Goal: Task Accomplishment & Management: Use online tool/utility

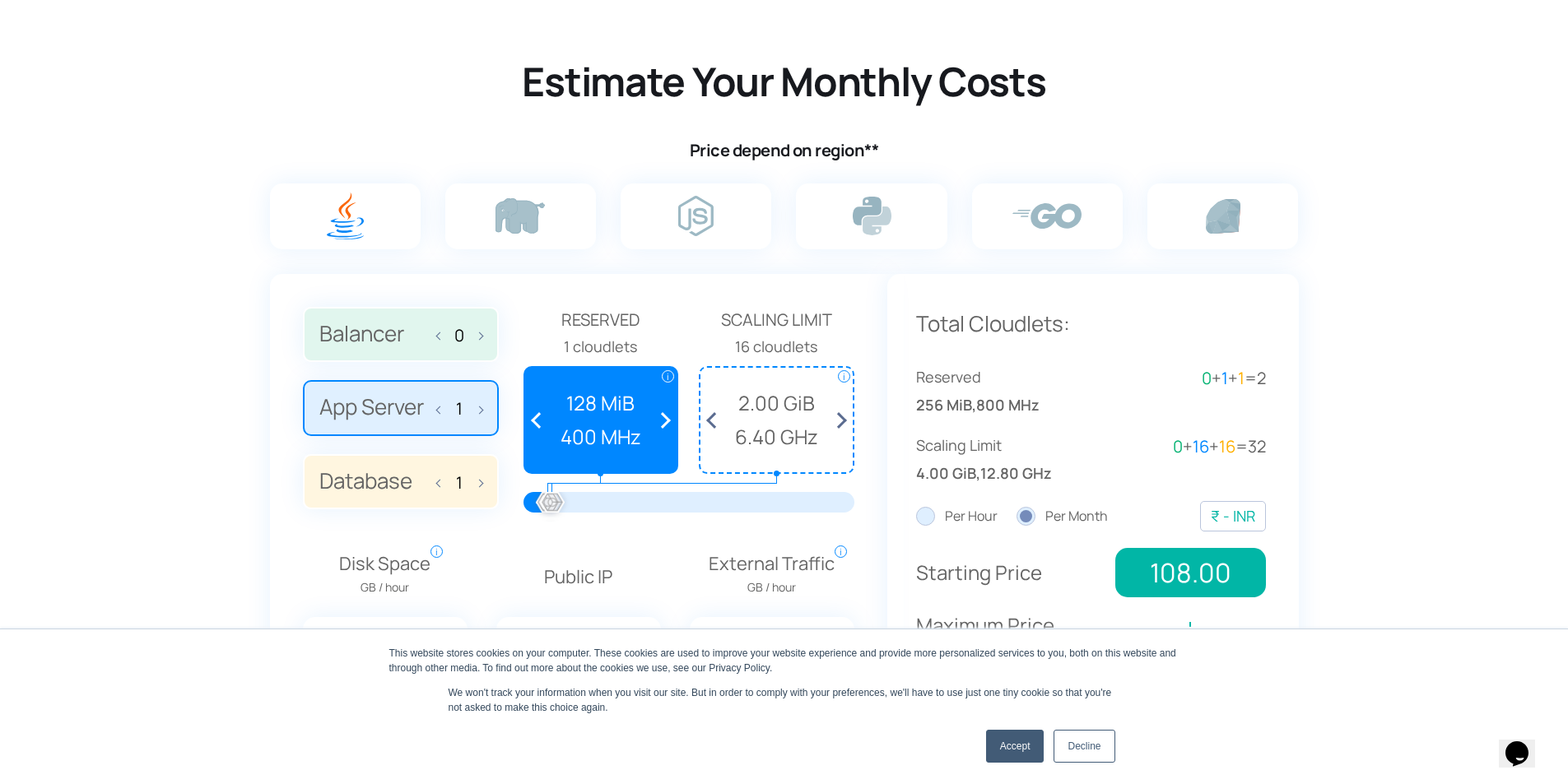
click at [1009, 743] on link "Accept" at bounding box center [1016, 747] width 59 height 33
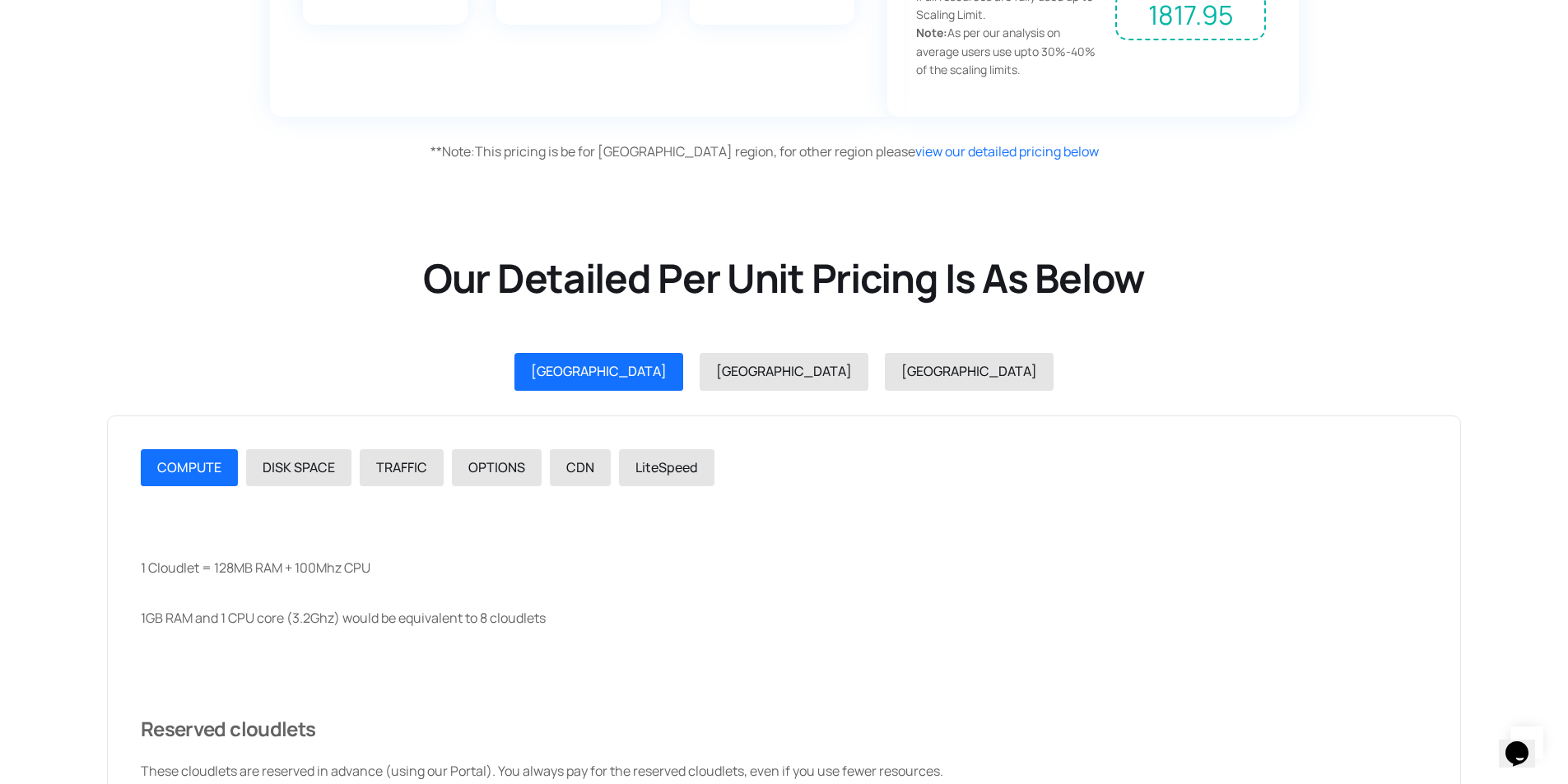
scroll to position [1070, 0]
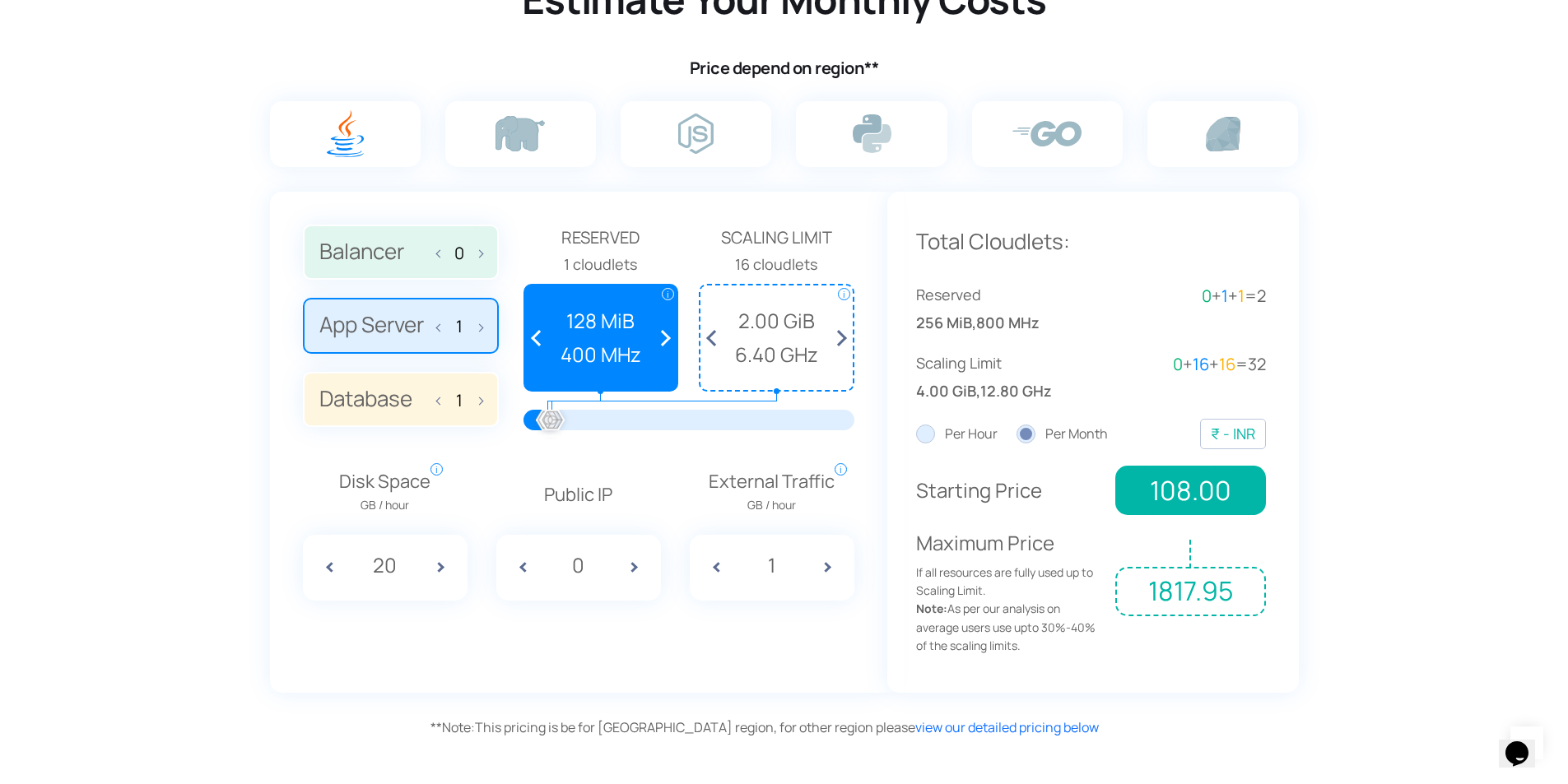
click at [920, 435] on label "Per Hour" at bounding box center [956, 435] width 81 height 22
click at [0, 0] on input "Per Hour" at bounding box center [0, 0] width 0 height 0
drag, startPoint x: 1030, startPoint y: 432, endPoint x: 1021, endPoint y: 432, distance: 9.0
click at [1029, 432] on label "Per Month" at bounding box center [1062, 435] width 91 height 22
click at [0, 0] on input "Per Month" at bounding box center [0, 0] width 0 height 0
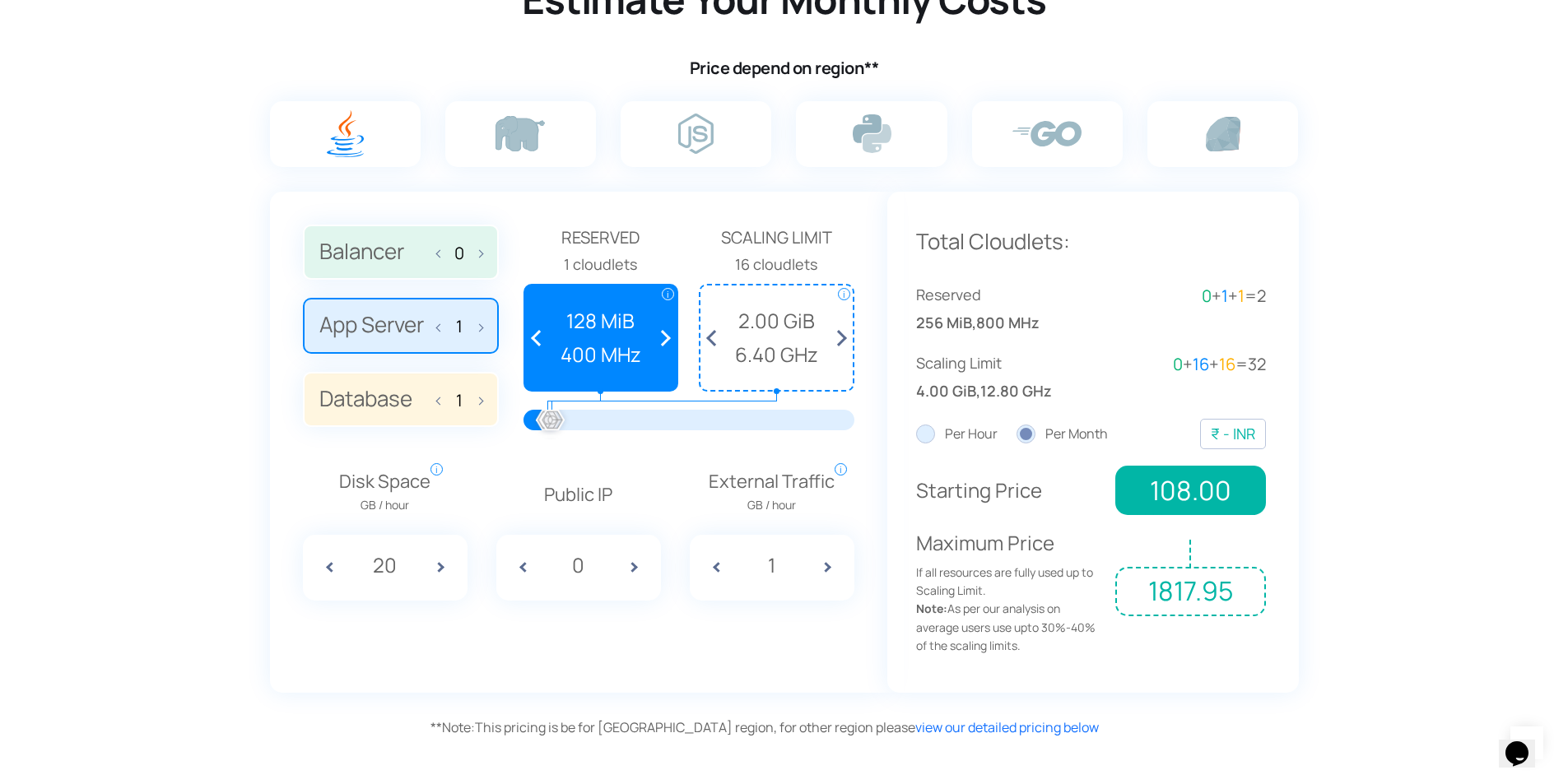
click at [636, 570] on span at bounding box center [640, 567] width 41 height 65
type input "1"
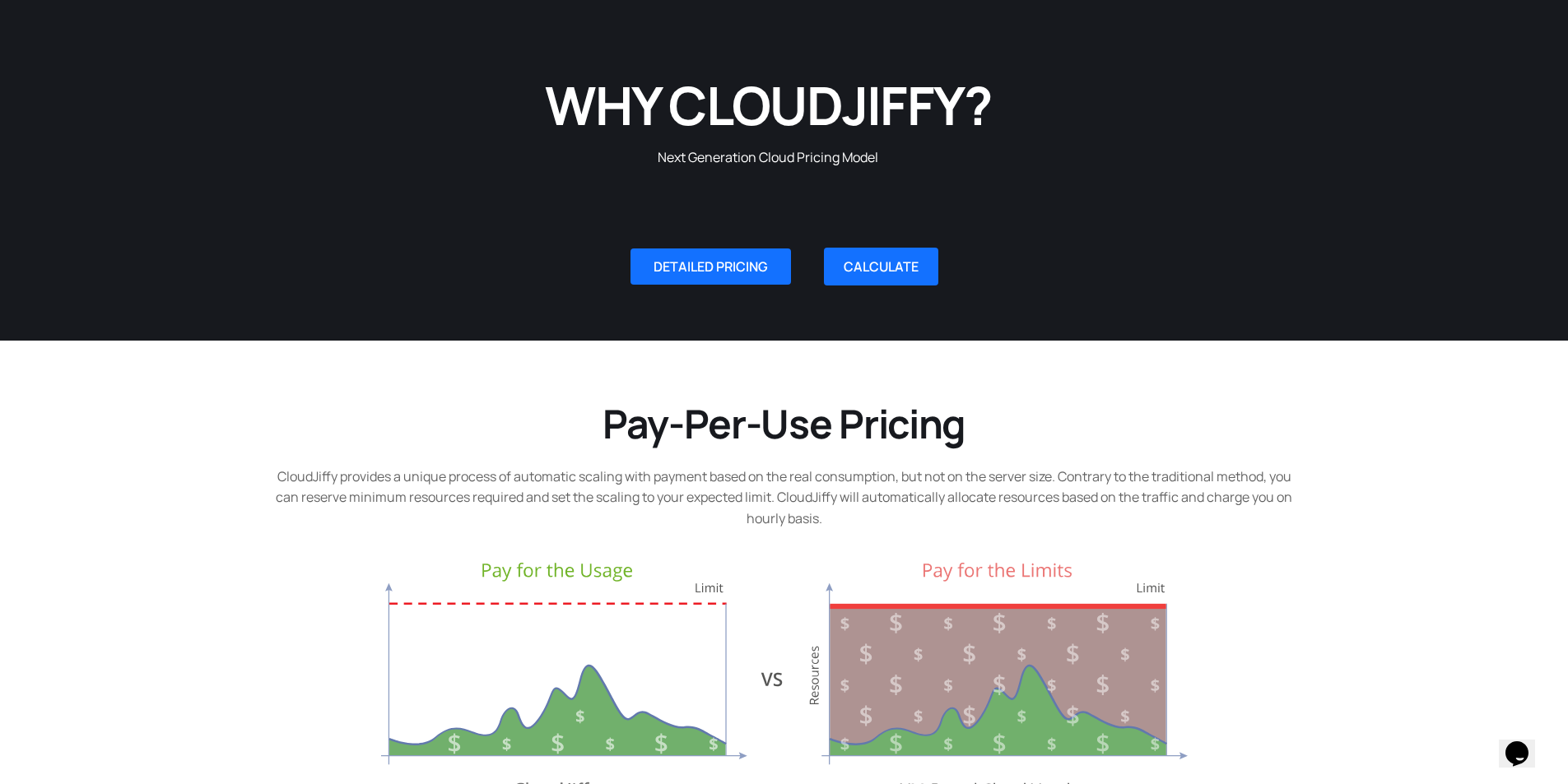
scroll to position [0, 0]
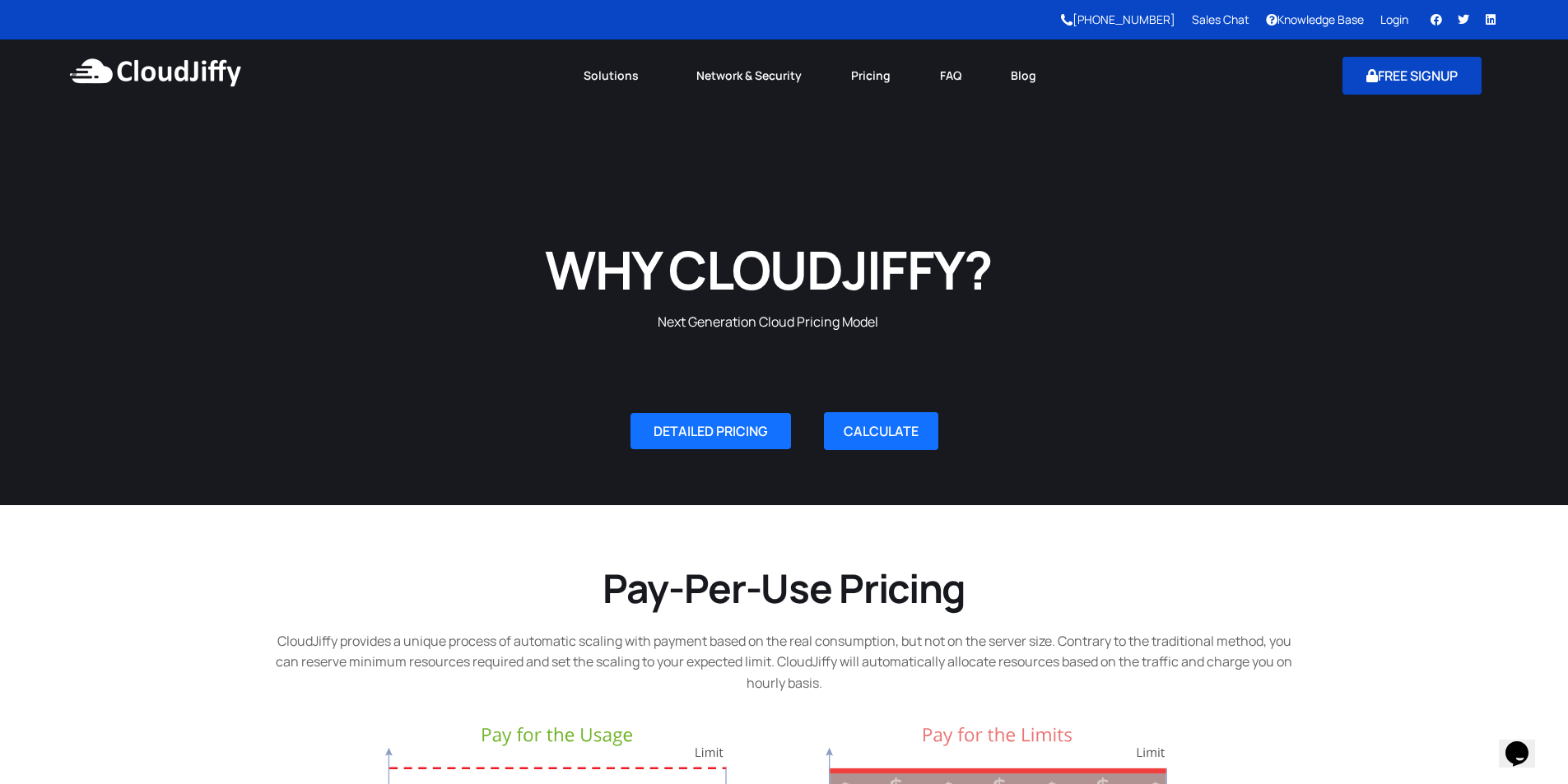
click at [1405, 86] on button "FREE SIGNUP" at bounding box center [1412, 75] width 139 height 38
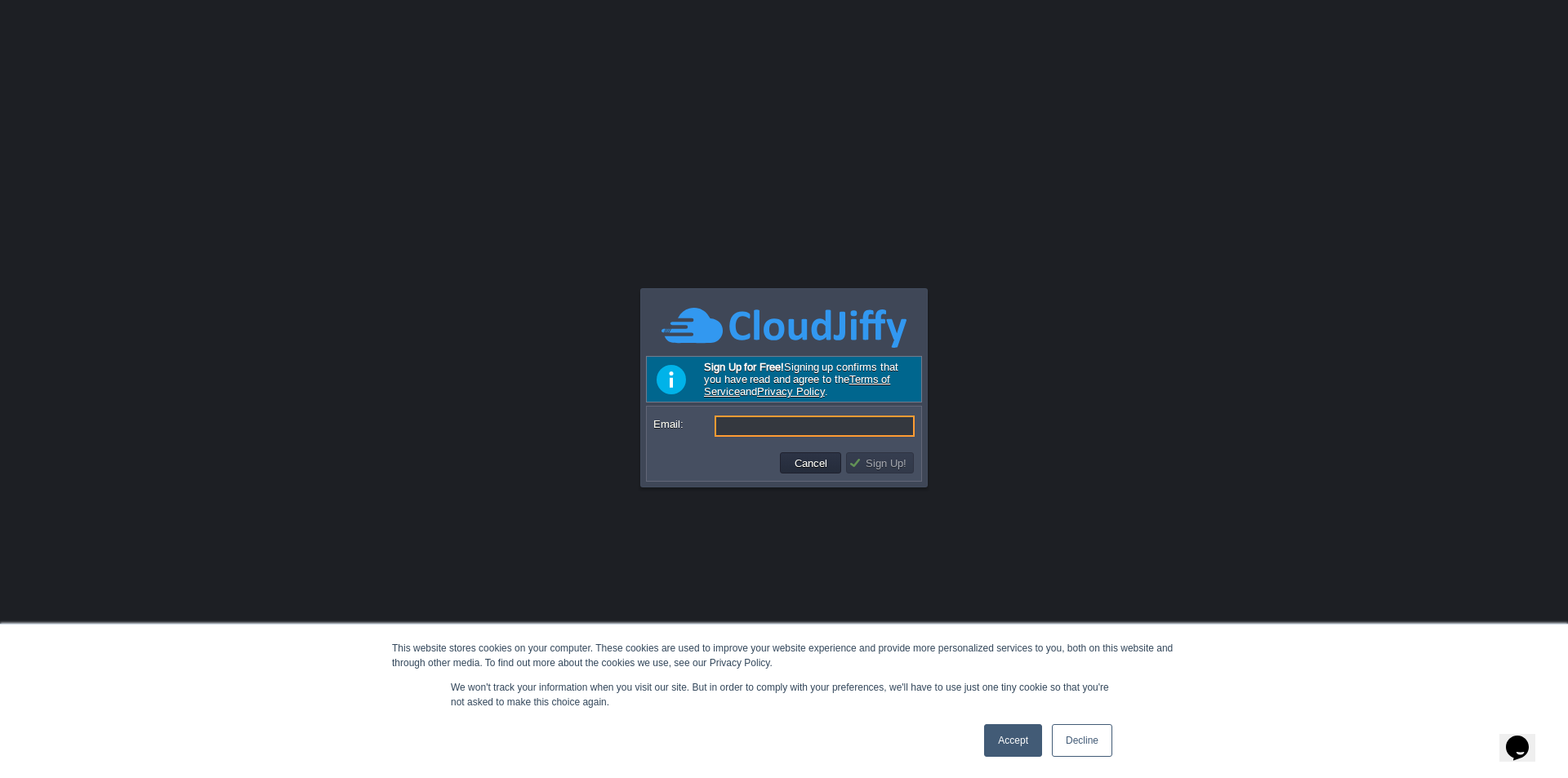
click at [813, 427] on input "Email:" at bounding box center [815, 427] width 200 height 21
type input "[EMAIL_ADDRESS][DOMAIN_NAME]"
click at [894, 470] on button "Sign Up!" at bounding box center [880, 463] width 63 height 15
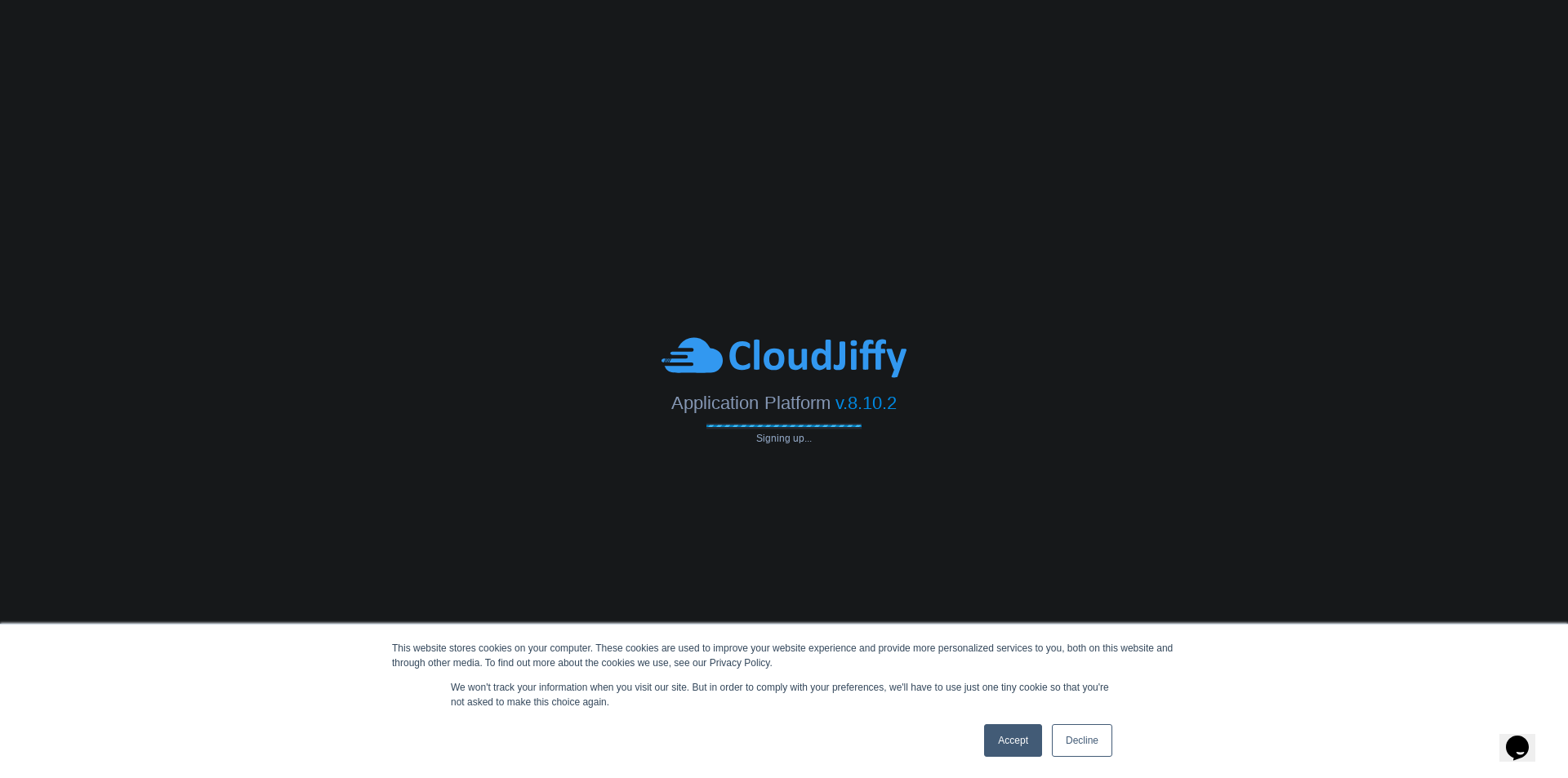
click at [1021, 743] on link "Accept" at bounding box center [1013, 741] width 58 height 33
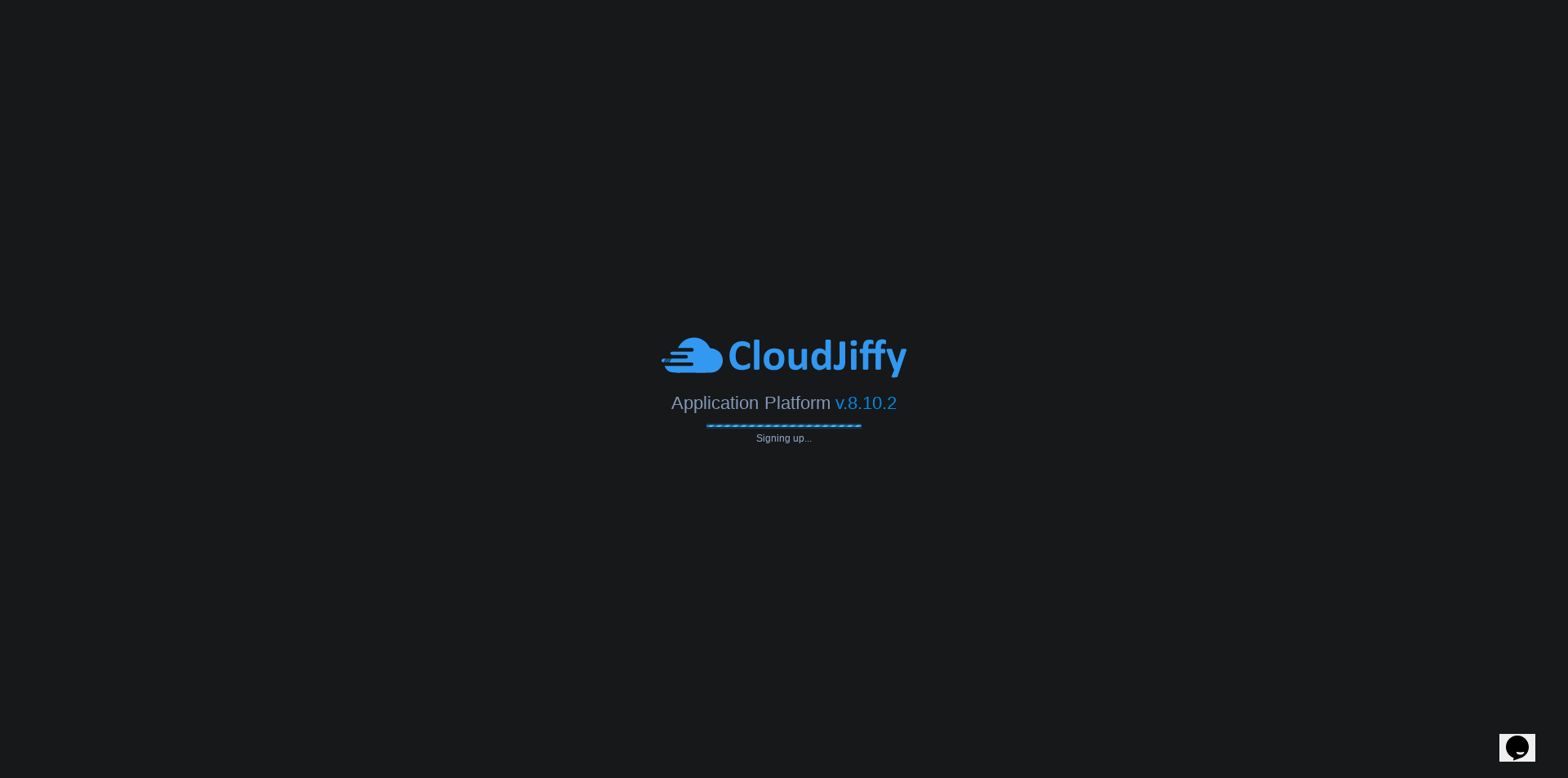
type input "[EMAIL_ADDRESS][DOMAIN_NAME]"
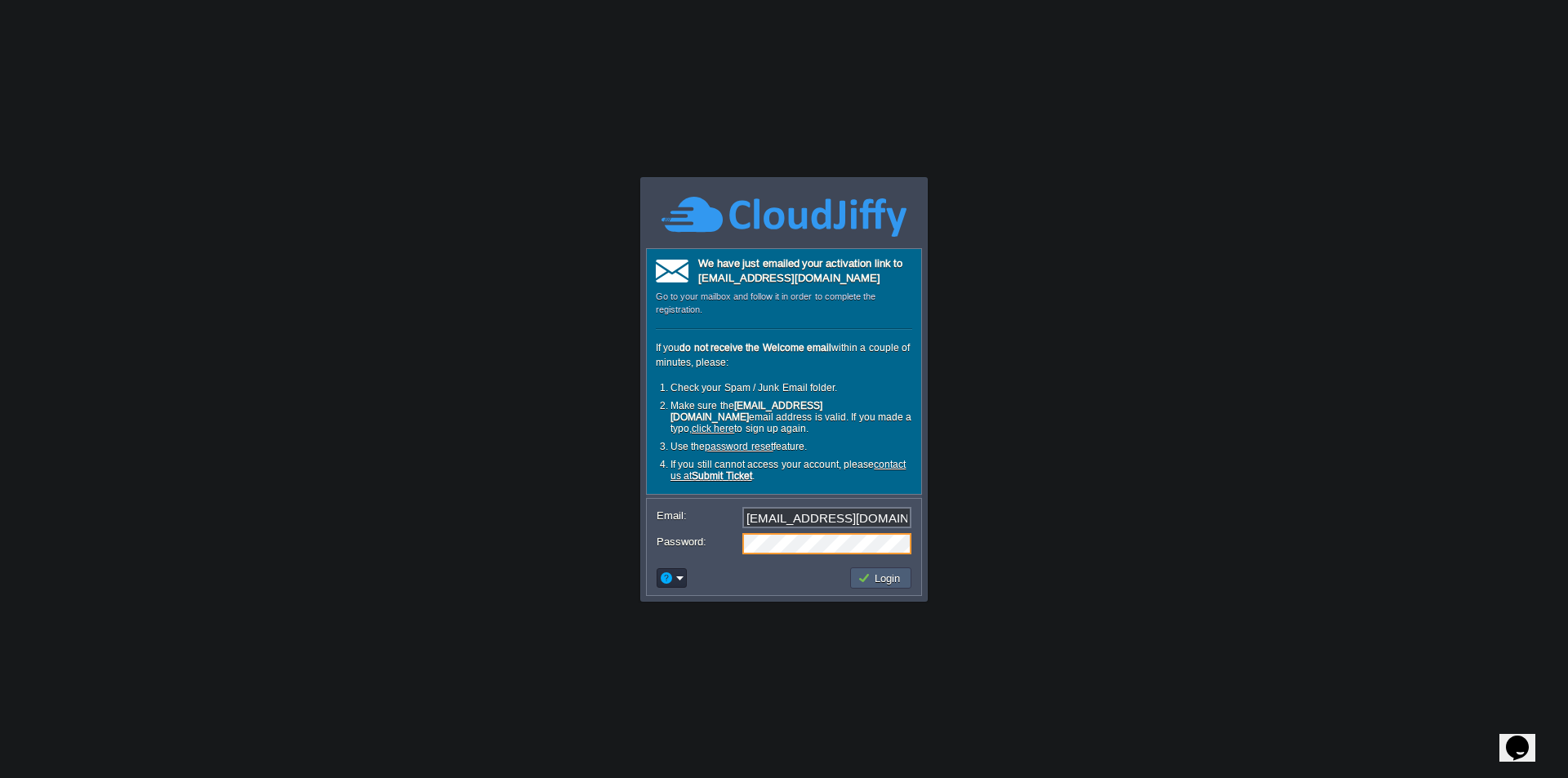
click at [890, 587] on td "Login" at bounding box center [880, 578] width 61 height 21
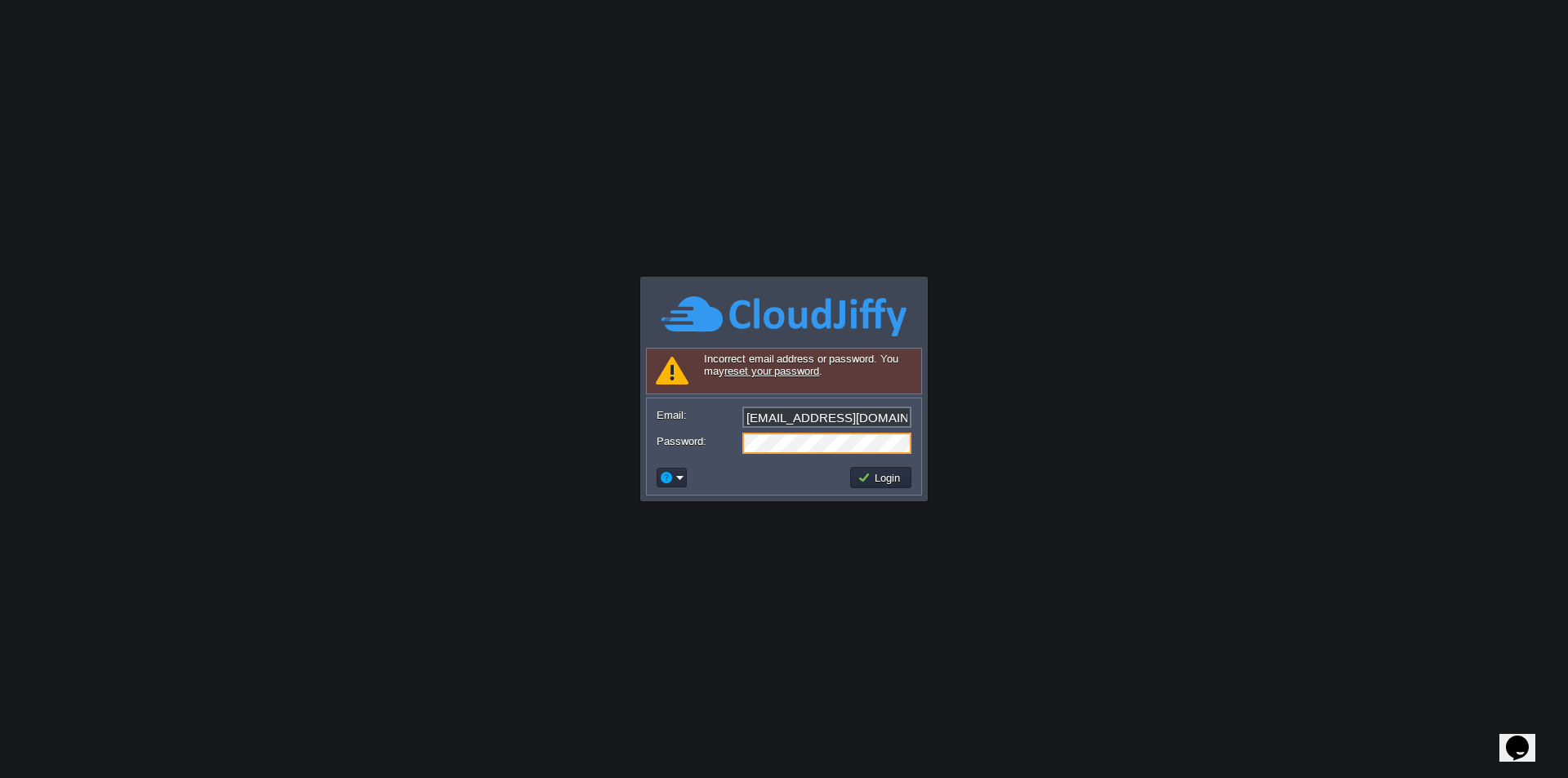
click at [618, 447] on body "This website stores cookies on your computer. These cookies are used to improve…" at bounding box center [784, 389] width 1568 height 778
click at [778, 371] on link "reset your password" at bounding box center [772, 371] width 95 height 13
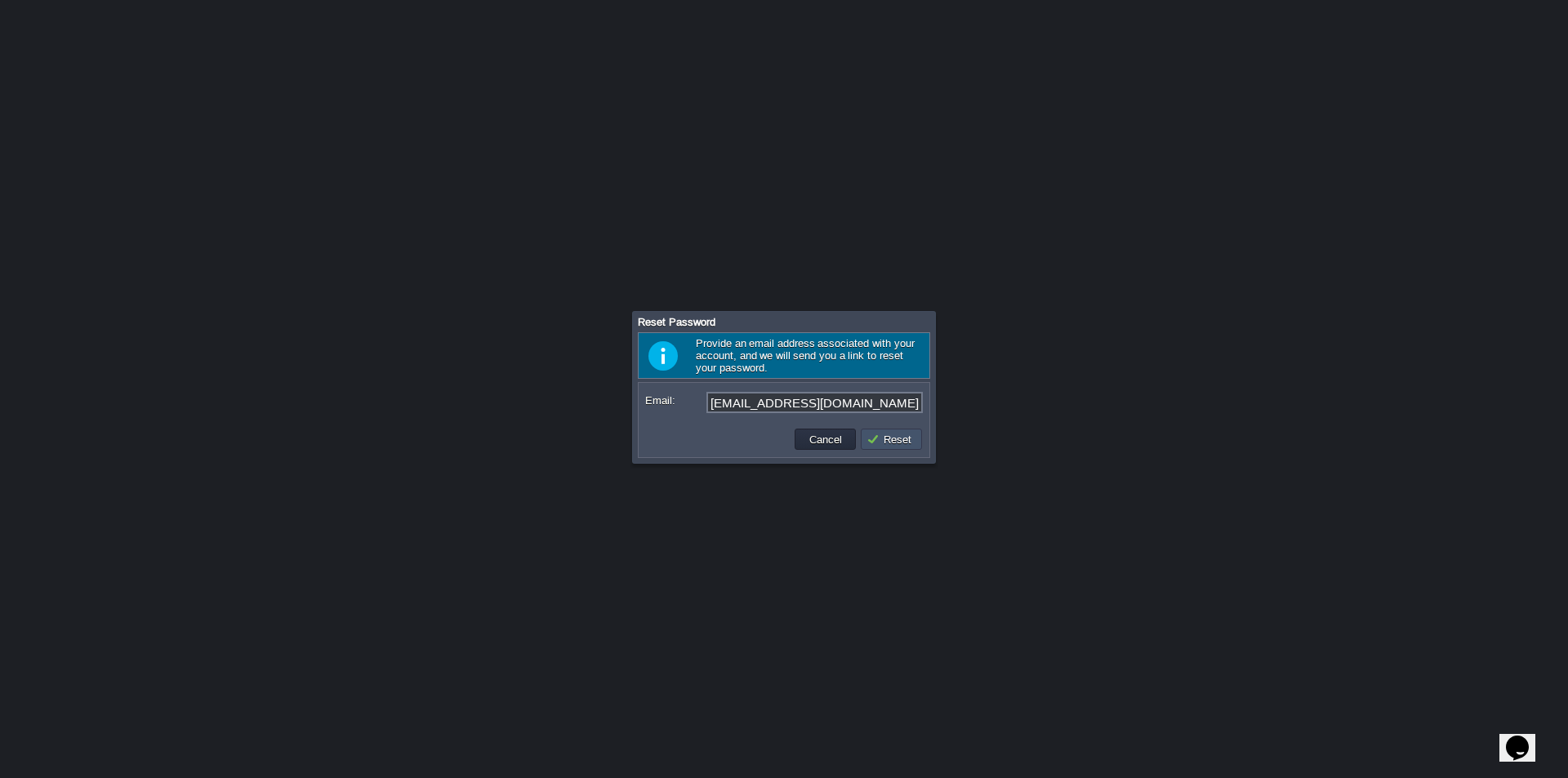
click at [886, 440] on button "Reset" at bounding box center [890, 438] width 49 height 15
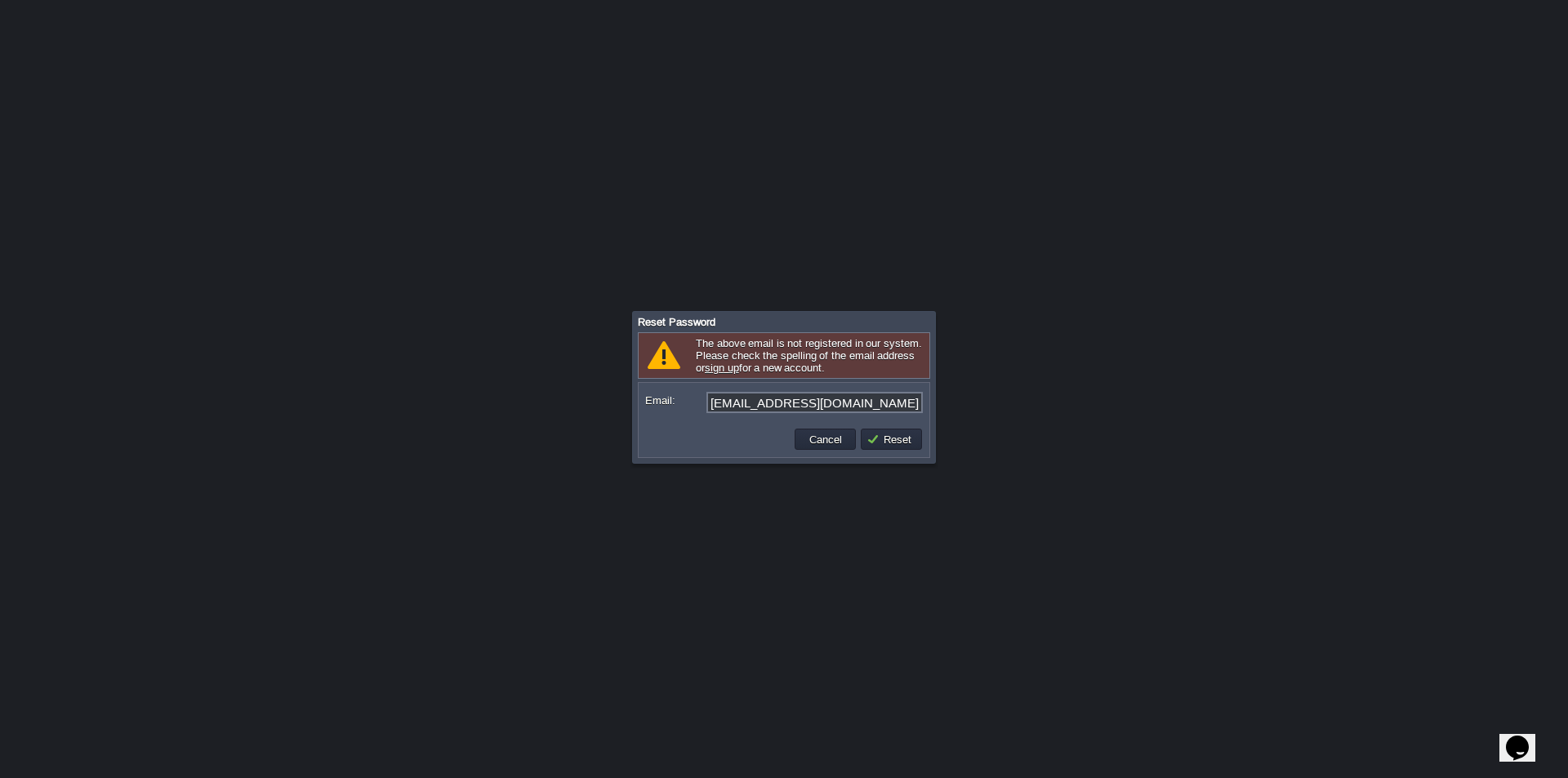
click at [711, 369] on link "sign up" at bounding box center [721, 368] width 34 height 13
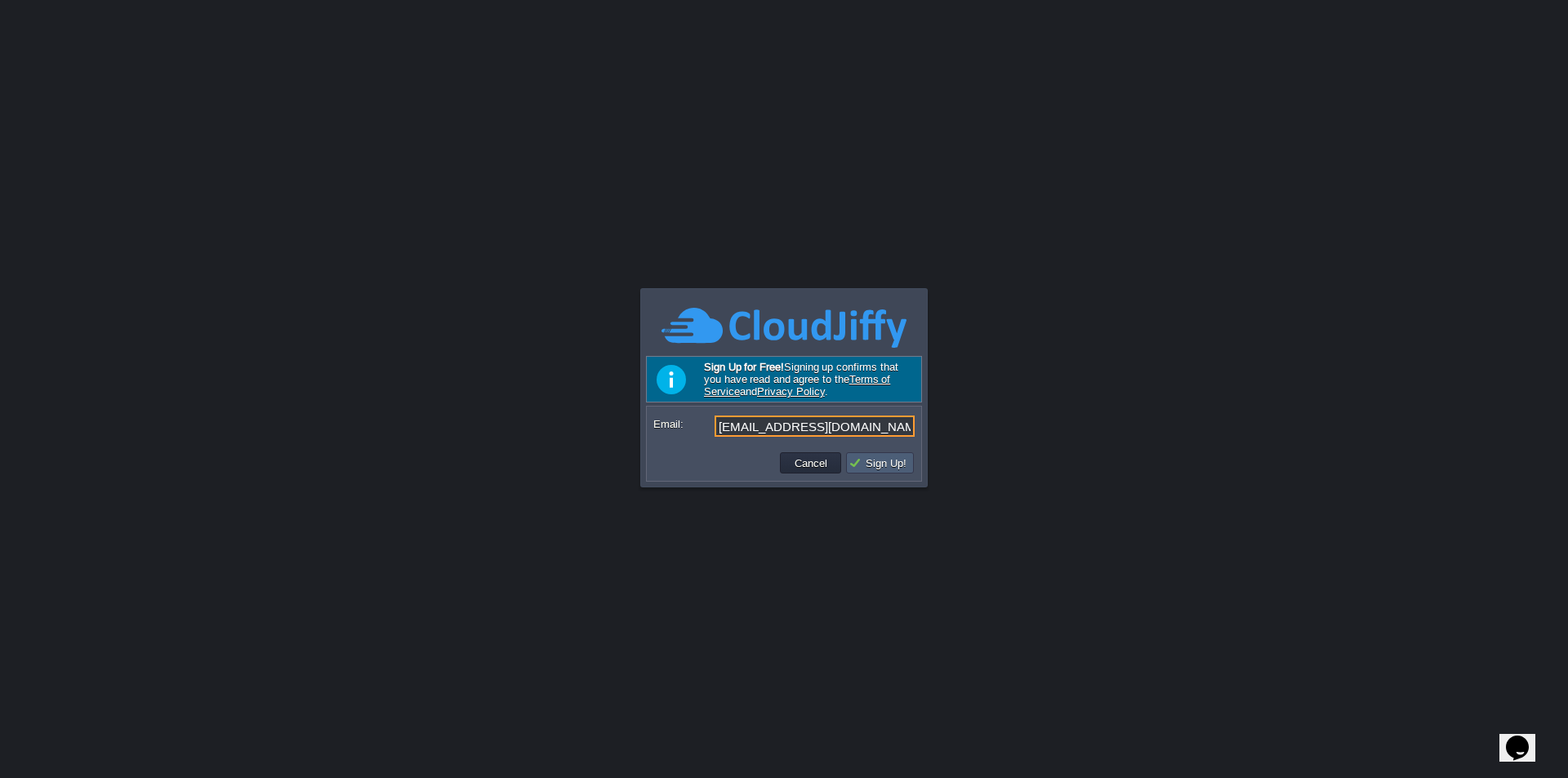
click at [896, 466] on button "Sign Up!" at bounding box center [880, 463] width 63 height 15
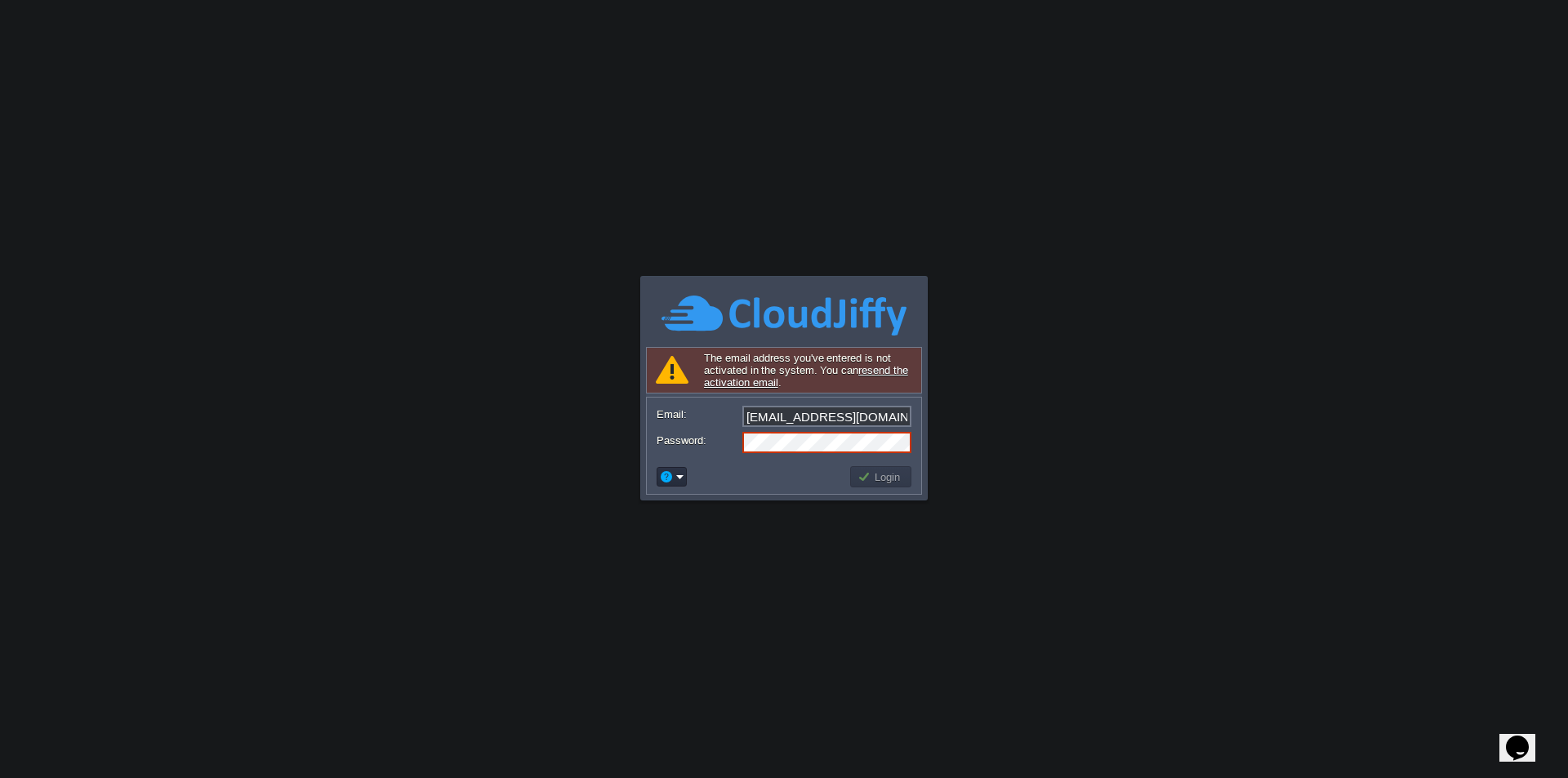
click at [757, 384] on link "resend the activation email" at bounding box center [806, 376] width 205 height 24
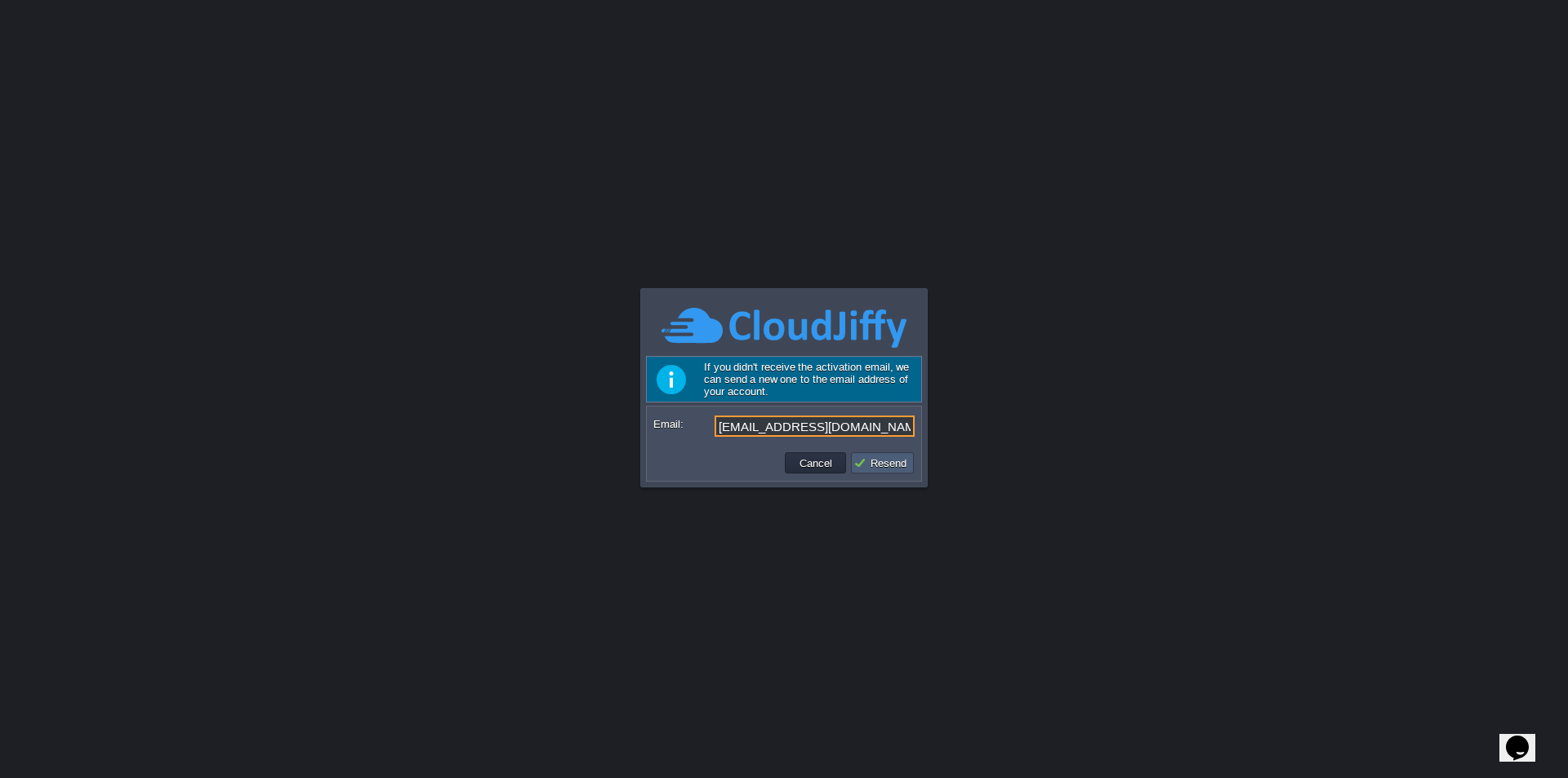
click at [877, 465] on button "Resend" at bounding box center [882, 463] width 58 height 15
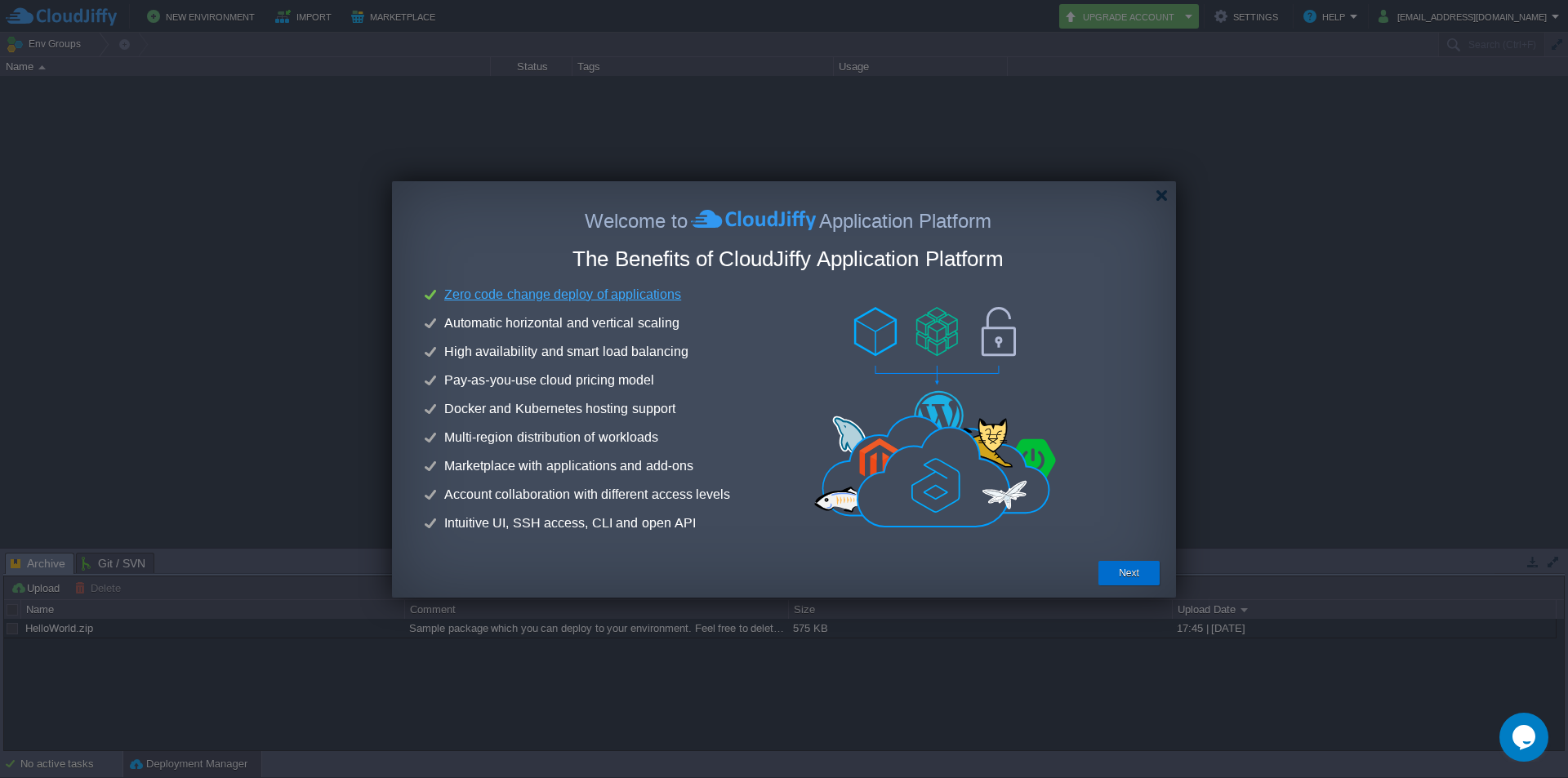
click at [1137, 567] on button "Next" at bounding box center [1129, 573] width 20 height 16
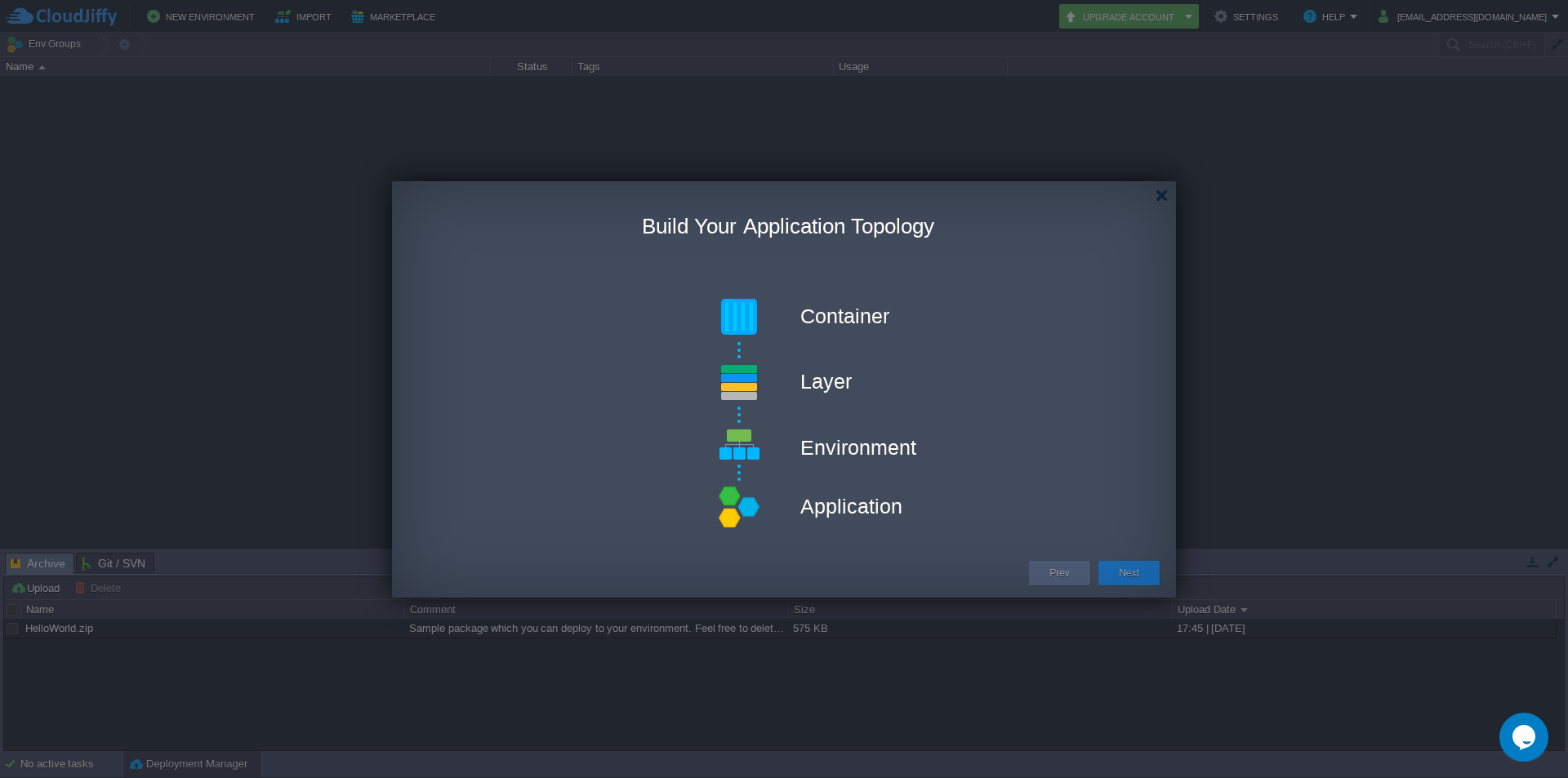
click at [1137, 567] on button "Next" at bounding box center [1129, 573] width 20 height 16
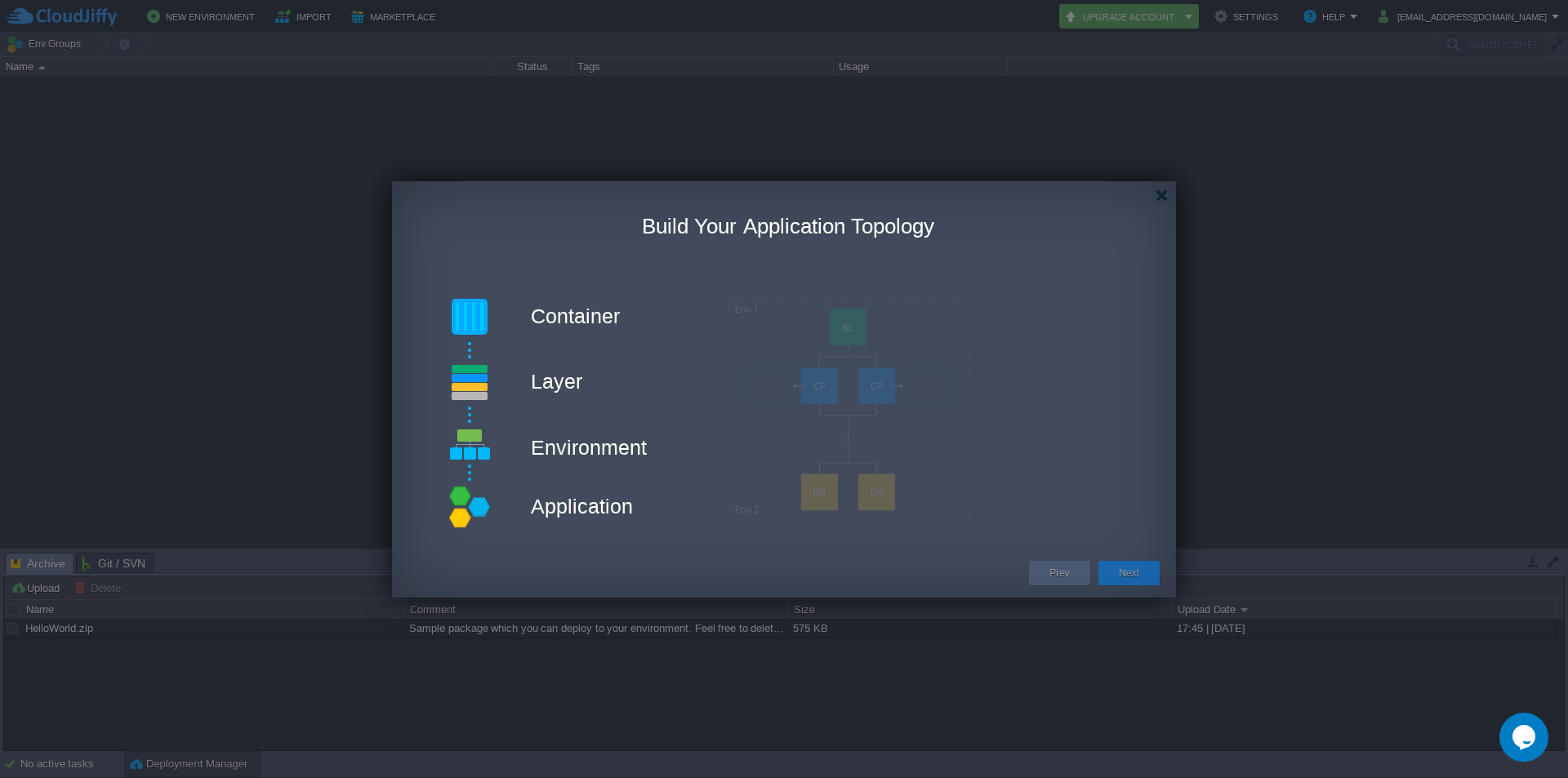
click at [1135, 567] on button "Next" at bounding box center [1129, 573] width 20 height 16
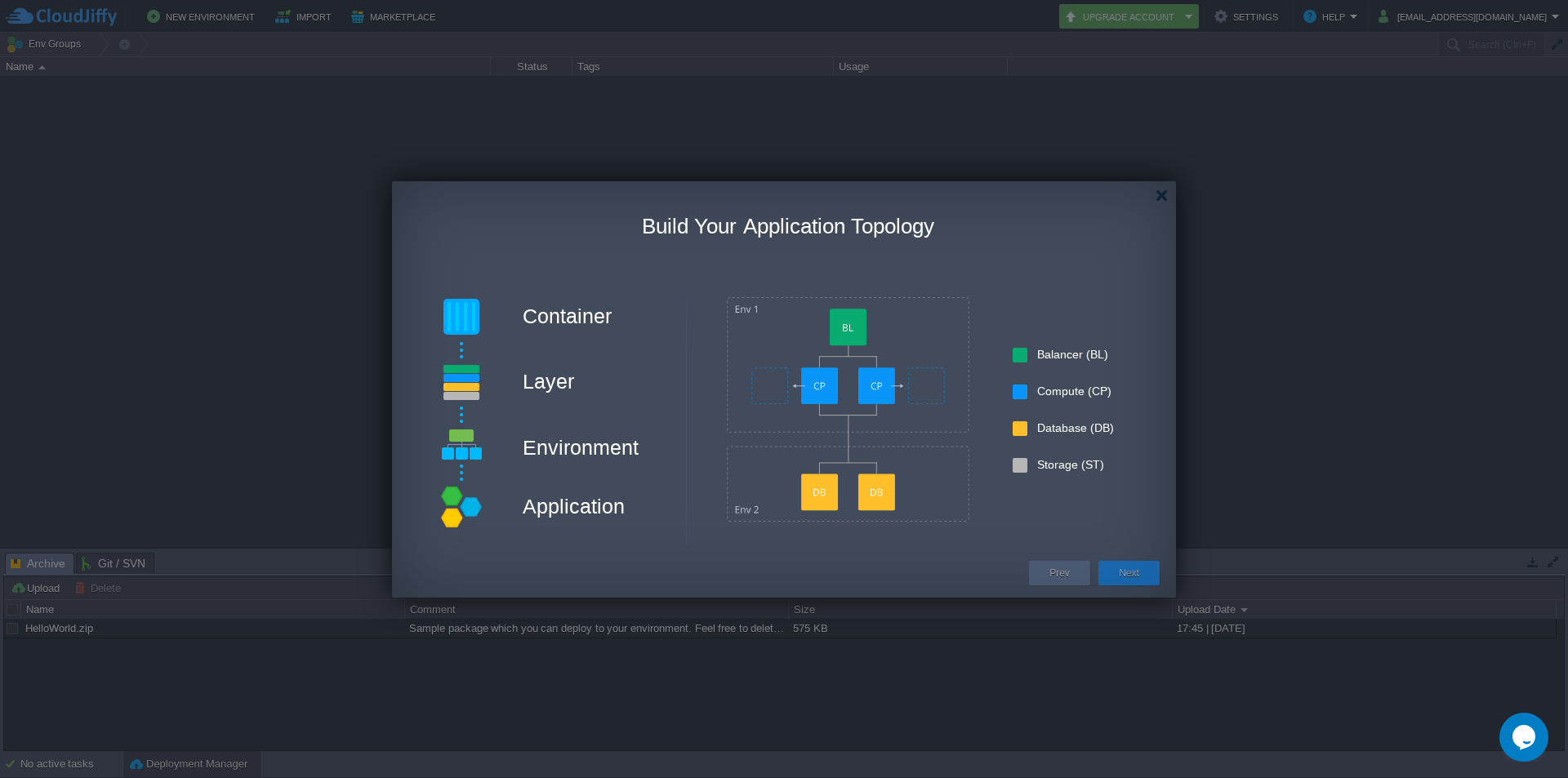
click at [1124, 573] on button "Next" at bounding box center [1129, 573] width 20 height 16
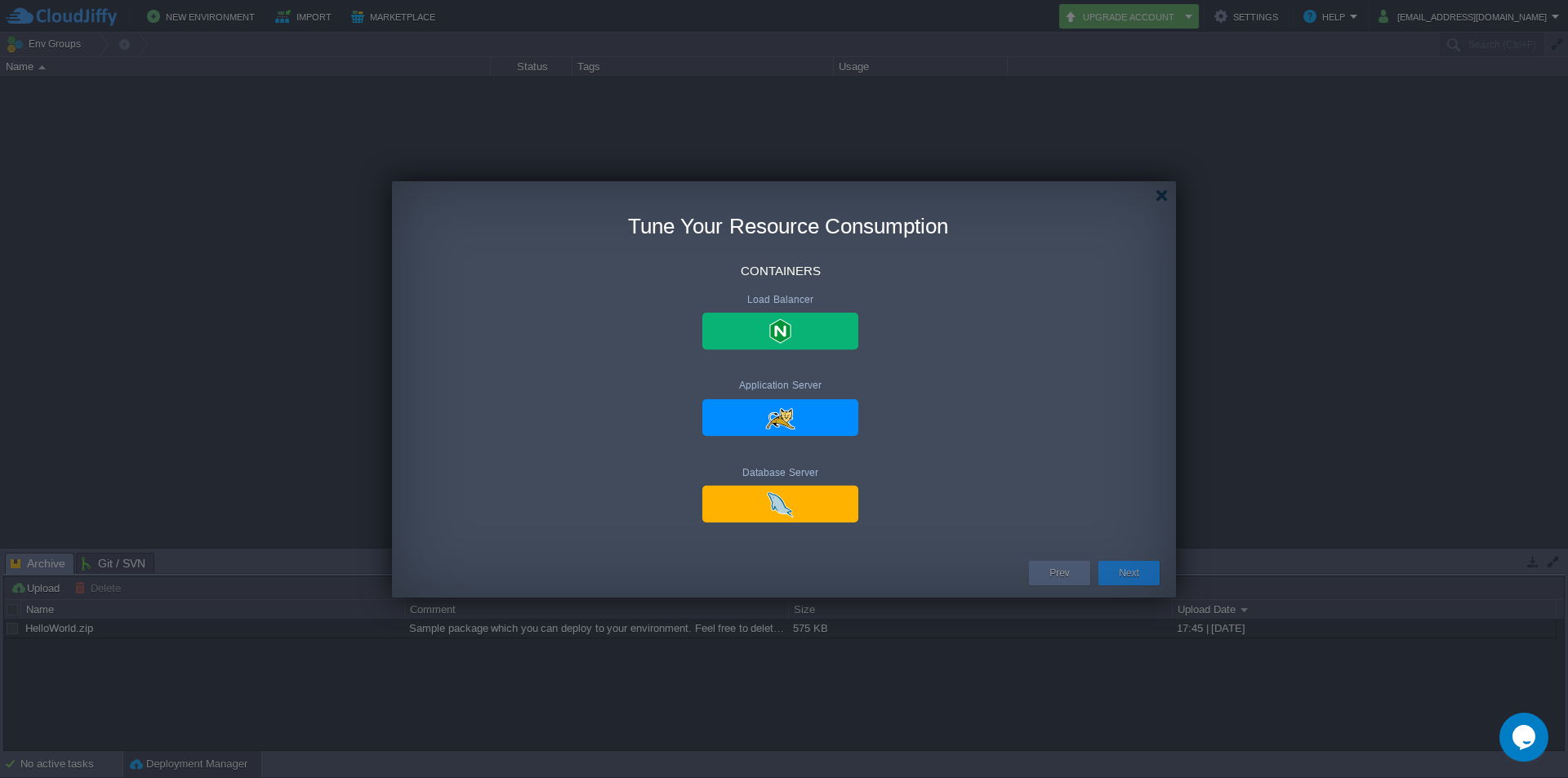
click at [1124, 573] on button "Next" at bounding box center [1129, 573] width 20 height 16
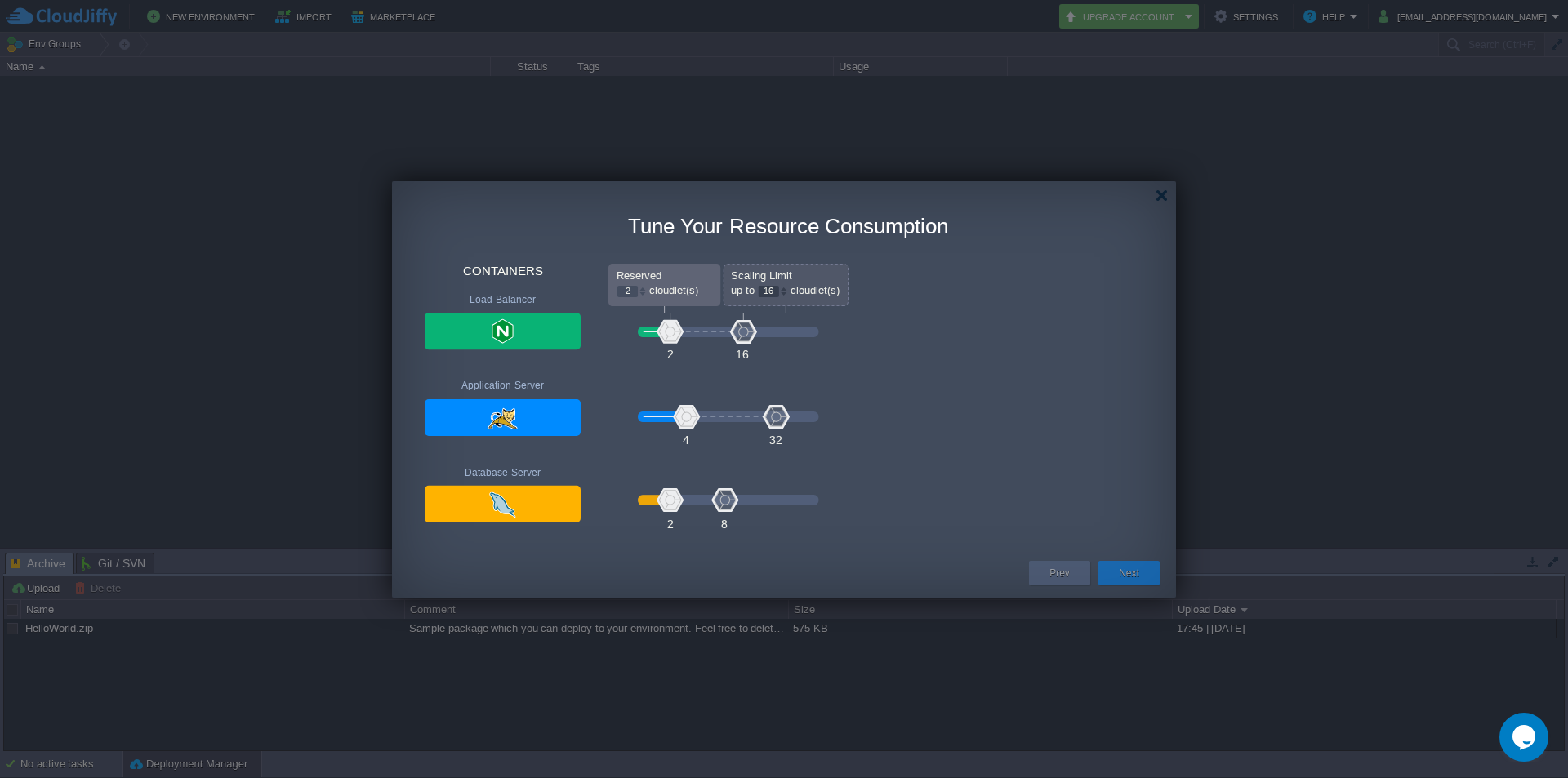
click at [1124, 573] on button "Next" at bounding box center [1129, 573] width 20 height 16
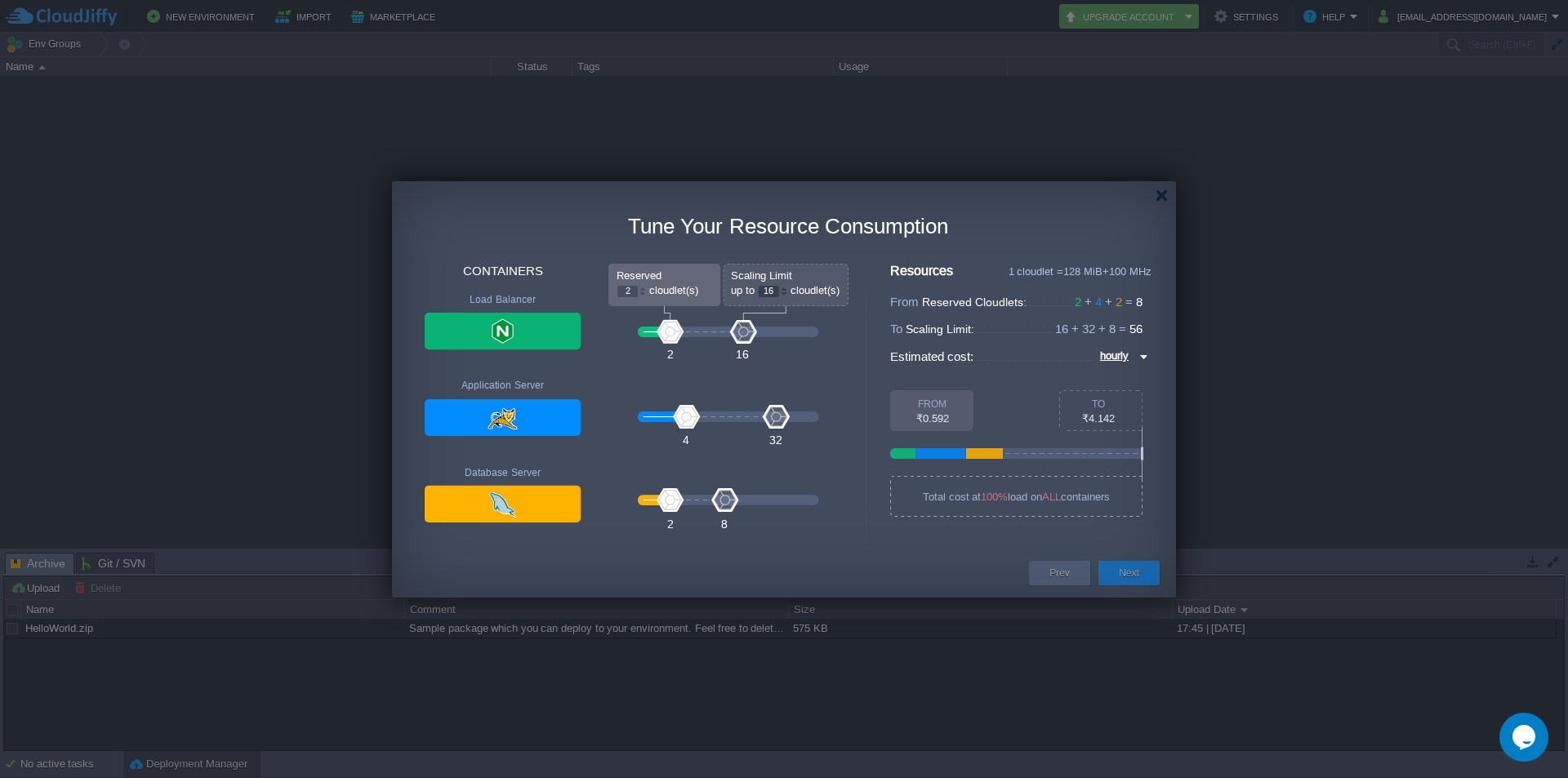
click at [1111, 574] on div "Next" at bounding box center [1129, 572] width 37 height 24
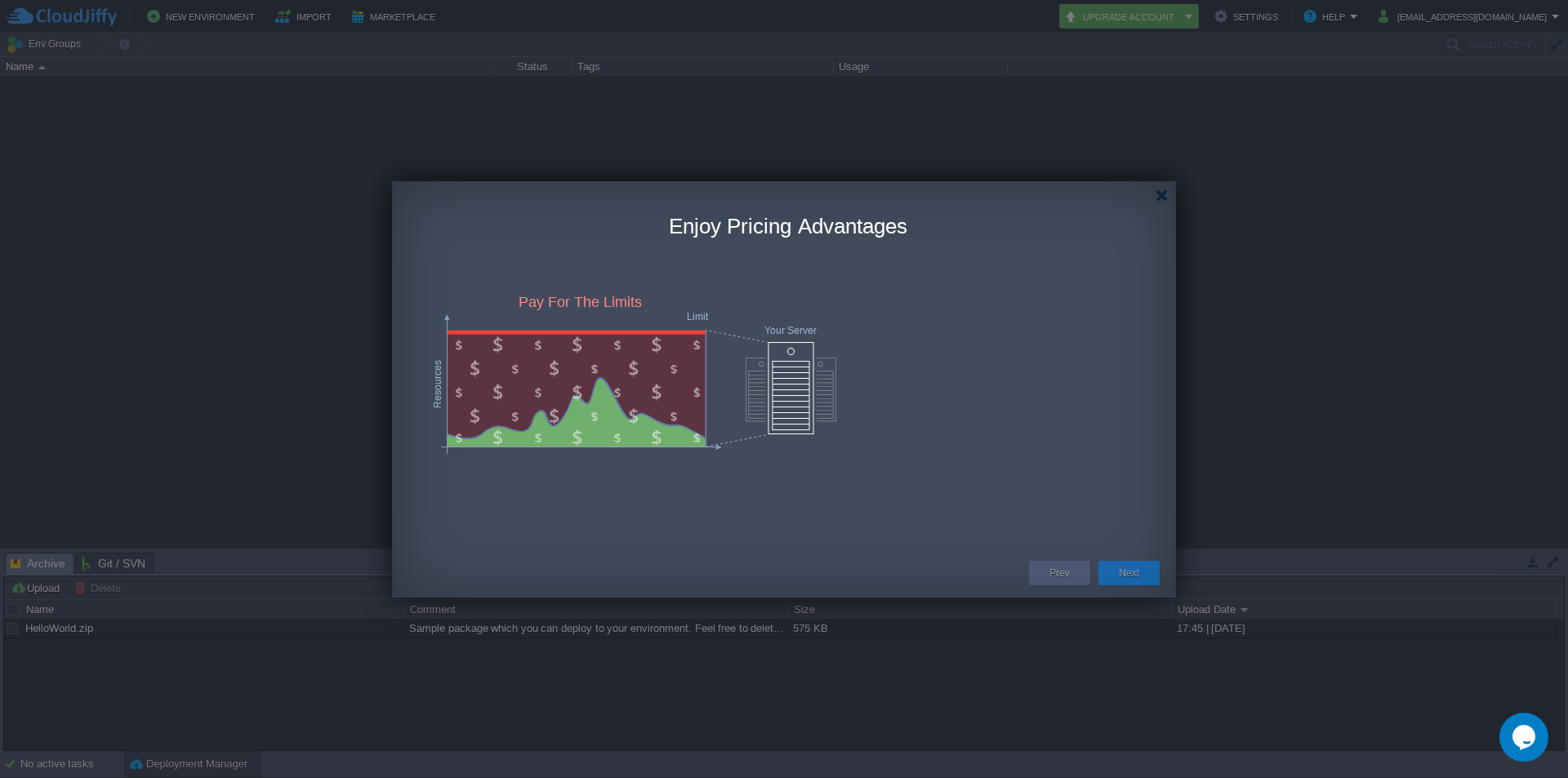
click at [1135, 574] on button "Next" at bounding box center [1129, 573] width 20 height 16
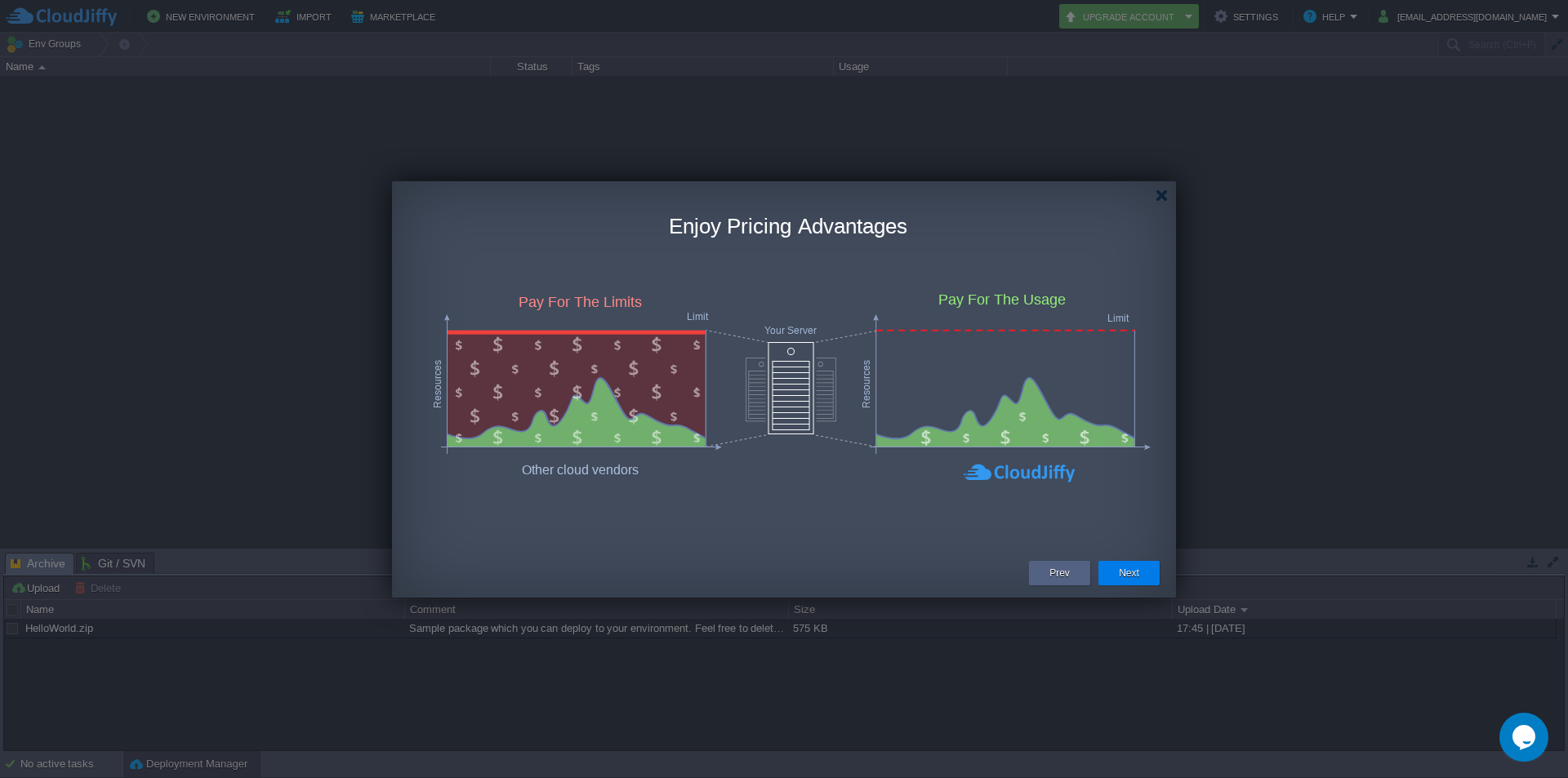
click at [1136, 572] on button "Next" at bounding box center [1129, 573] width 20 height 16
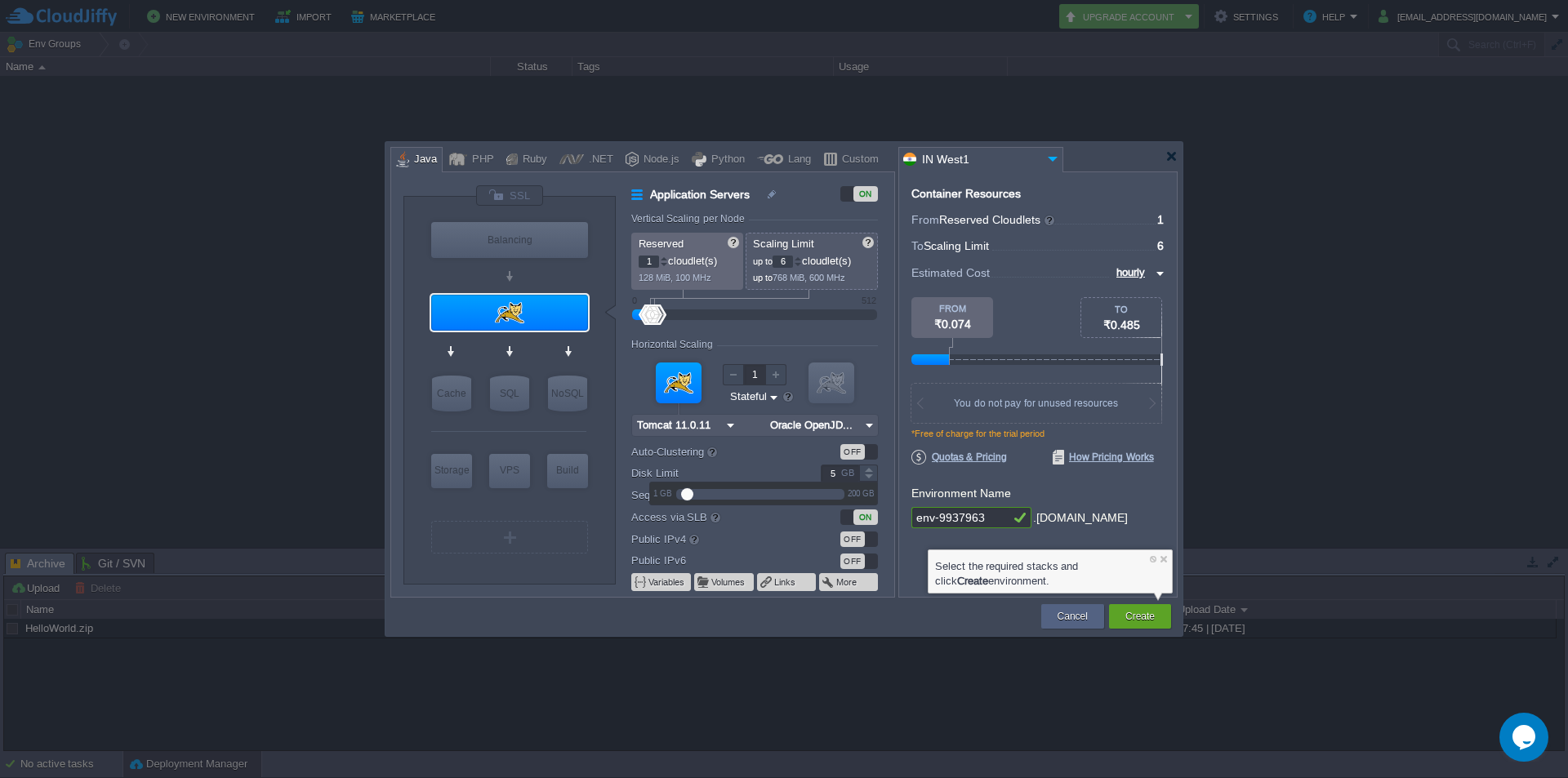
drag, startPoint x: 837, startPoint y: 473, endPoint x: 818, endPoint y: 474, distance: 19.0
click at [818, 474] on div "5 GB" at bounding box center [839, 473] width 80 height 17
click at [747, 457] on label "Auto-Clustering beta" at bounding box center [714, 451] width 166 height 18
type input "20"
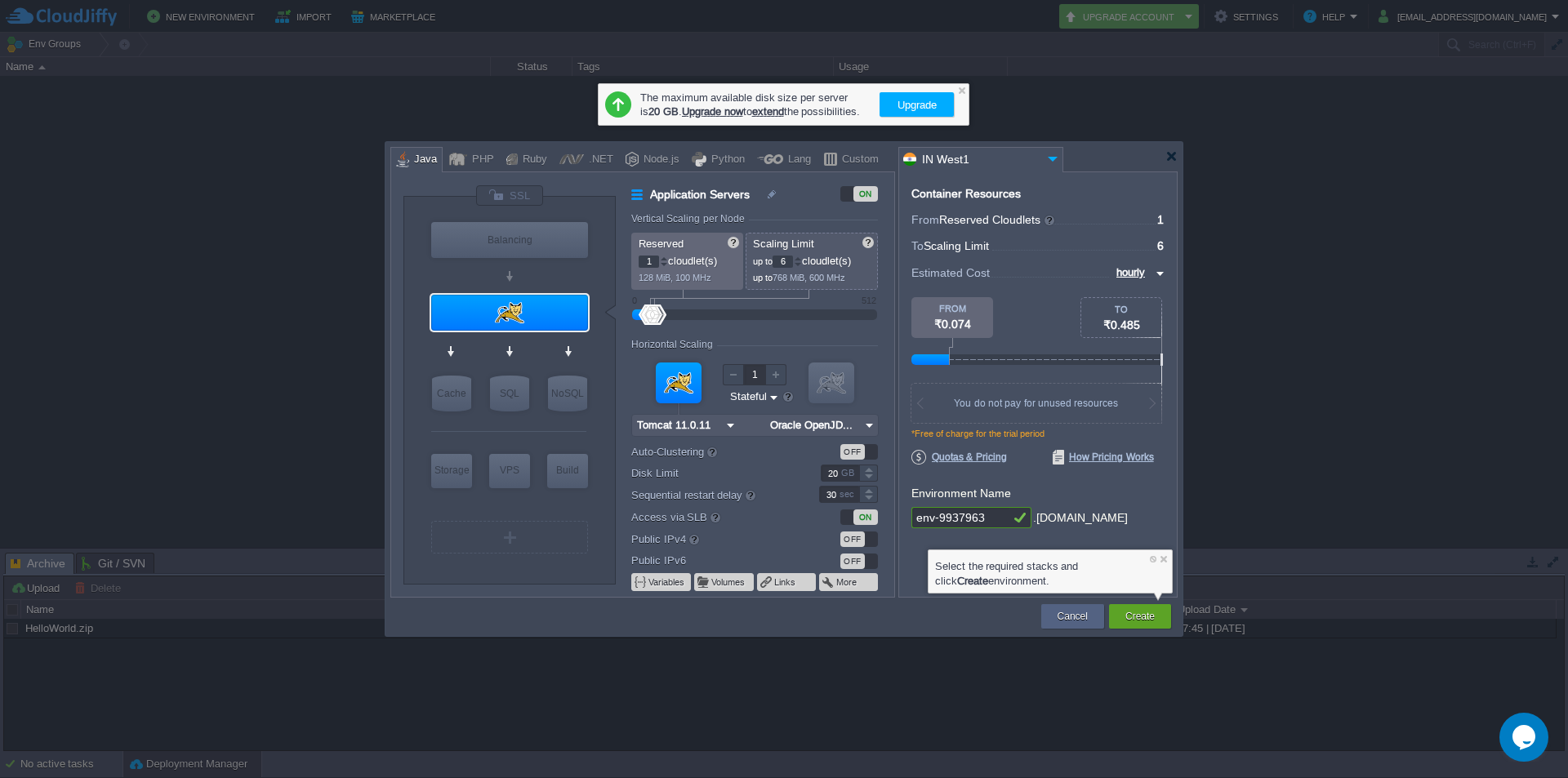
click at [1047, 158] on img at bounding box center [1052, 158] width 19 height 22
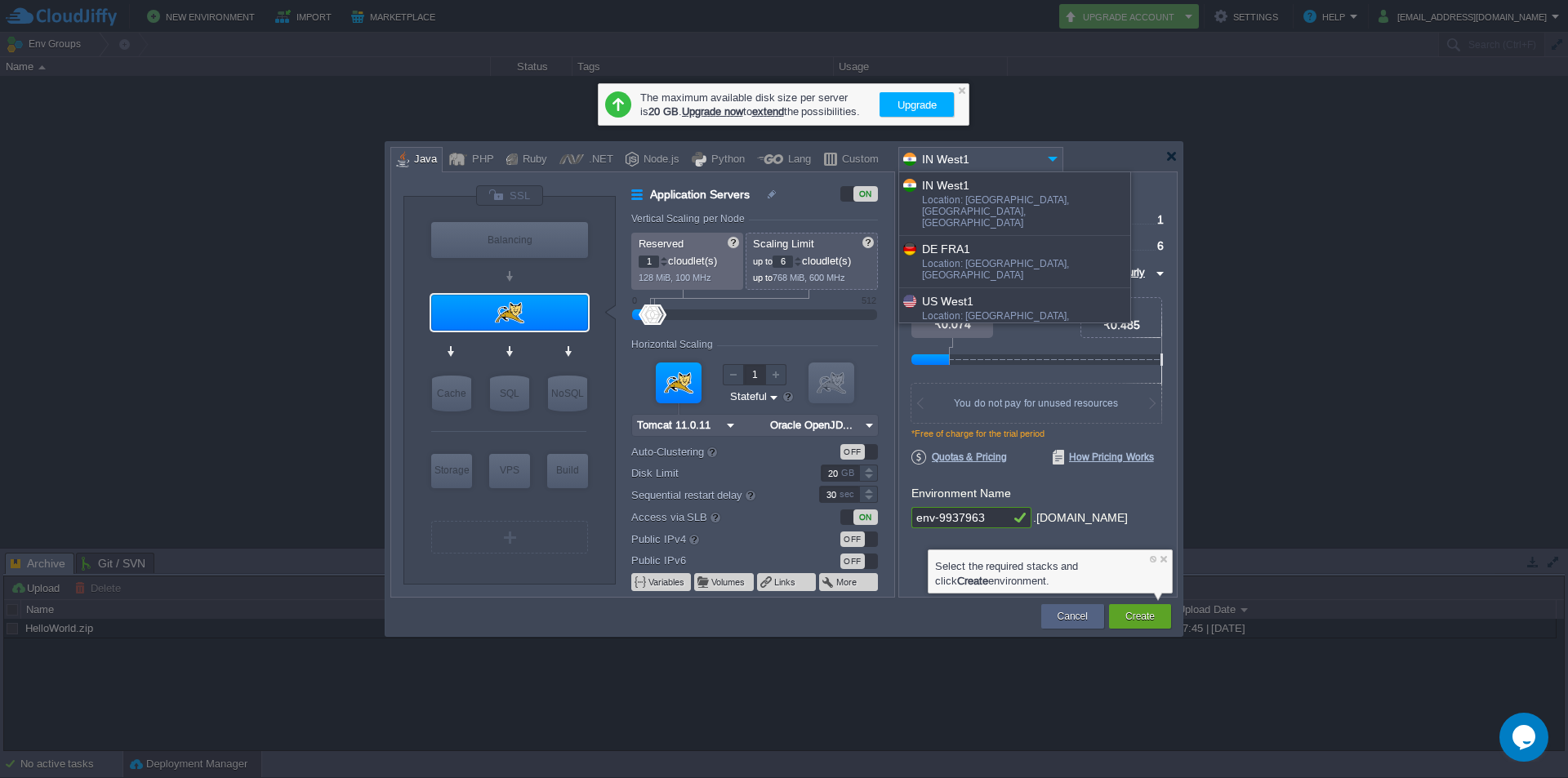
click at [980, 352] on div "More details..." at bounding box center [1014, 366] width 231 height 28
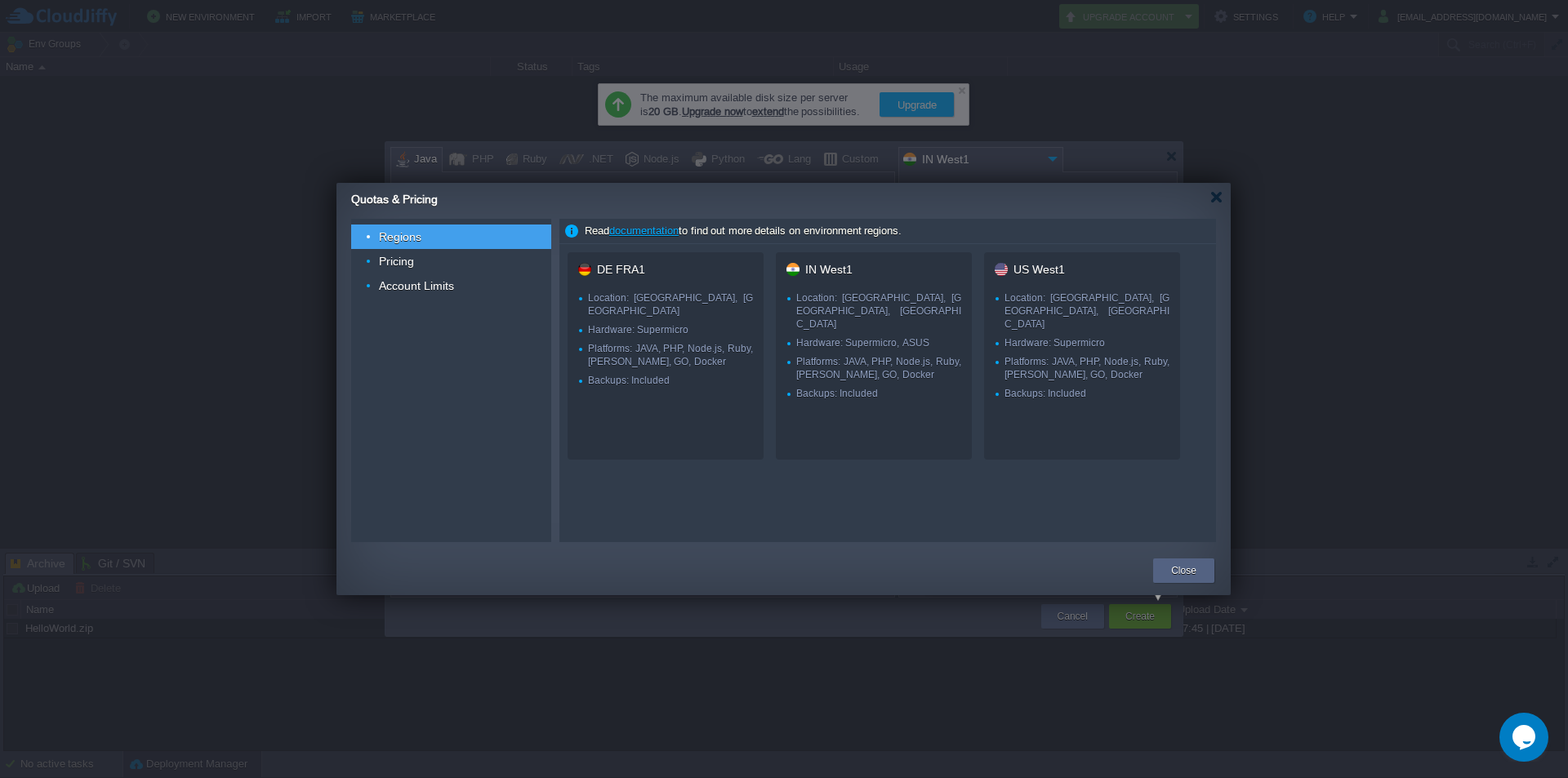
click at [919, 275] on div "IN West1" at bounding box center [874, 269] width 196 height 13
click at [1181, 578] on button "Close" at bounding box center [1183, 570] width 25 height 16
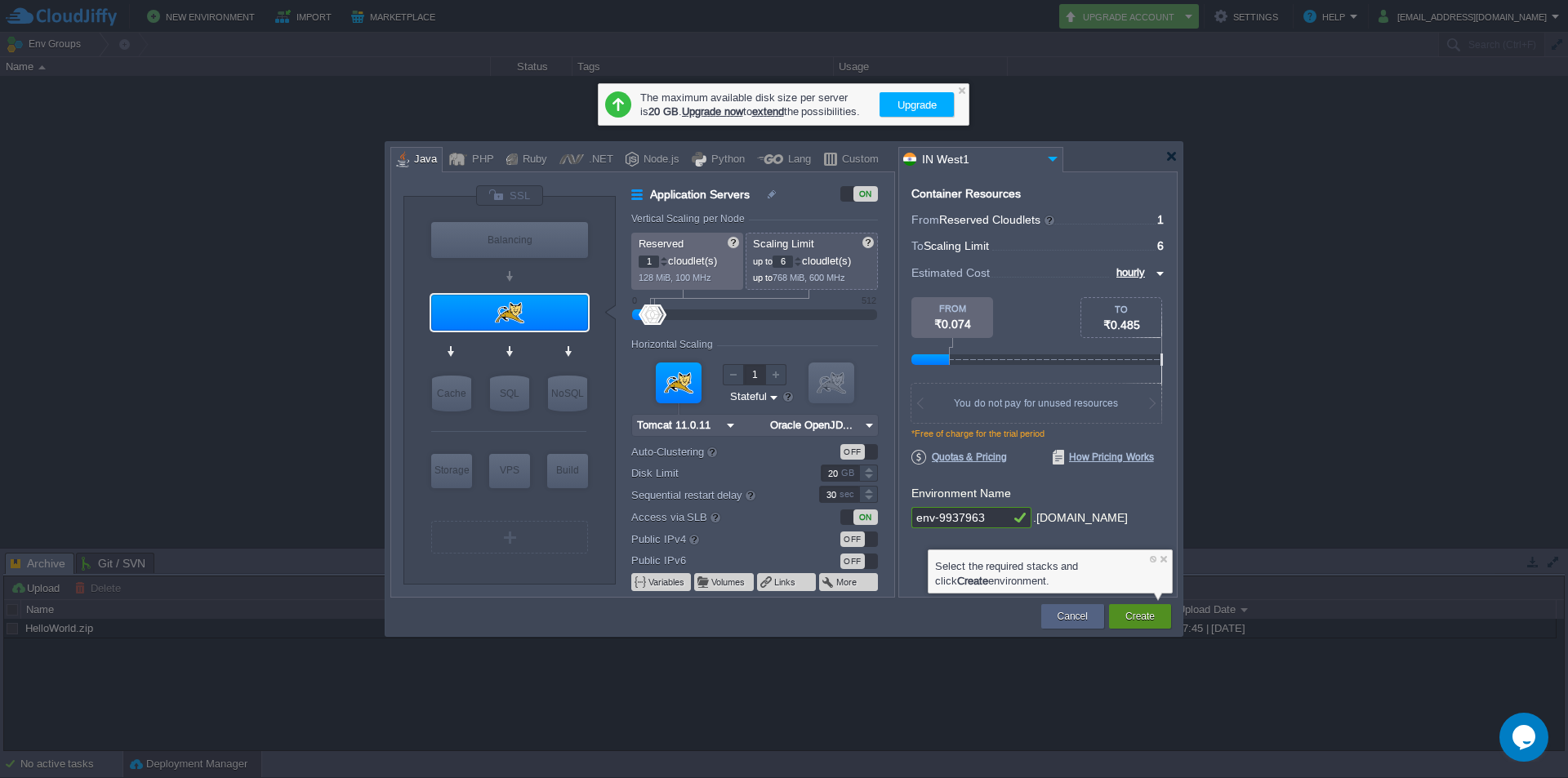
click at [1146, 623] on button "Create" at bounding box center [1139, 616] width 29 height 16
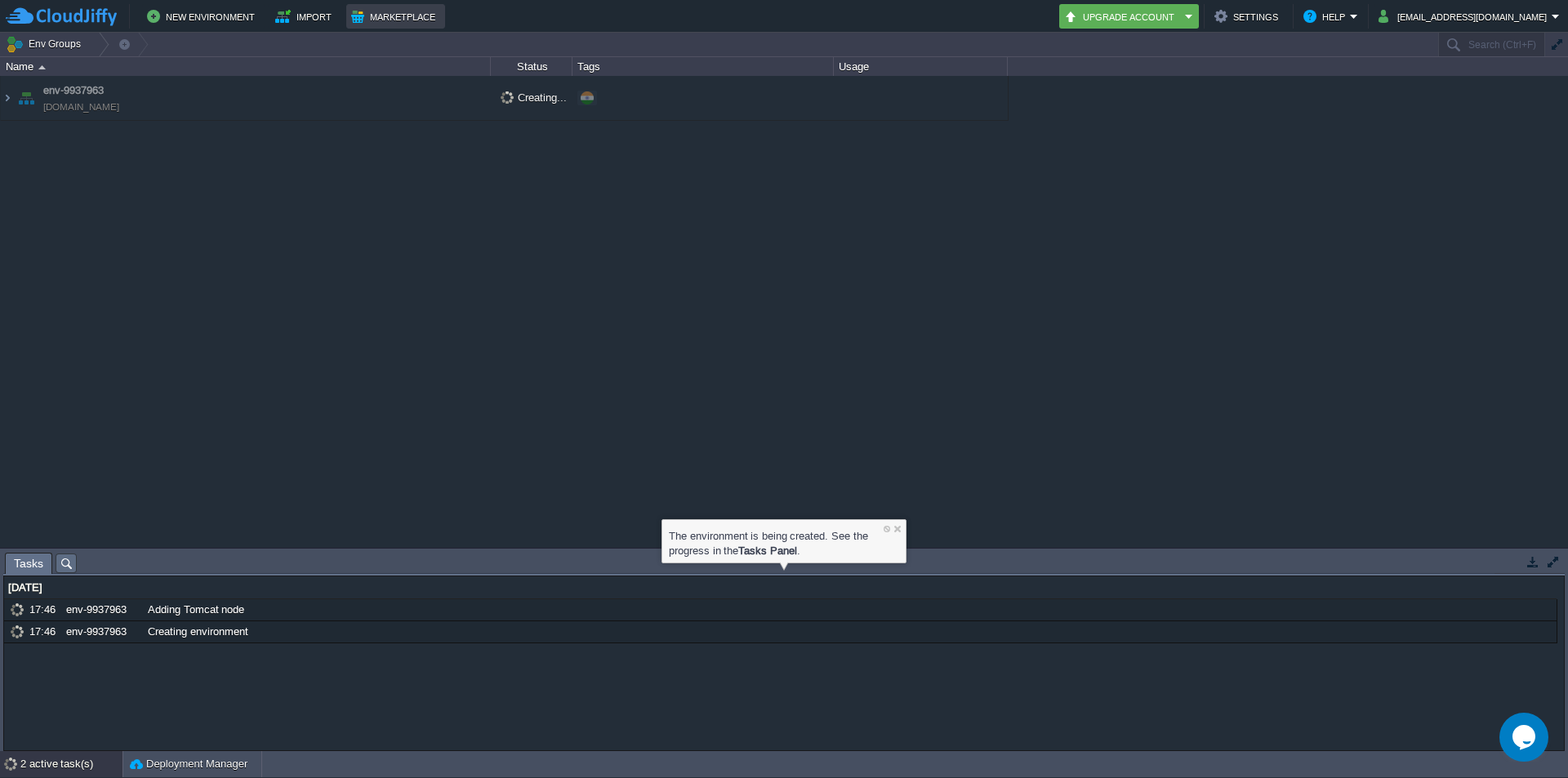
click at [392, 27] on td "Marketplace" at bounding box center [396, 16] width 99 height 24
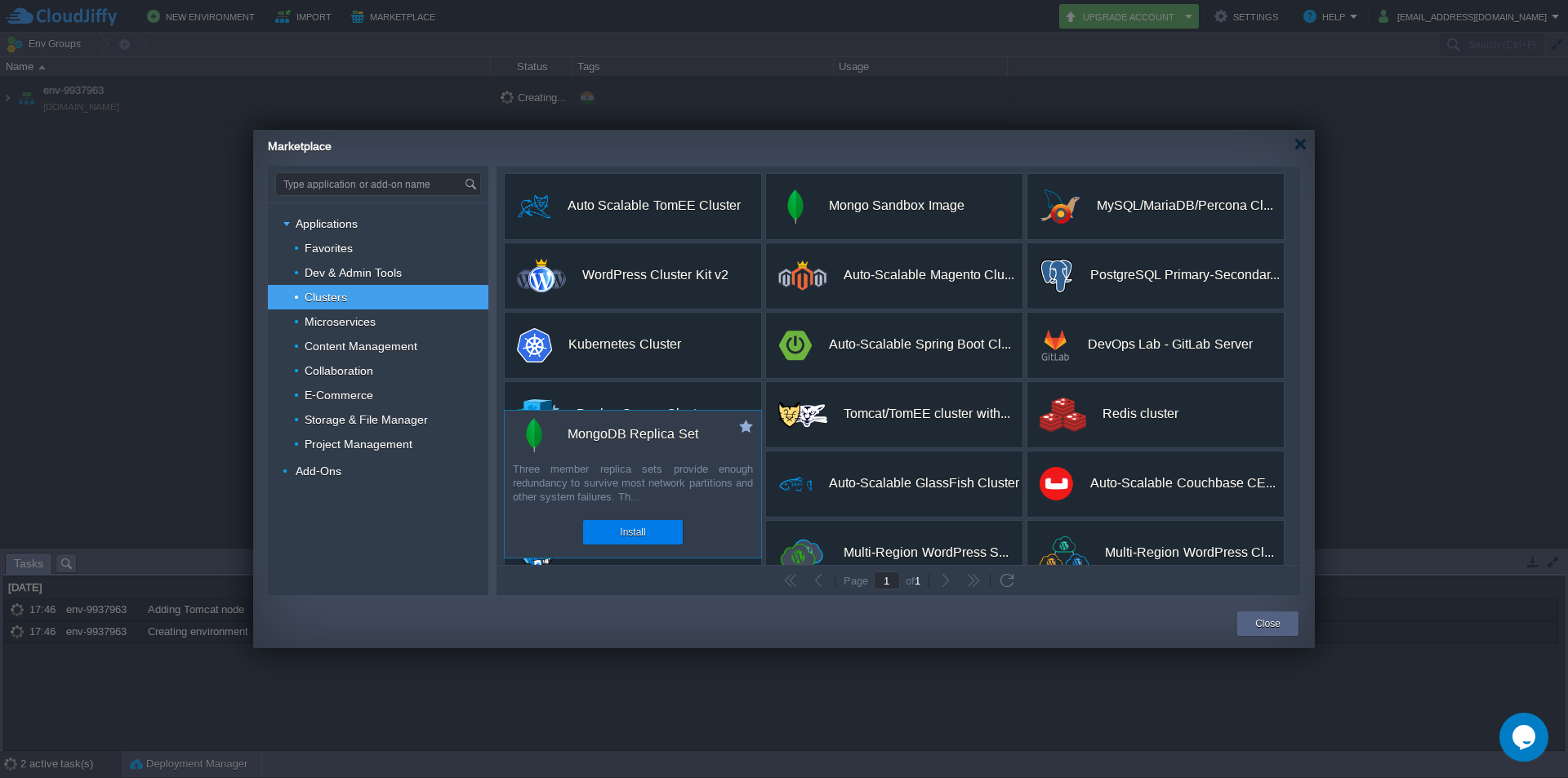
scroll to position [168, 0]
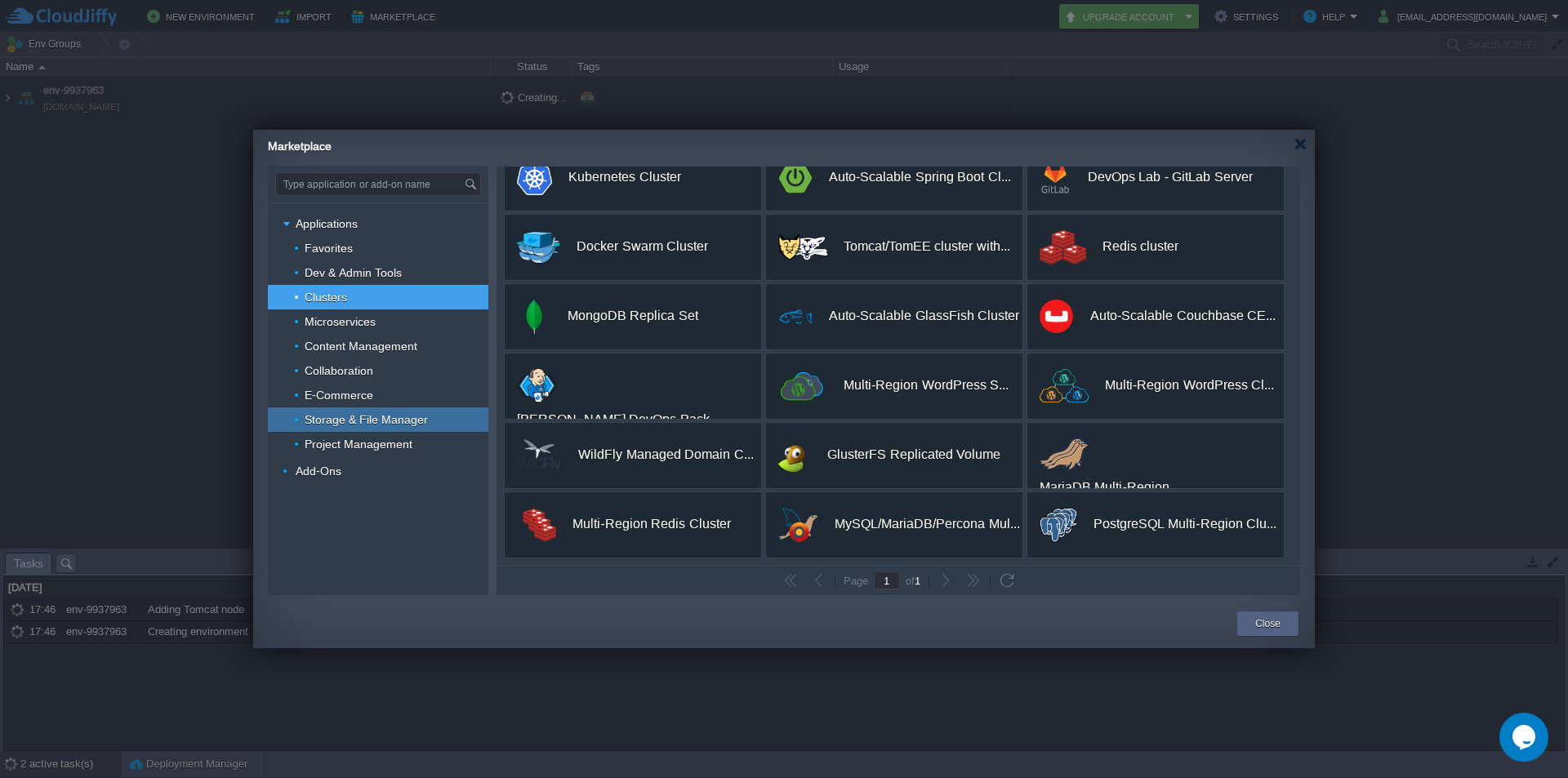
click at [415, 416] on span "Storage & File Manager" at bounding box center [366, 419] width 127 height 15
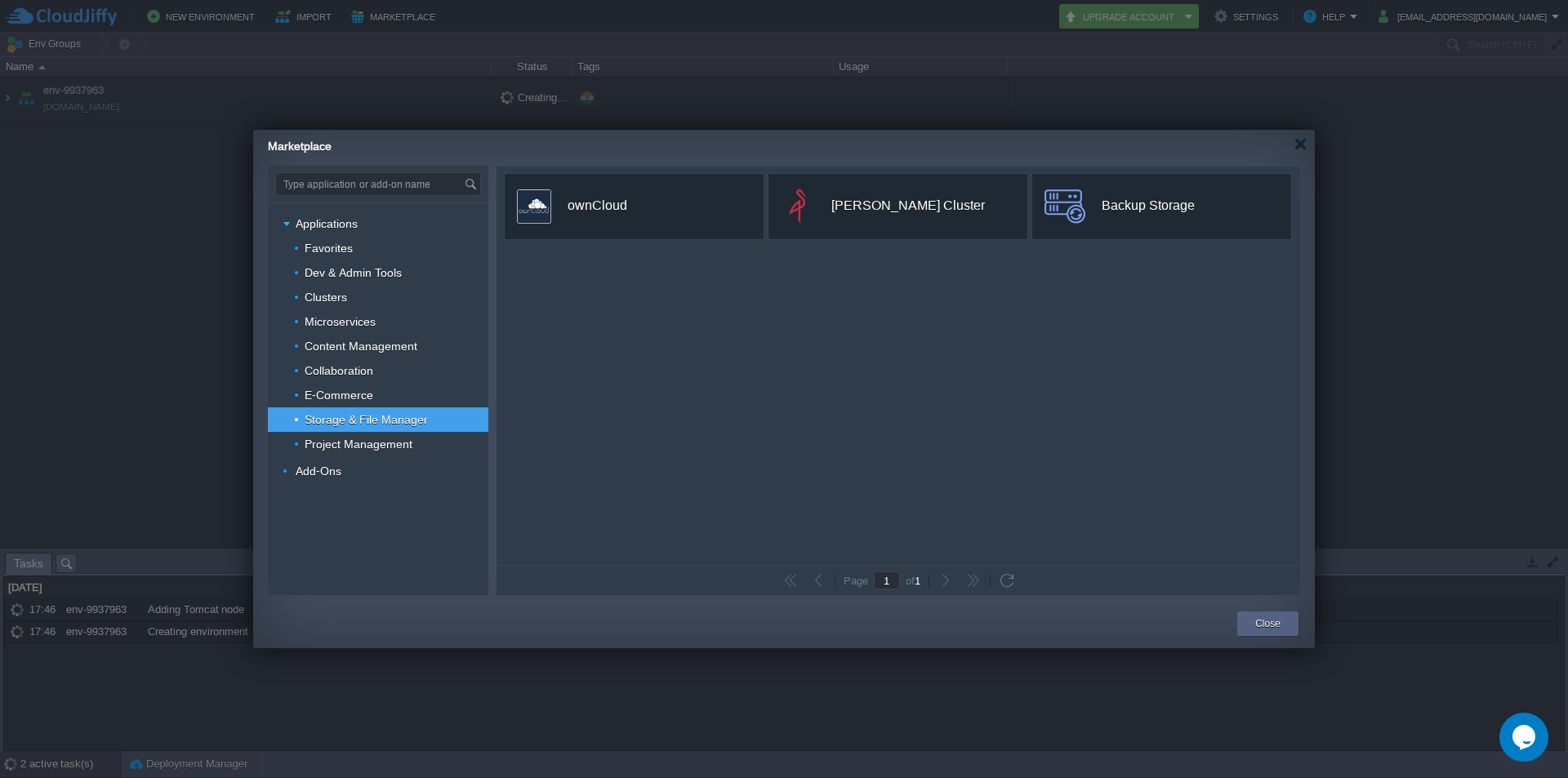
scroll to position [0, 0]
click at [400, 395] on div "E-Commerce" at bounding box center [377, 395] width 220 height 24
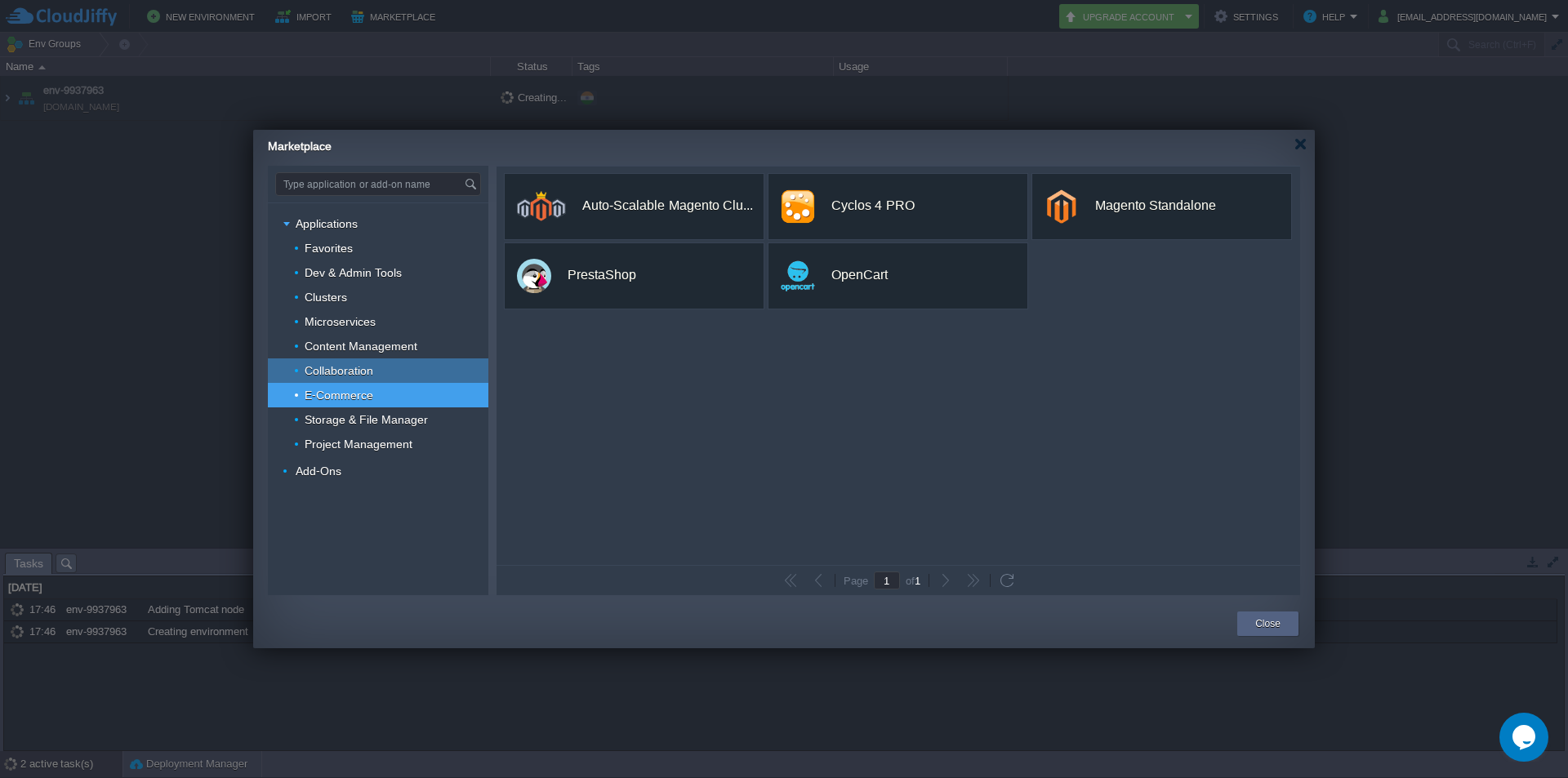
click at [397, 374] on div "Collaboration" at bounding box center [377, 371] width 220 height 24
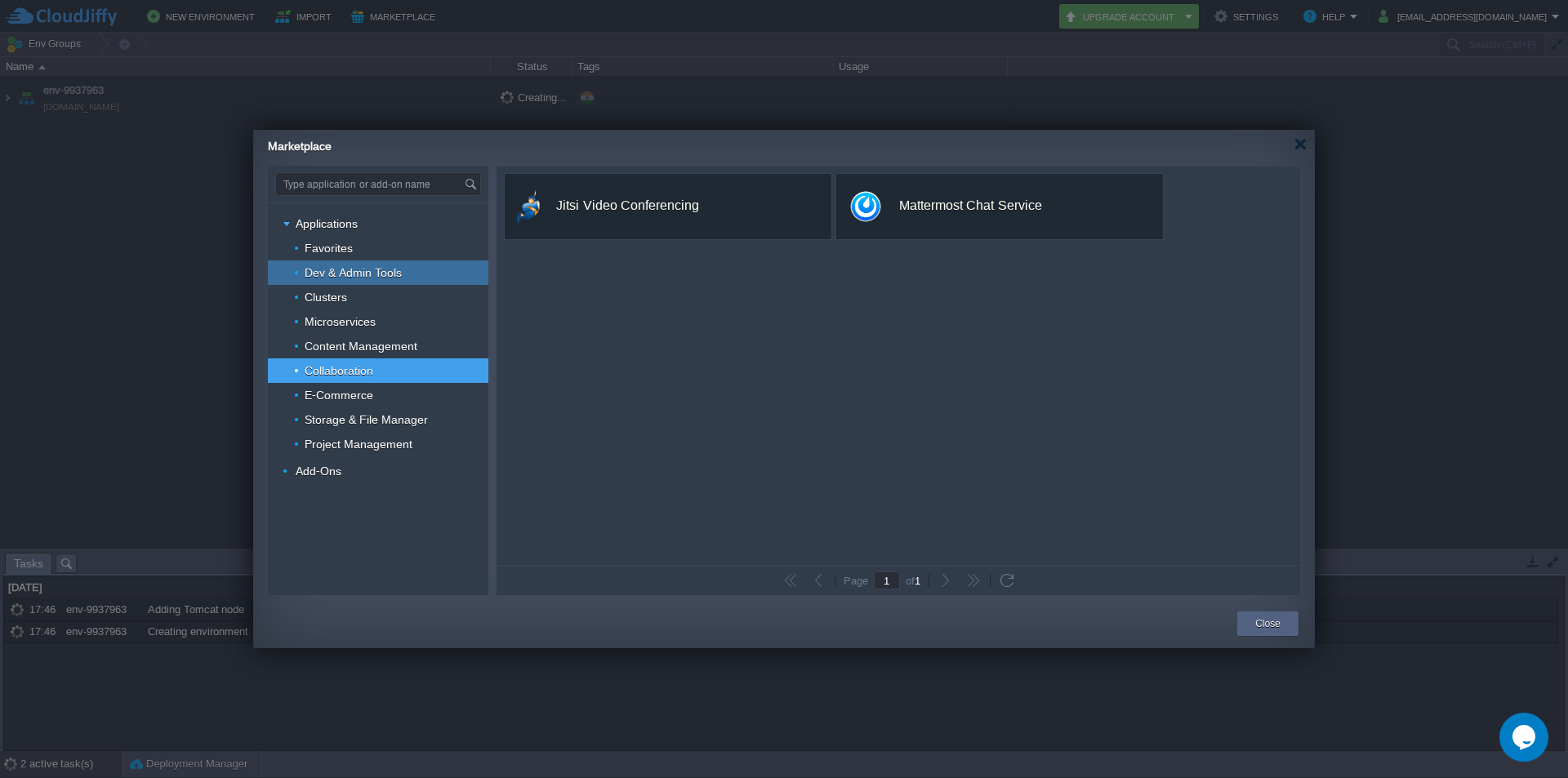
click at [402, 276] on div "Dev & Admin Tools" at bounding box center [377, 273] width 220 height 24
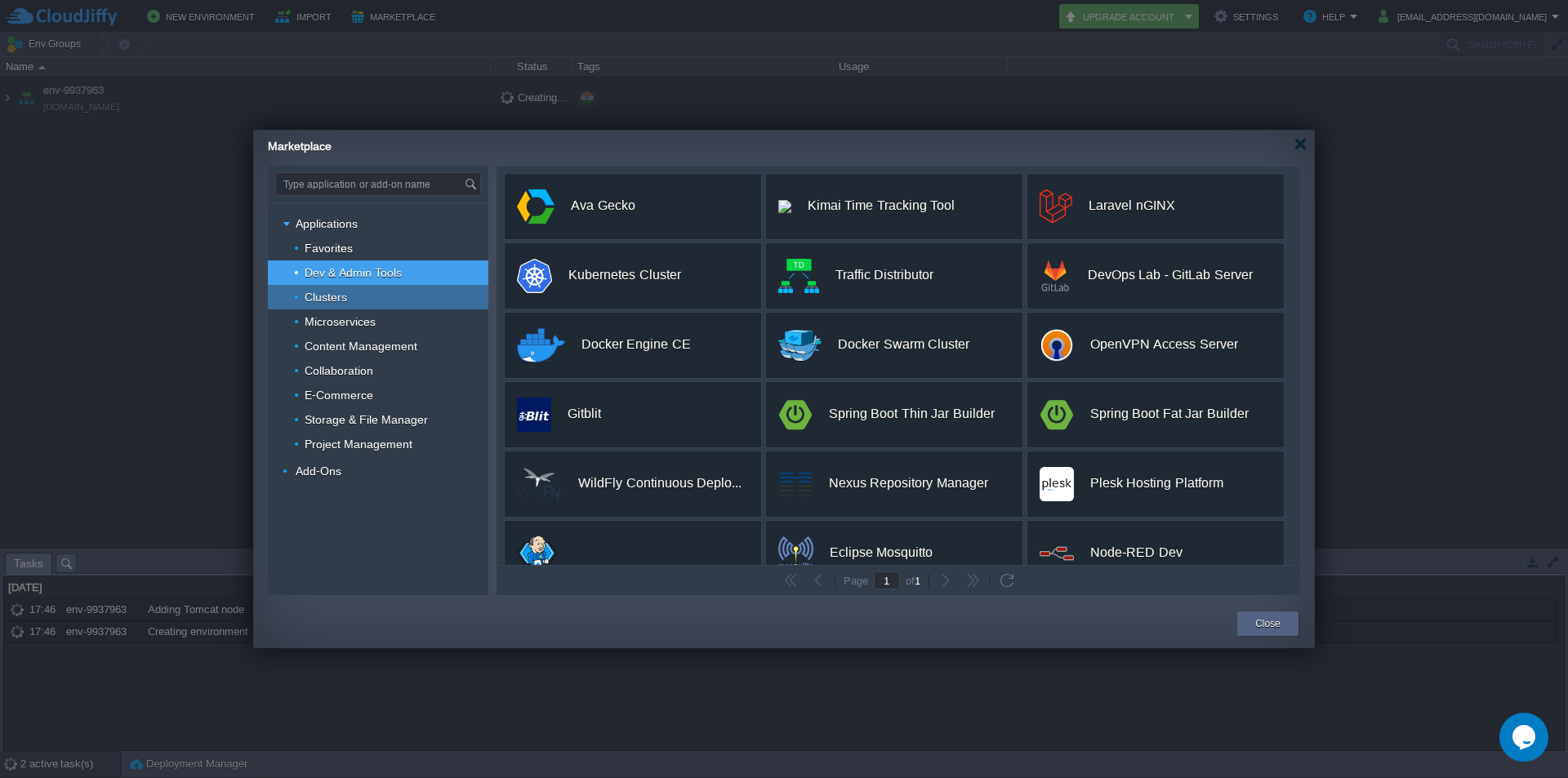
click at [385, 294] on div "Clusters" at bounding box center [377, 297] width 220 height 24
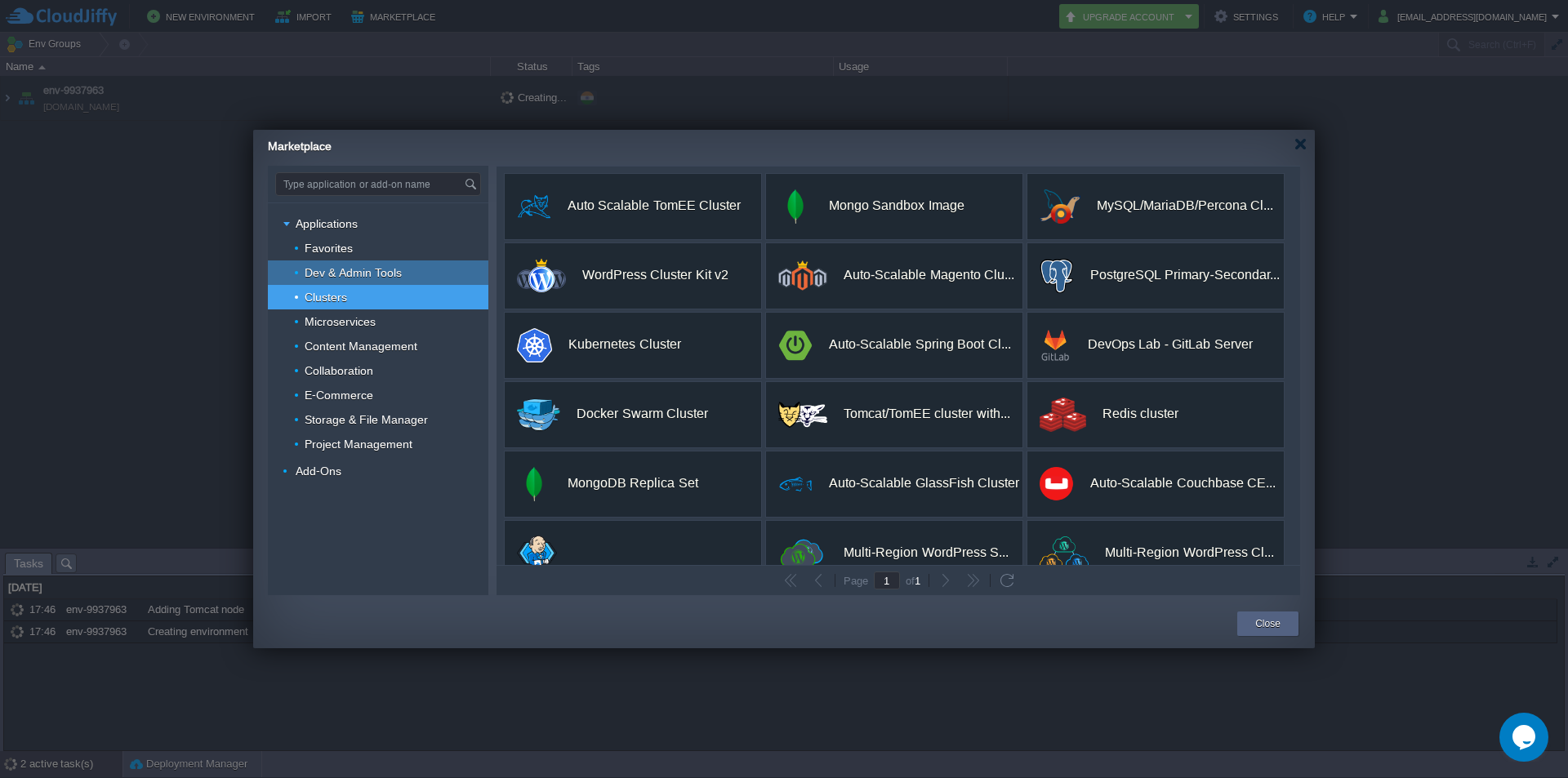
click at [391, 282] on div "Dev & Admin Tools" at bounding box center [377, 273] width 220 height 24
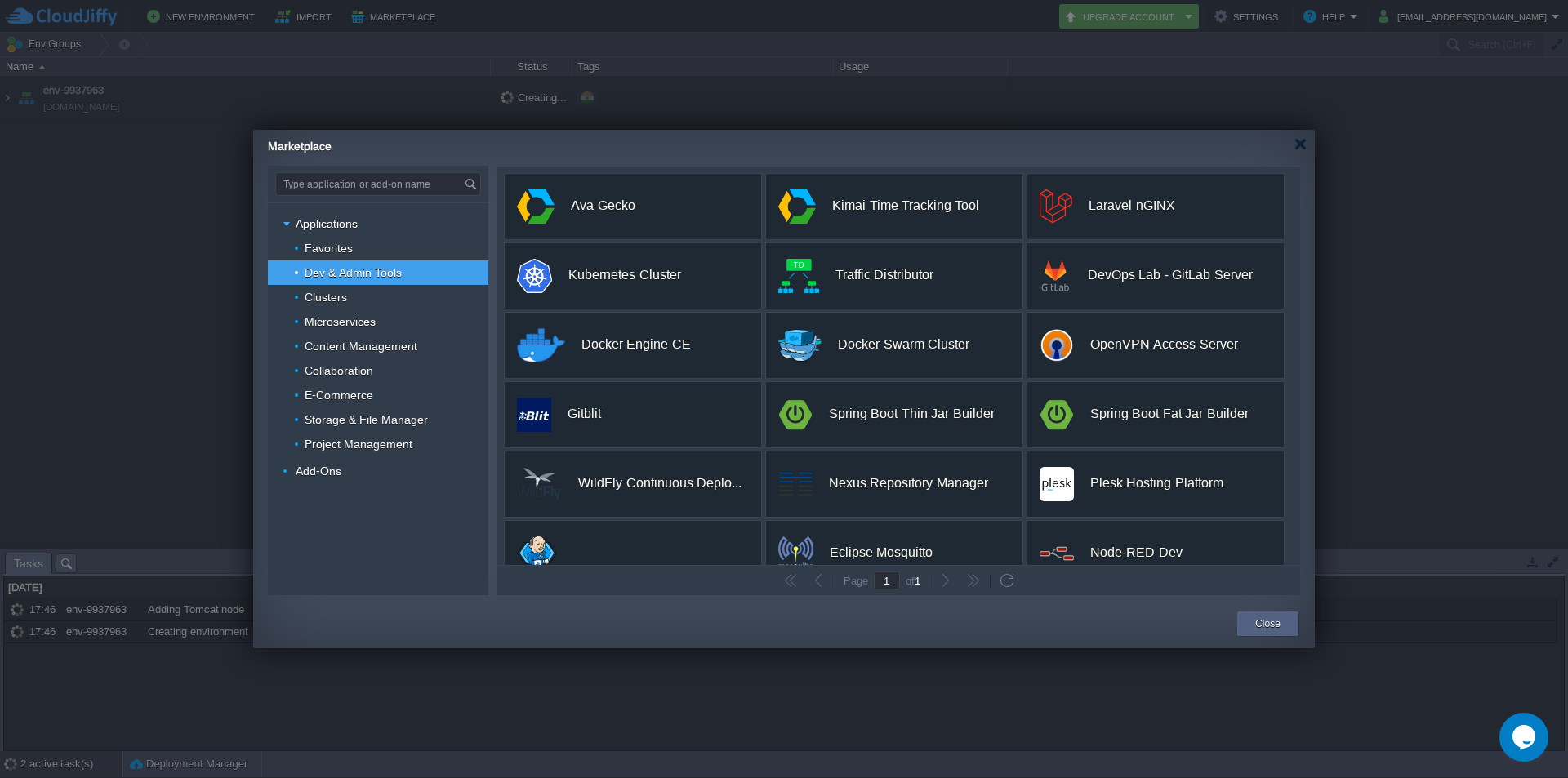
scroll to position [237, 0]
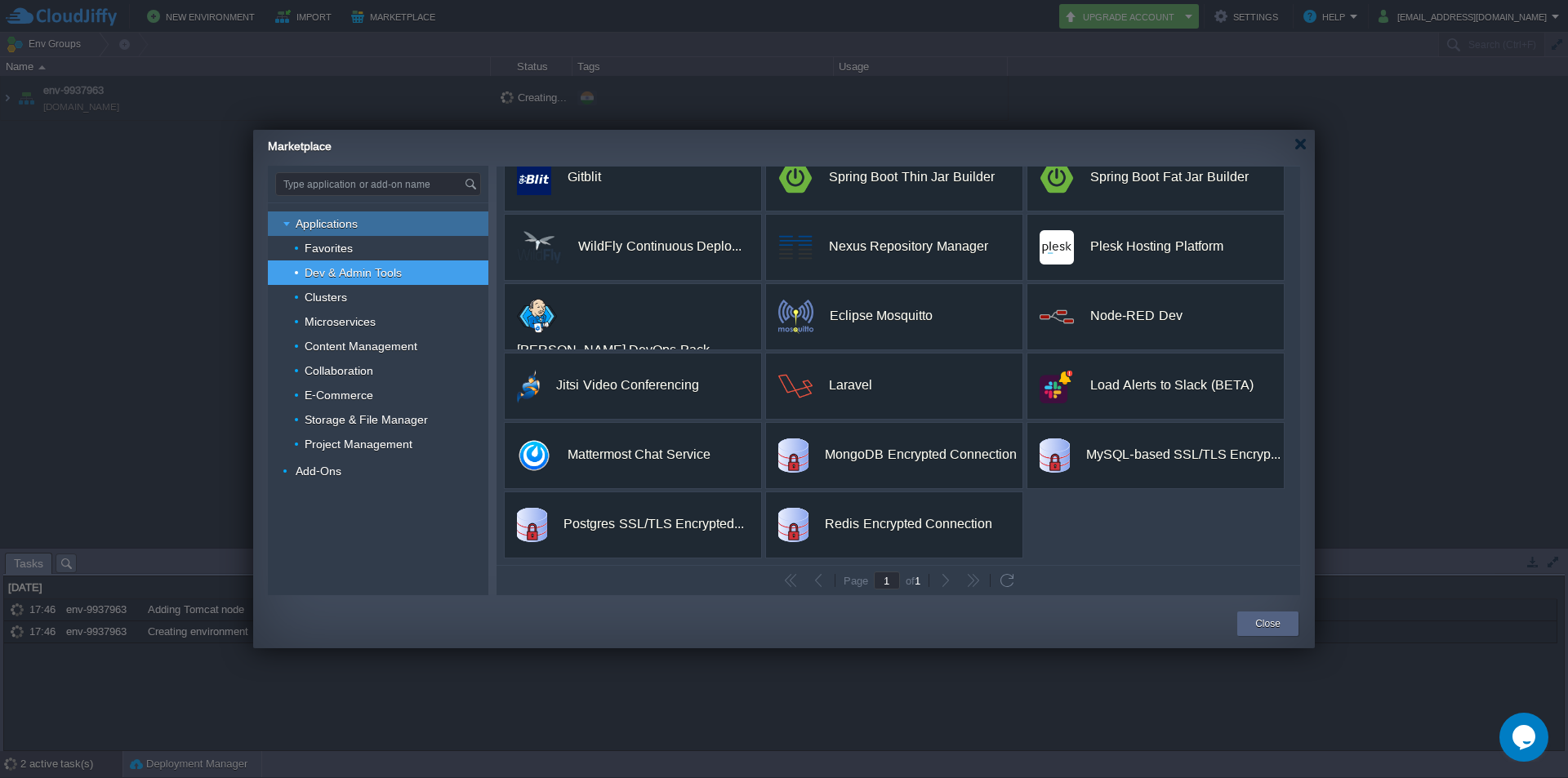
click at [326, 224] on span "Applications" at bounding box center [327, 223] width 66 height 15
type input "Type application or add-on name"
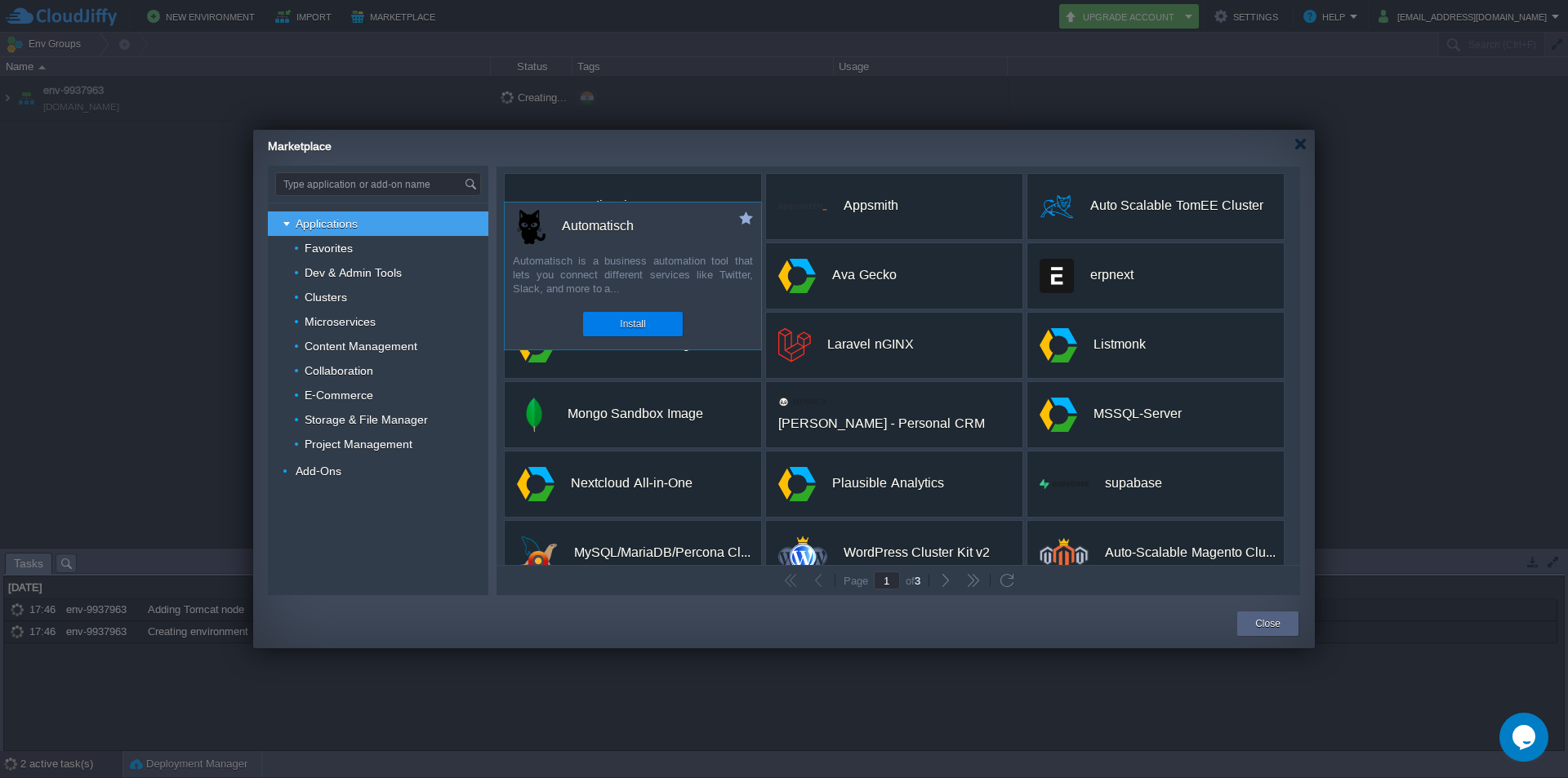
scroll to position [307, 0]
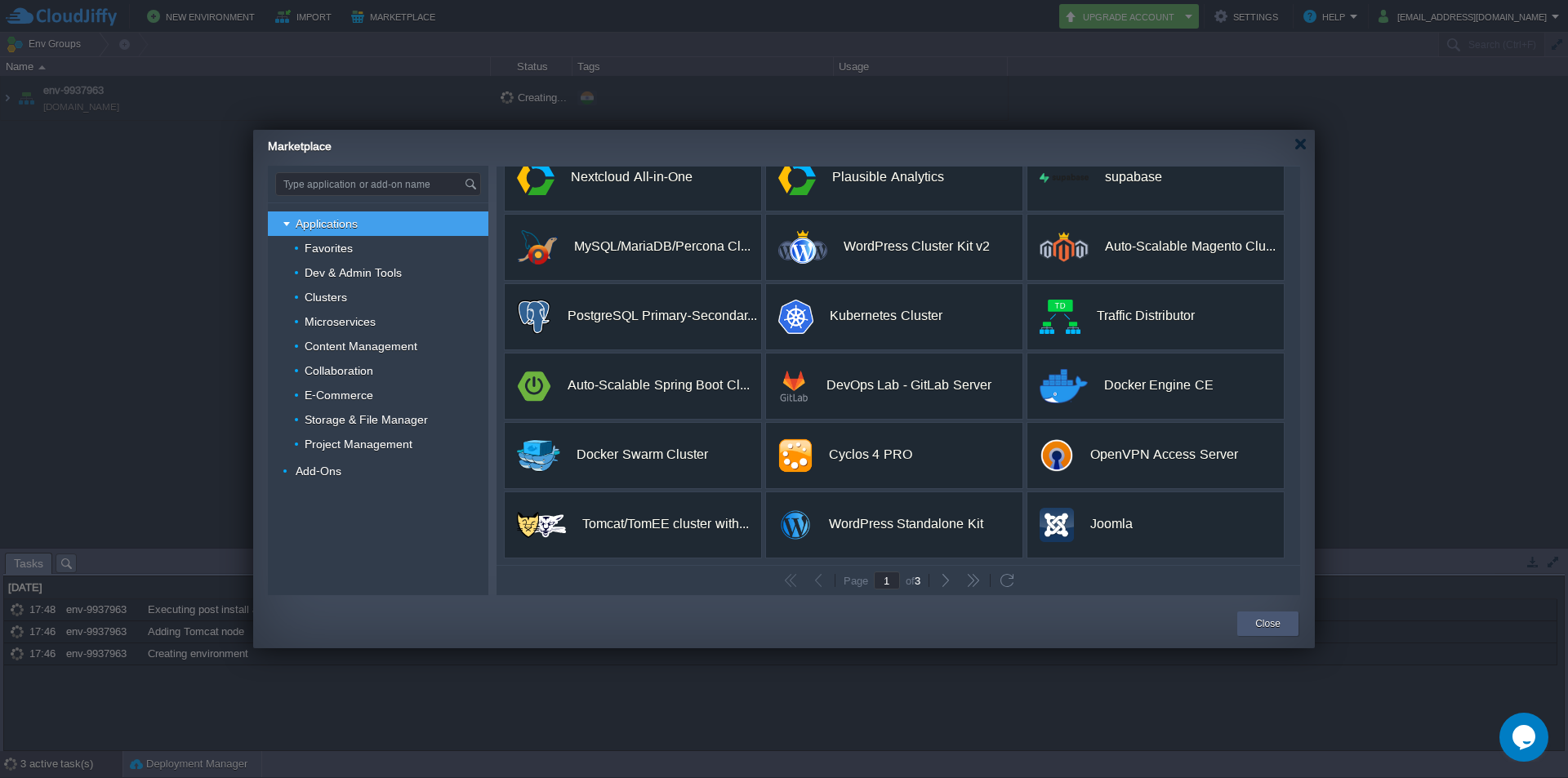
click at [1274, 624] on button "Close" at bounding box center [1267, 624] width 25 height 16
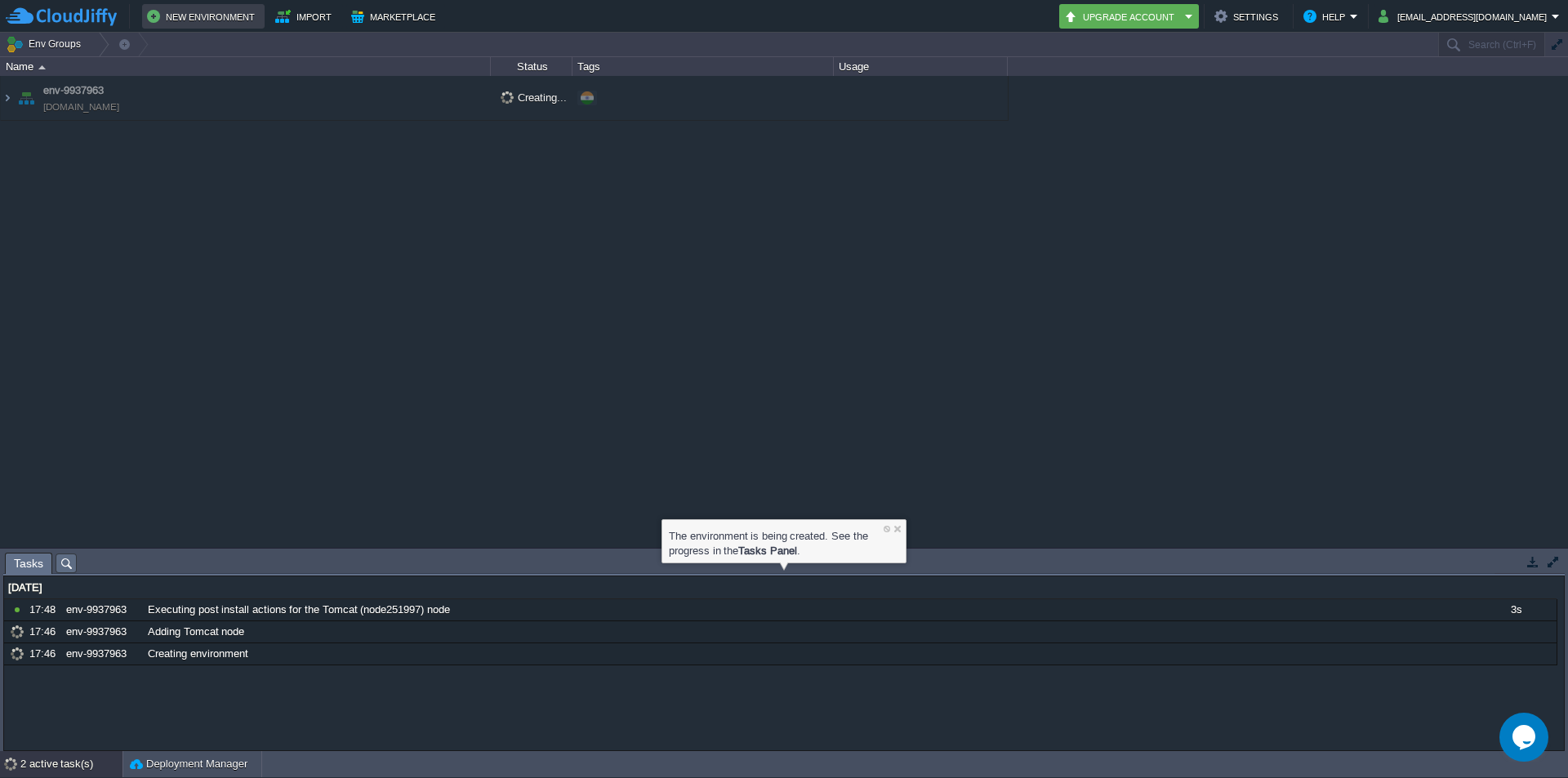
click at [189, 22] on button "New Environment" at bounding box center [204, 16] width 112 height 19
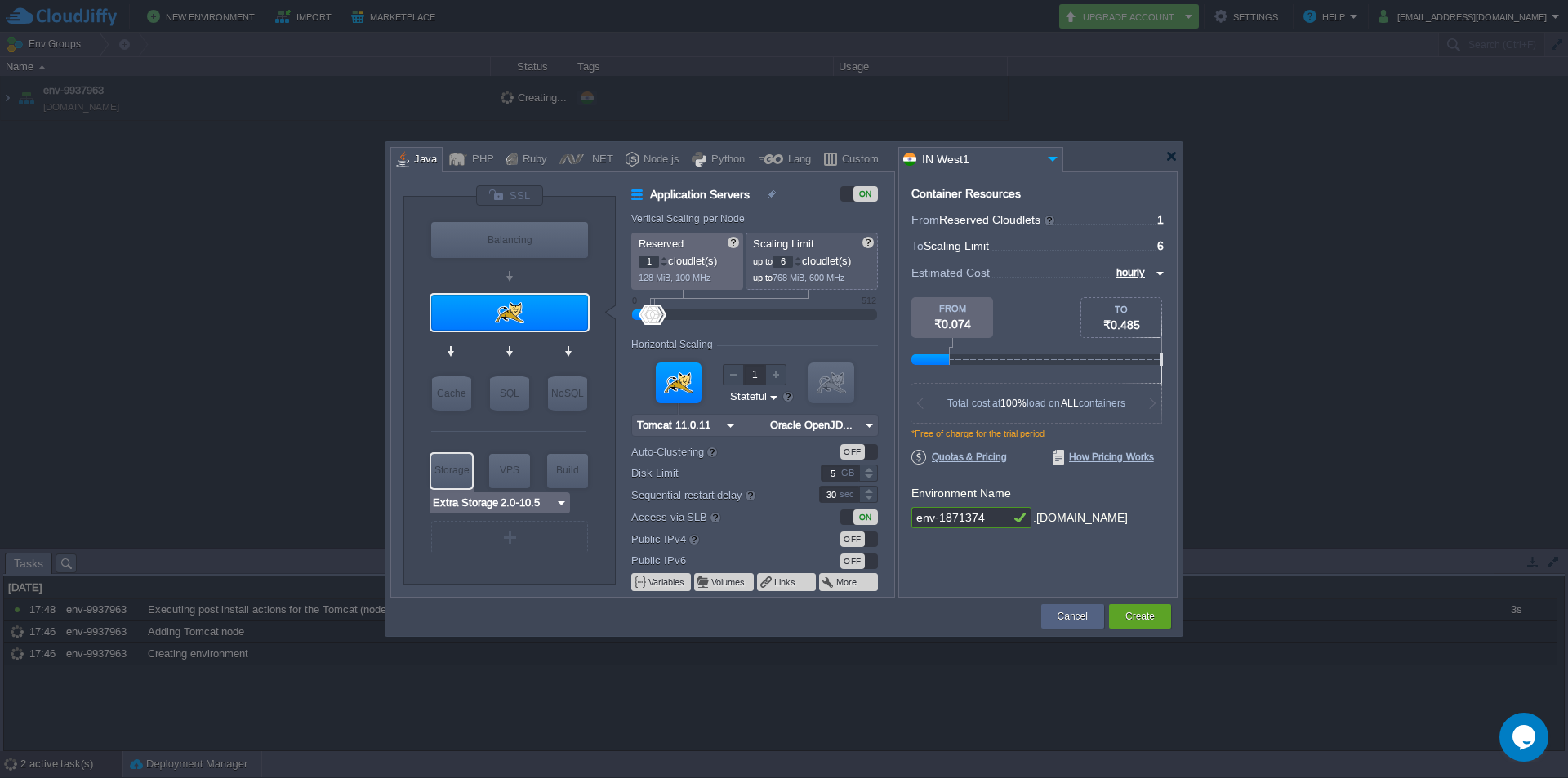
type input "AlmaLinux 9.6"
click at [497, 468] on div "VPS" at bounding box center [509, 470] width 41 height 33
type input "Elastic VPS"
type input "4"
type input "AlmaLinux 9.6"
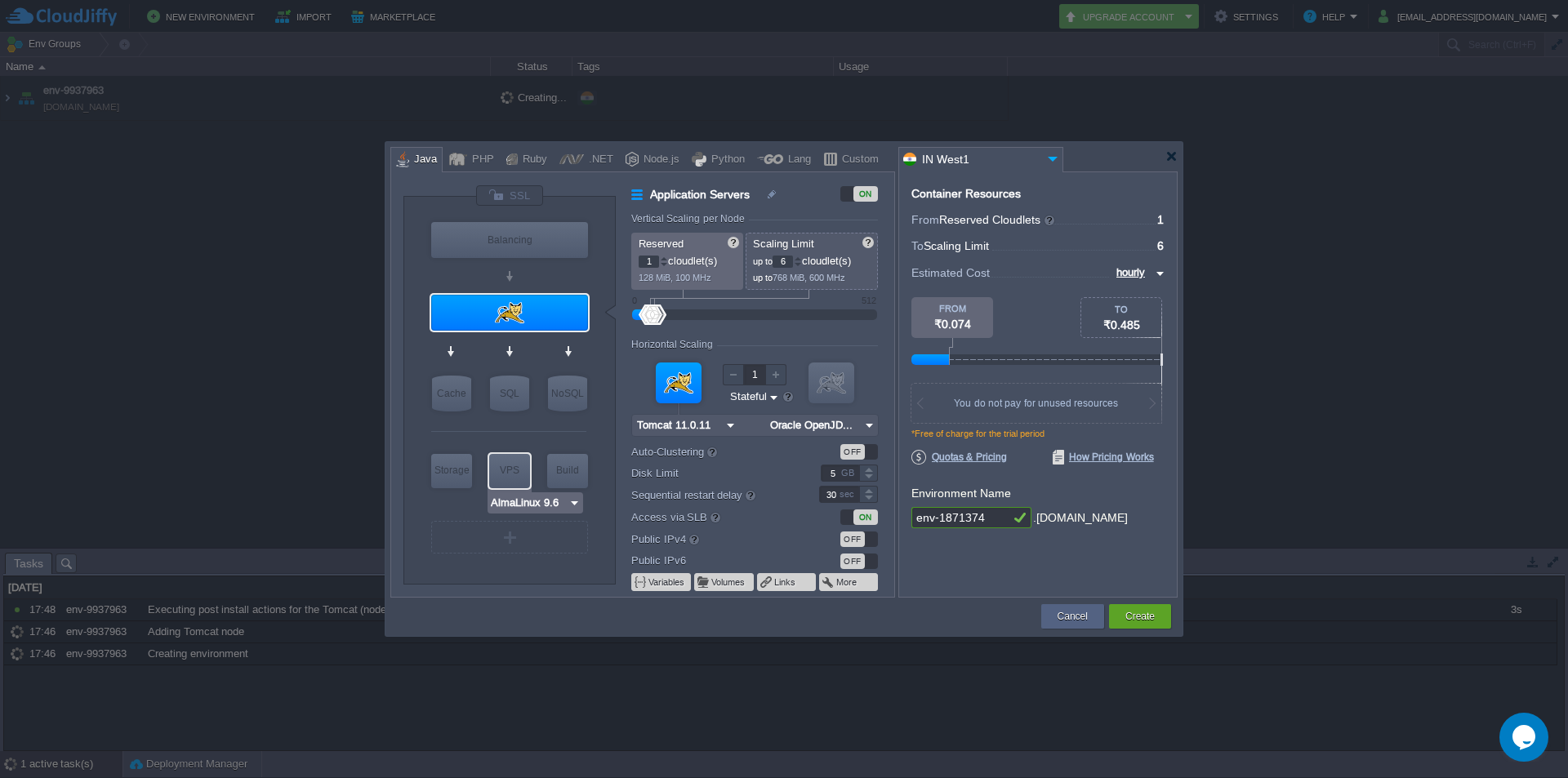
type input "9.6"
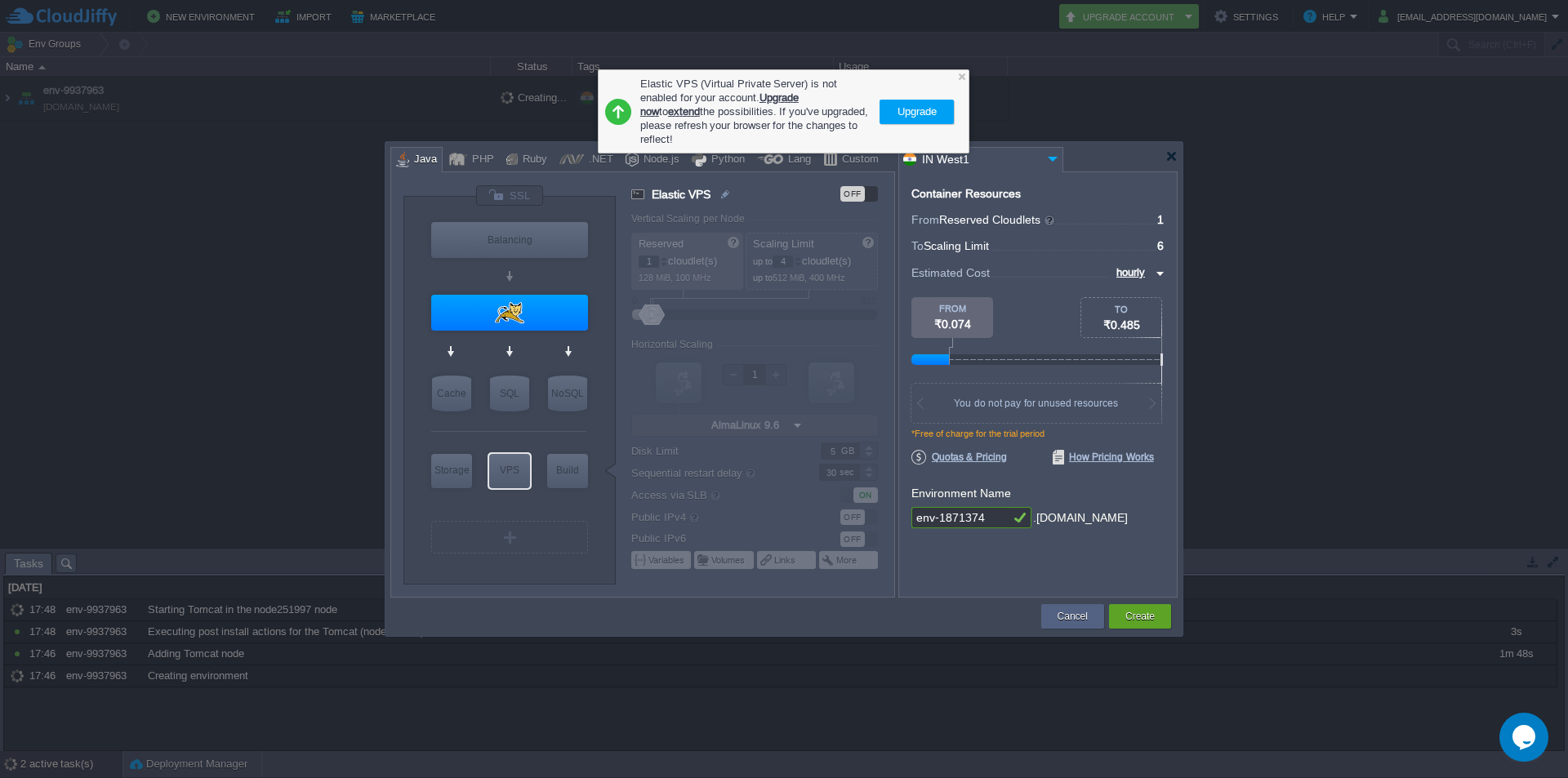
click at [902, 102] on button "Upgrade" at bounding box center [916, 112] width 49 height 19
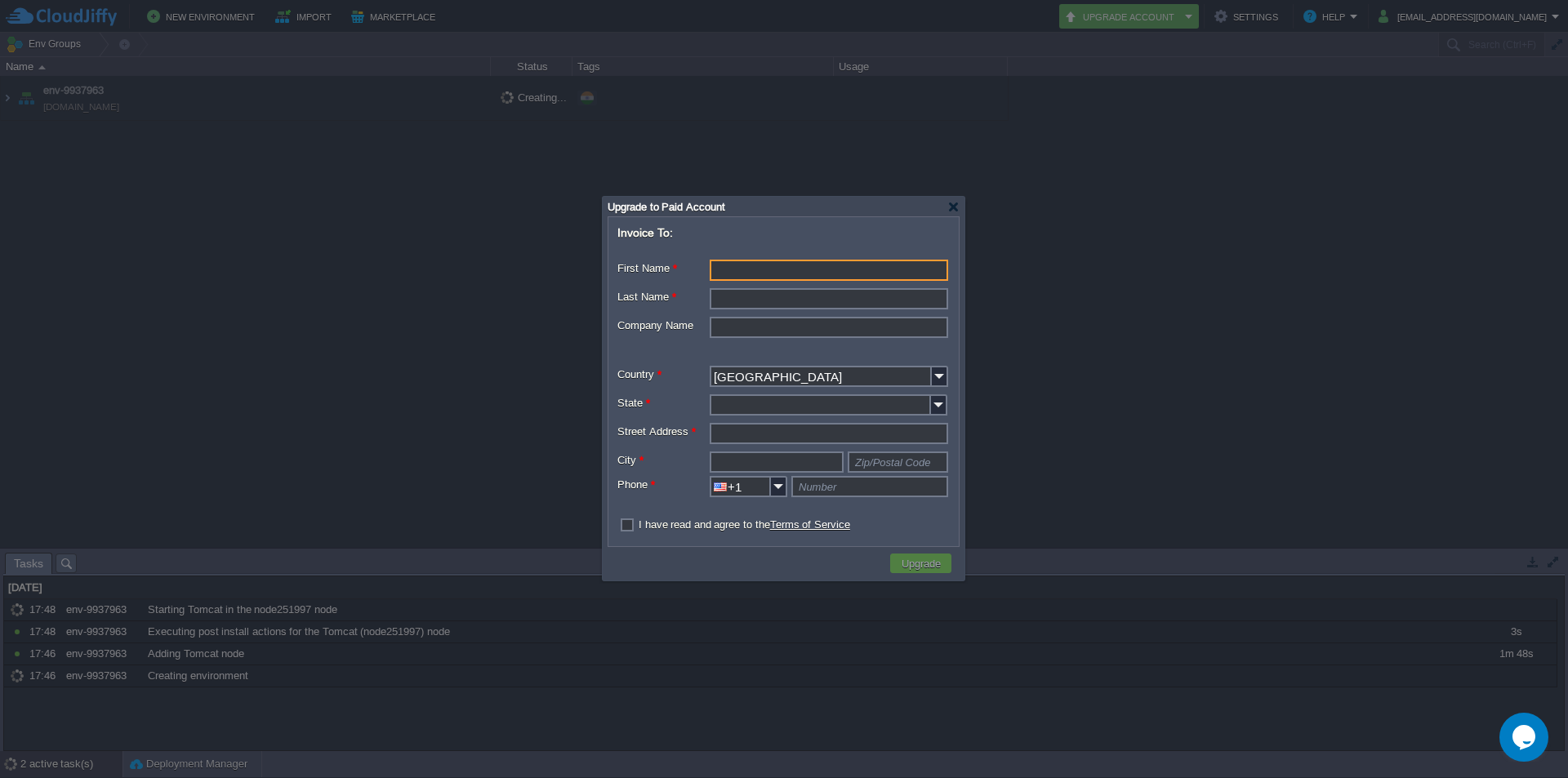
click at [795, 394] on form "Invoice To: First Name * Middle Name Last Name * Company Name Country * United …" at bounding box center [784, 381] width 349 height 326
click at [789, 381] on input "United States" at bounding box center [820, 376] width 222 height 21
click at [938, 380] on img at bounding box center [940, 376] width 16 height 21
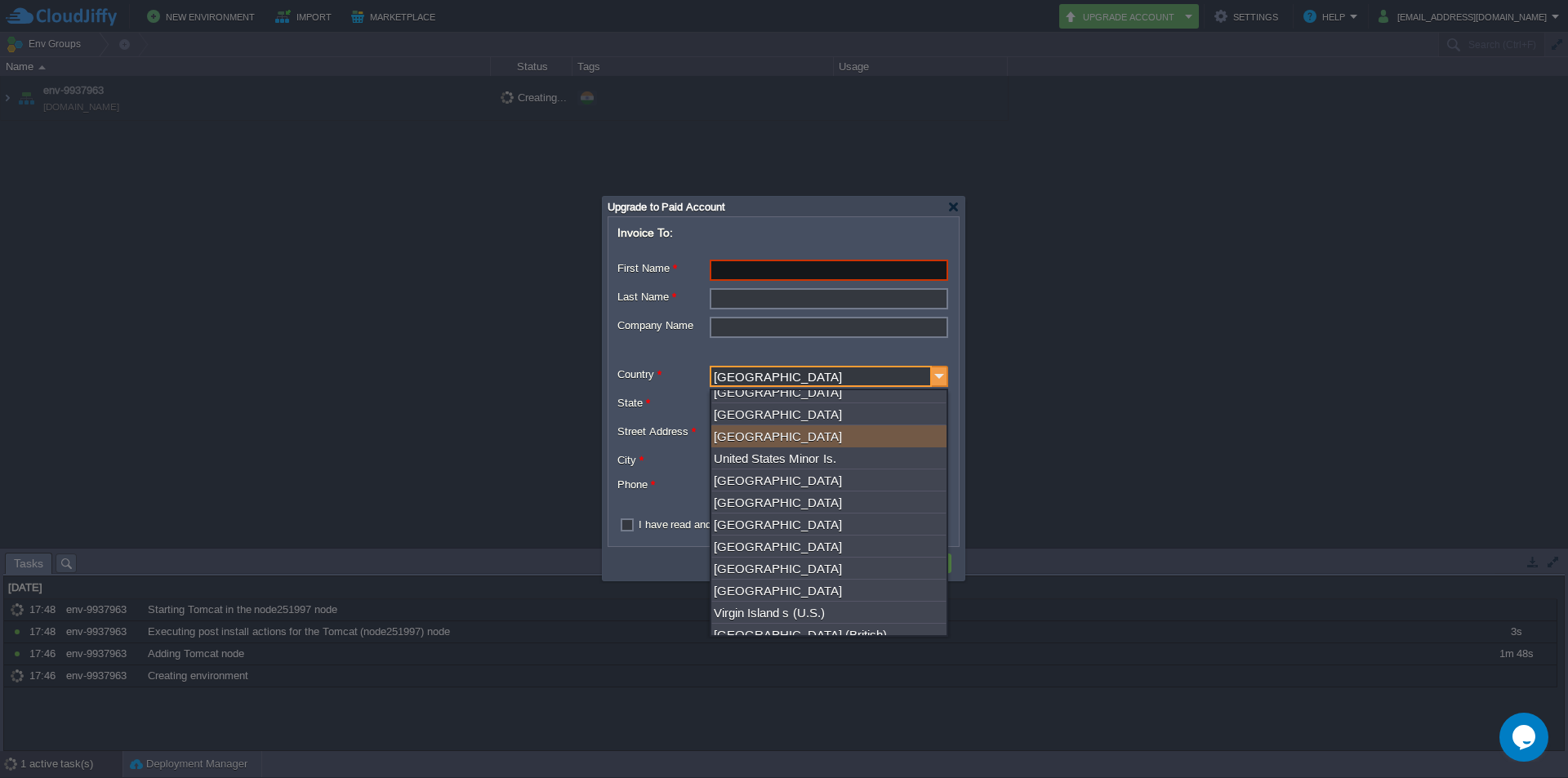
click at [934, 380] on img at bounding box center [940, 376] width 16 height 21
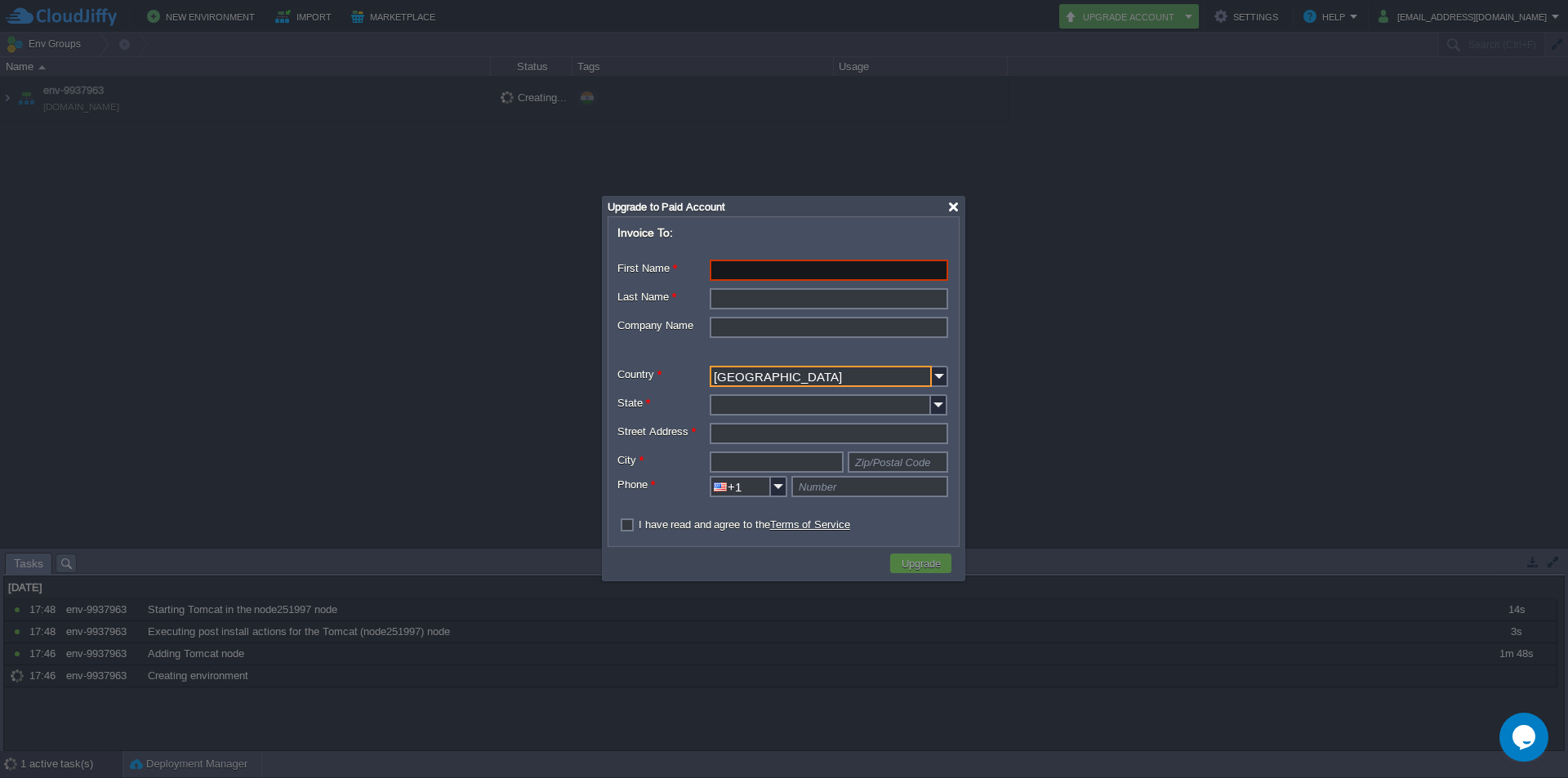
click at [953, 207] on div at bounding box center [953, 207] width 13 height 13
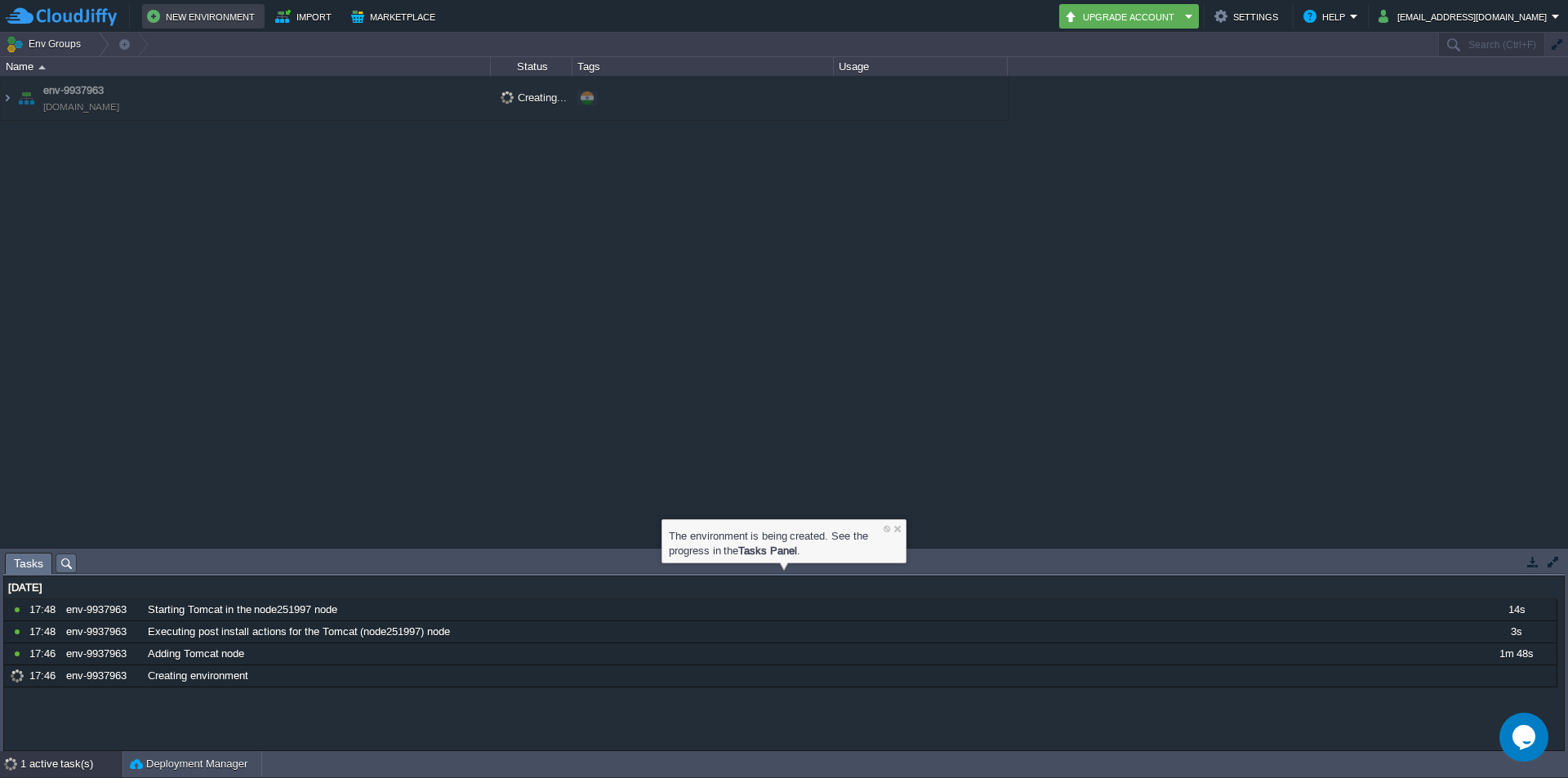
click at [216, 17] on button "New Environment" at bounding box center [204, 16] width 112 height 19
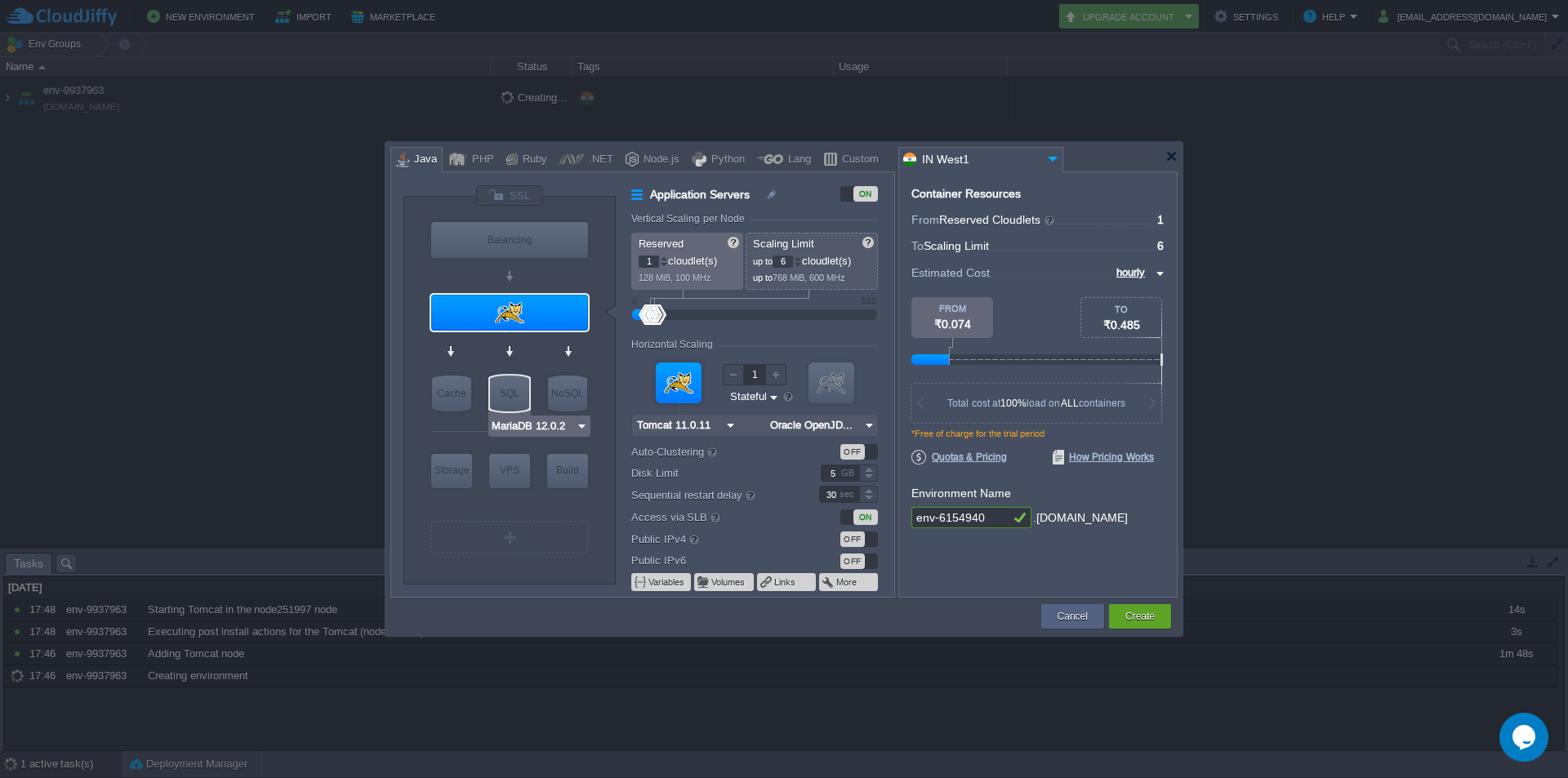
type input "AlmaLinux 9.6"
click at [575, 509] on img at bounding box center [574, 502] width 13 height 16
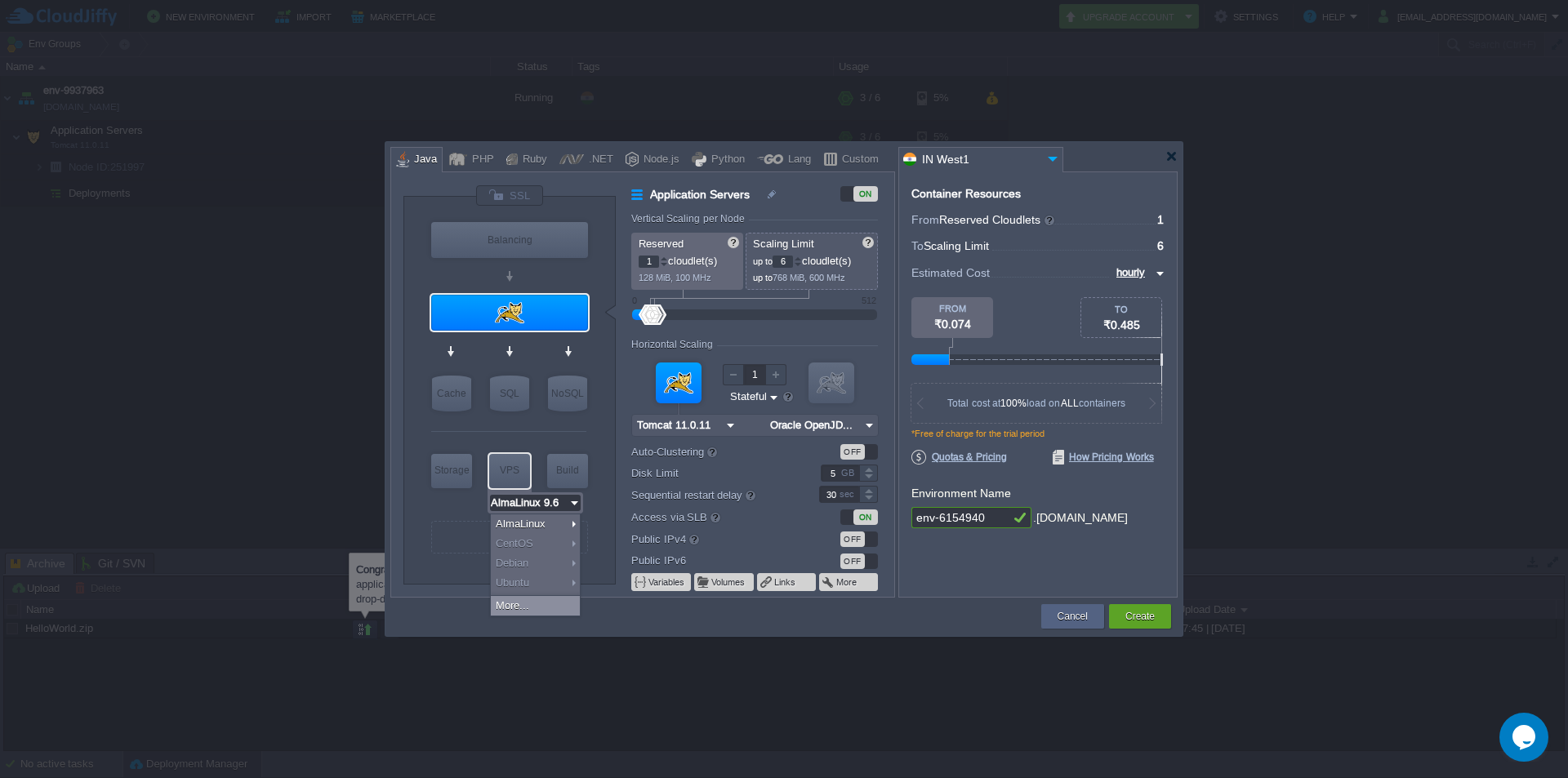
click at [535, 603] on div "More..." at bounding box center [535, 606] width 89 height 19
click at [320, 339] on div at bounding box center [784, 389] width 1568 height 778
click at [1171, 155] on div at bounding box center [1171, 156] width 13 height 13
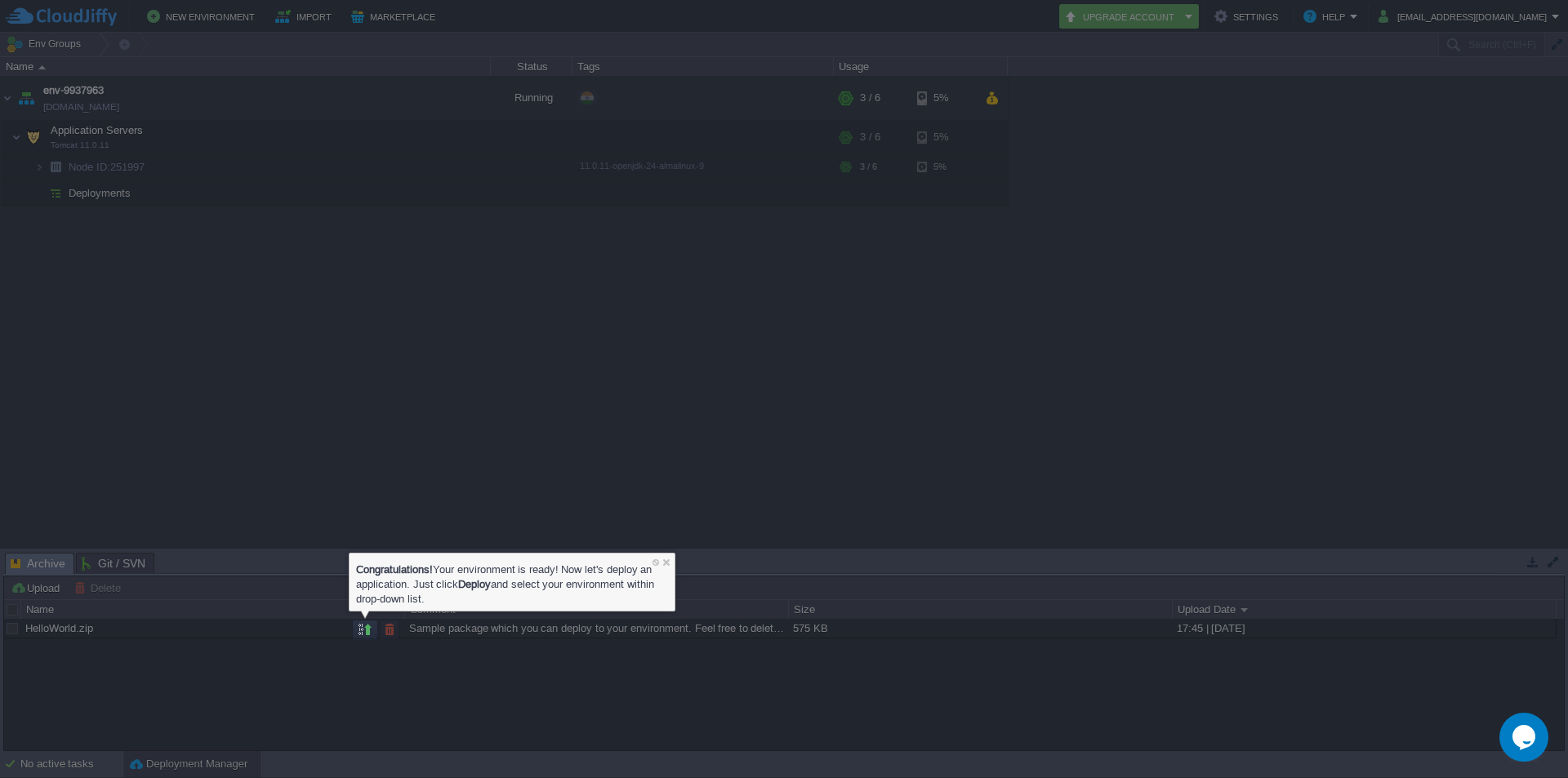
click at [557, 365] on div at bounding box center [960, 310] width 1216 height 621
click at [508, 637] on div at bounding box center [973, 699] width 1190 height 158
click at [751, 458] on div at bounding box center [960, 310] width 1216 height 621
click at [668, 563] on div at bounding box center [665, 562] width 11 height 11
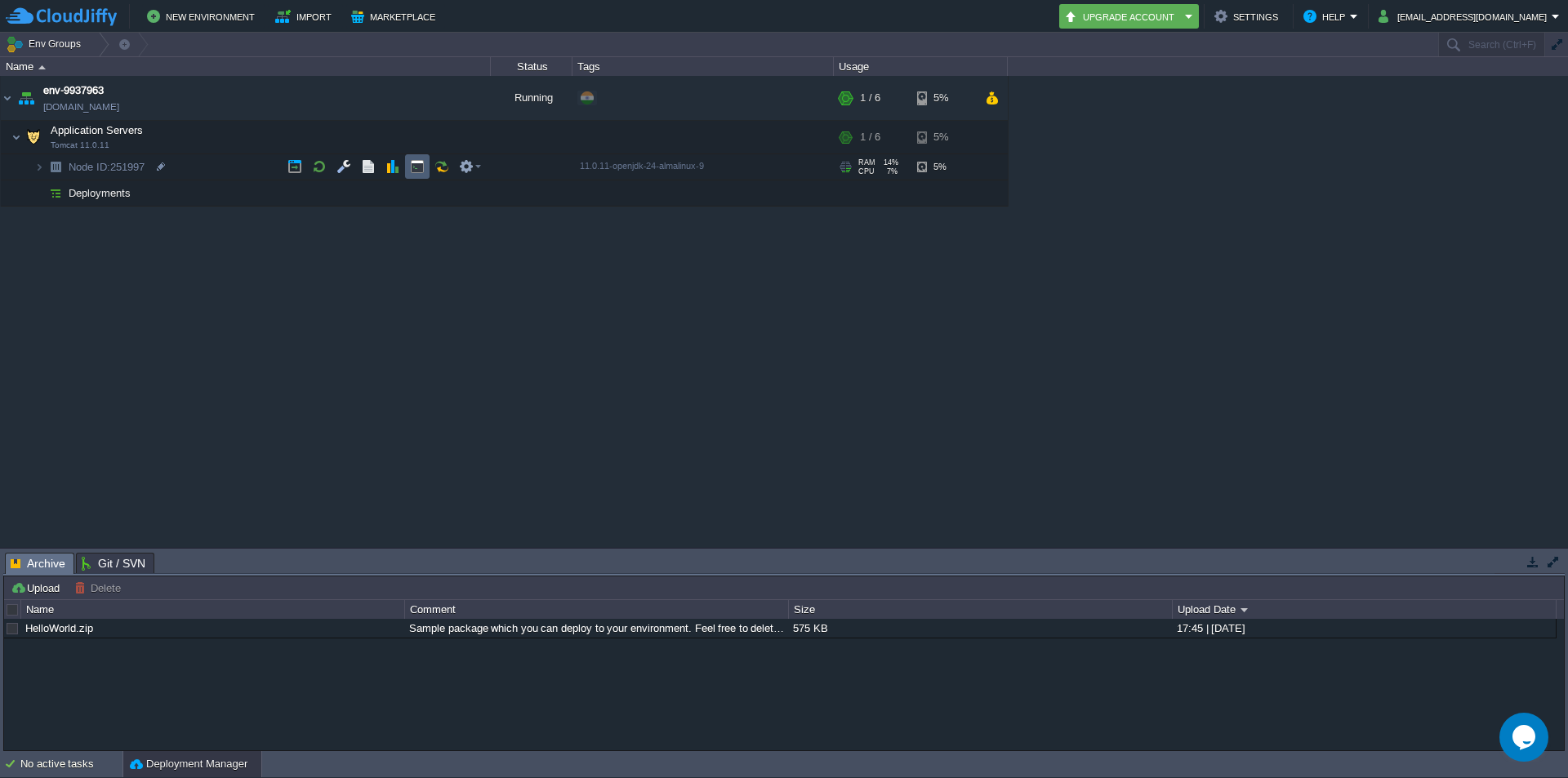
click at [418, 169] on button "button" at bounding box center [417, 166] width 15 height 15
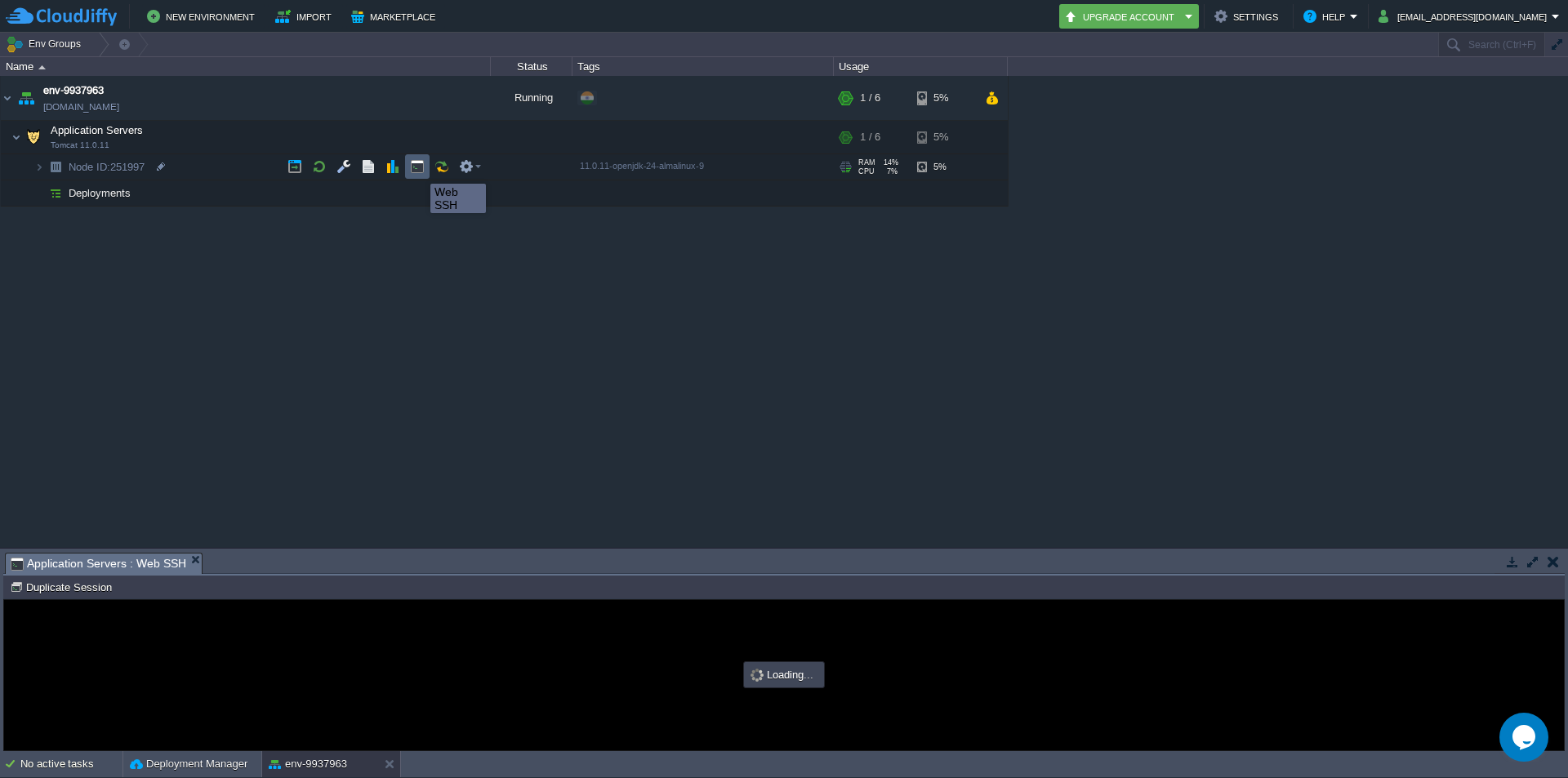
scroll to position [0, 0]
type input "#000000"
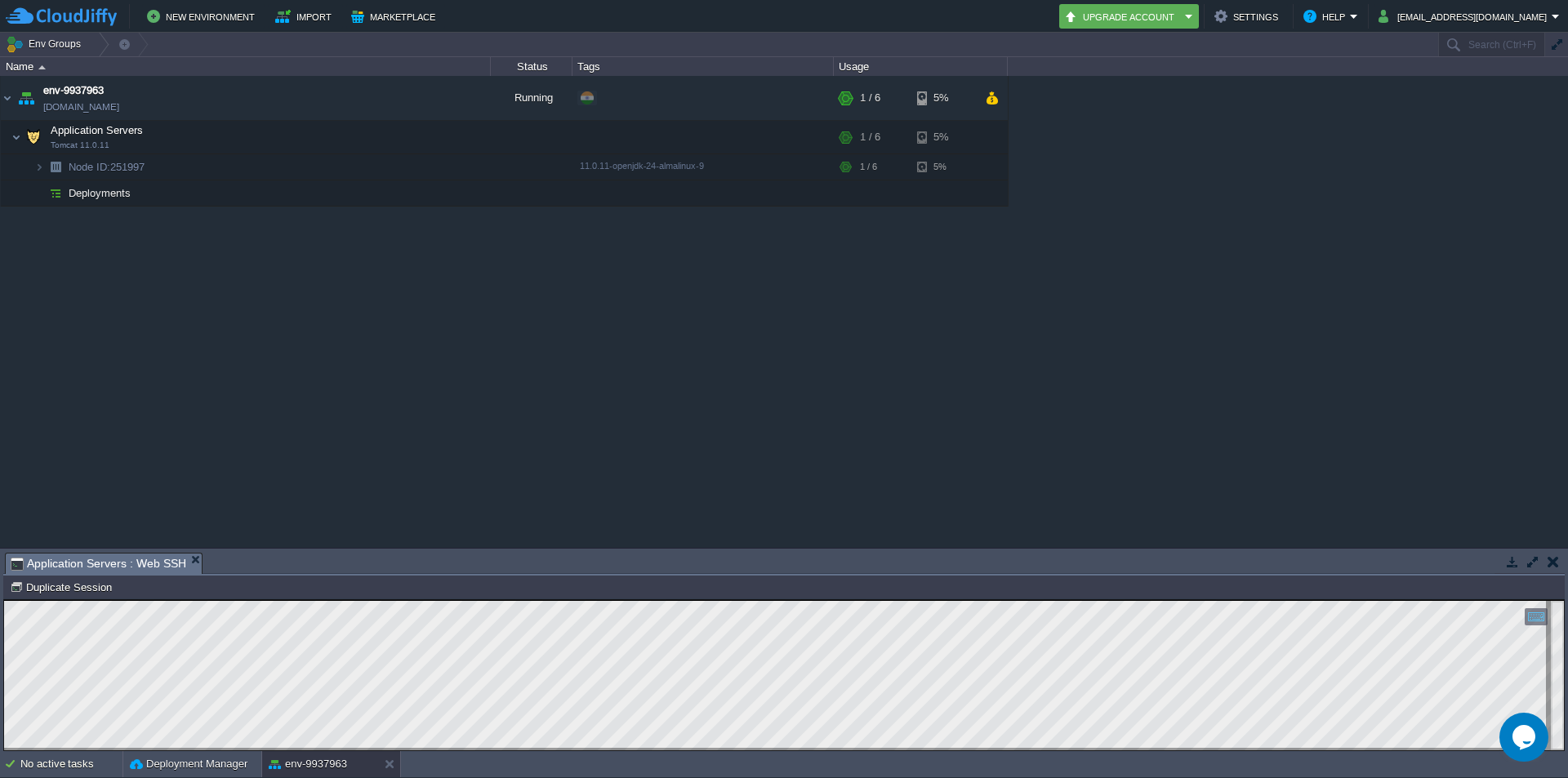
click at [193, 555] on em "Application Servers : Web SSH" at bounding box center [106, 564] width 191 height 20
click at [80, 16] on img at bounding box center [61, 16] width 112 height 20
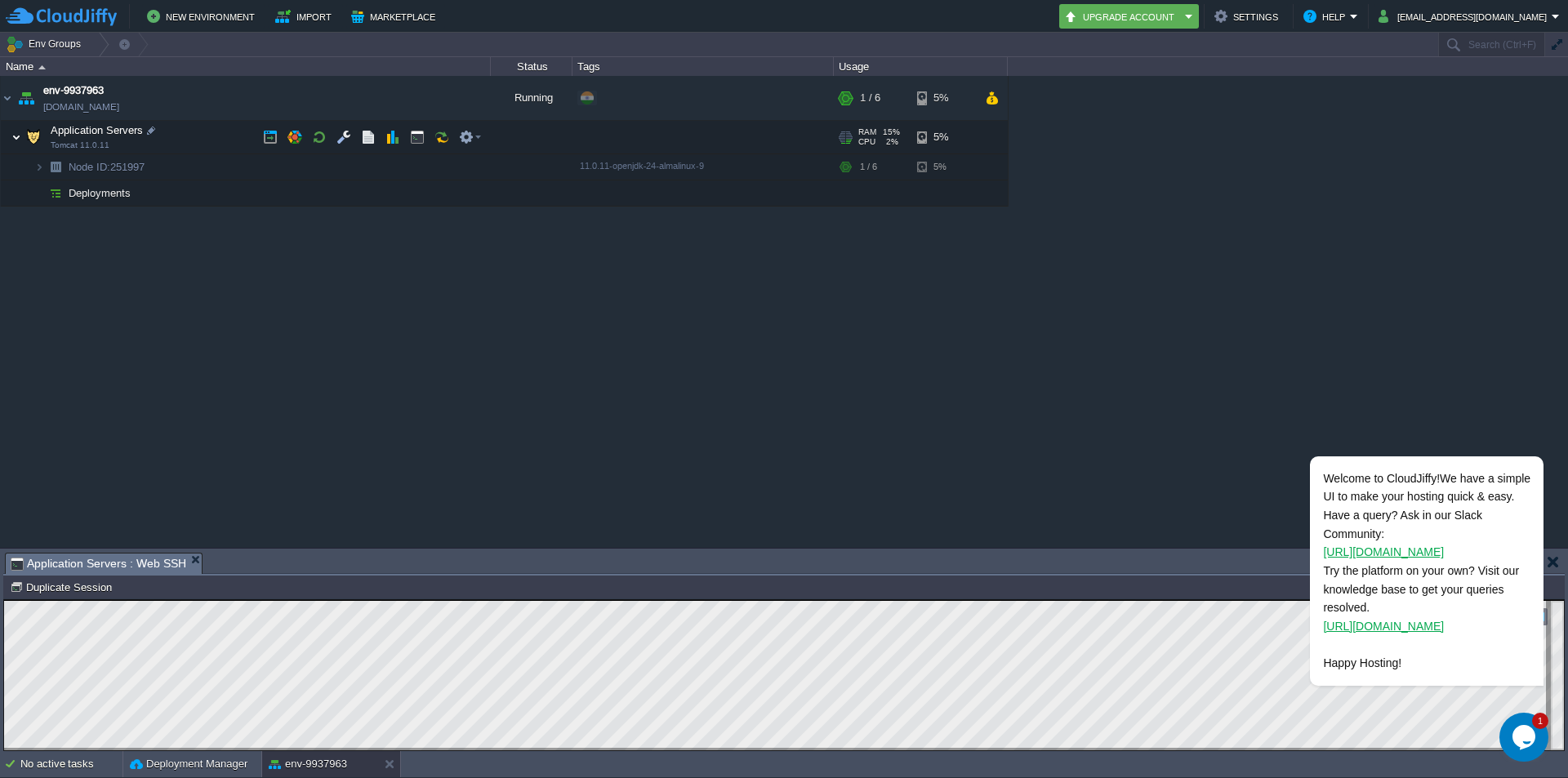
click at [16, 143] on img at bounding box center [16, 138] width 10 height 33
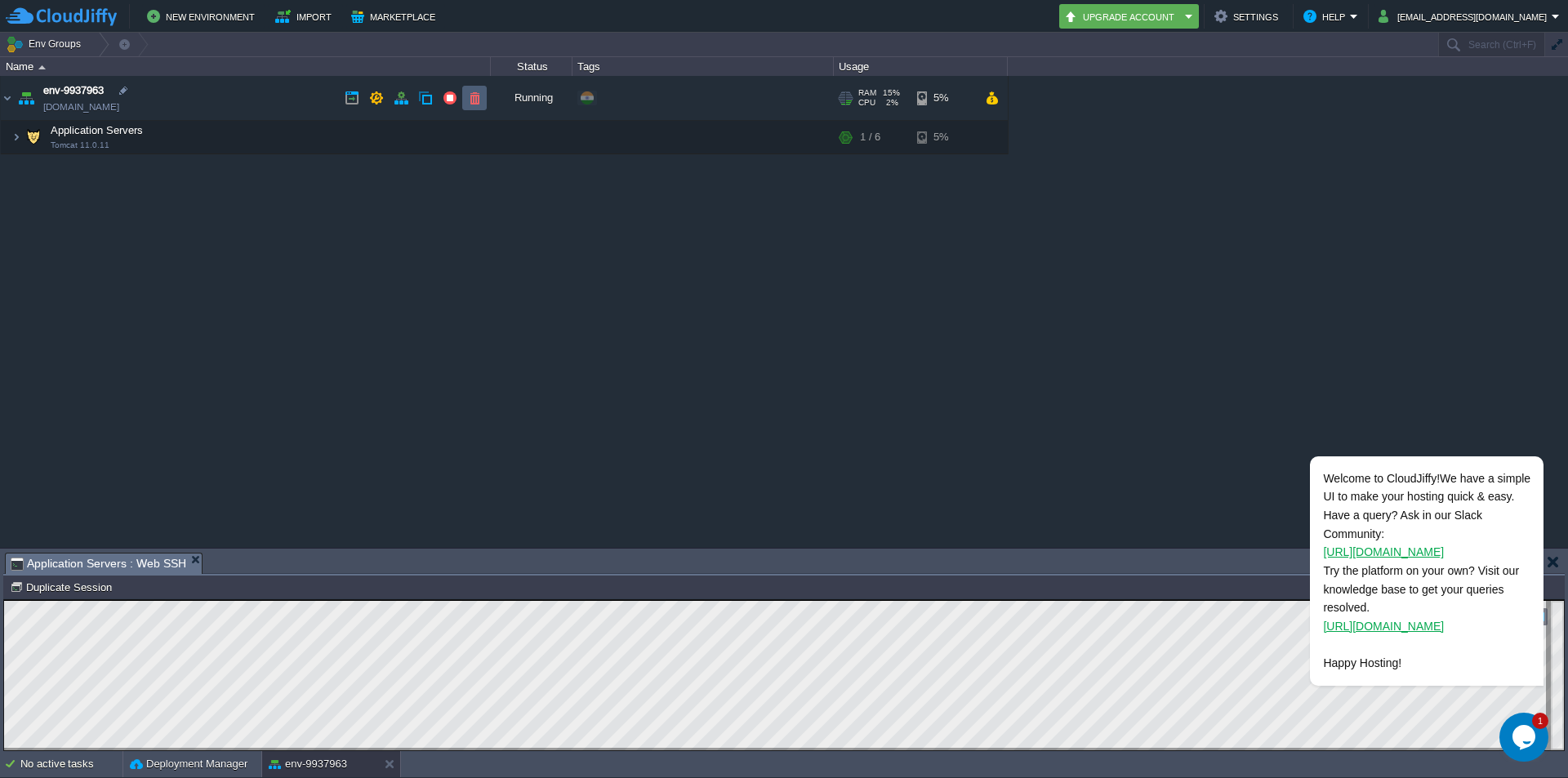
click at [469, 98] on button "button" at bounding box center [474, 97] width 15 height 15
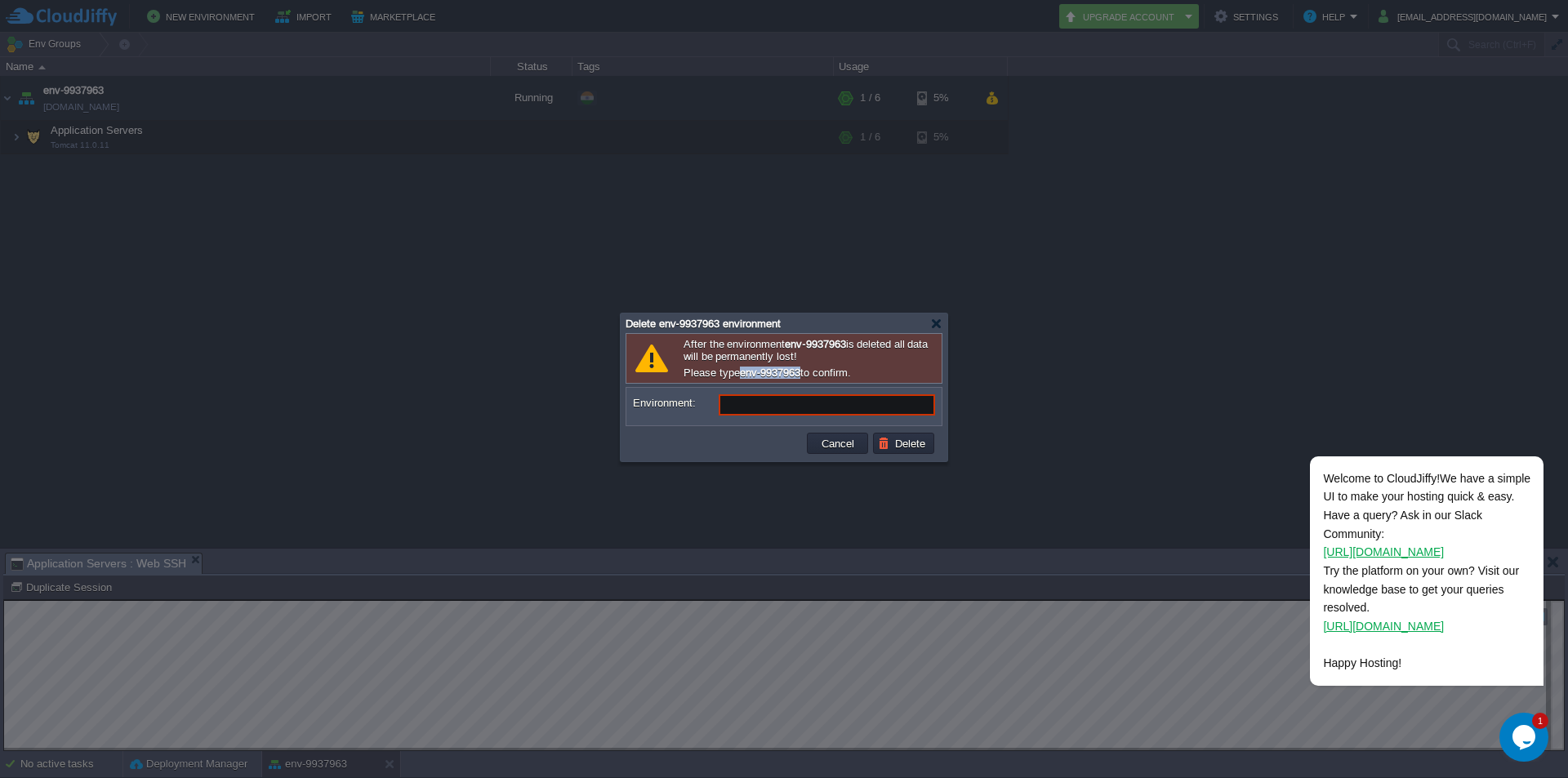
drag, startPoint x: 741, startPoint y: 377, endPoint x: 812, endPoint y: 378, distance: 71.0
click at [812, 378] on p "Please type env-9937963 to confirm." at bounding box center [811, 373] width 254 height 13
copy b "env-9937963"
click at [791, 406] on input "Environment:" at bounding box center [826, 405] width 216 height 21
paste input "env-9937963"
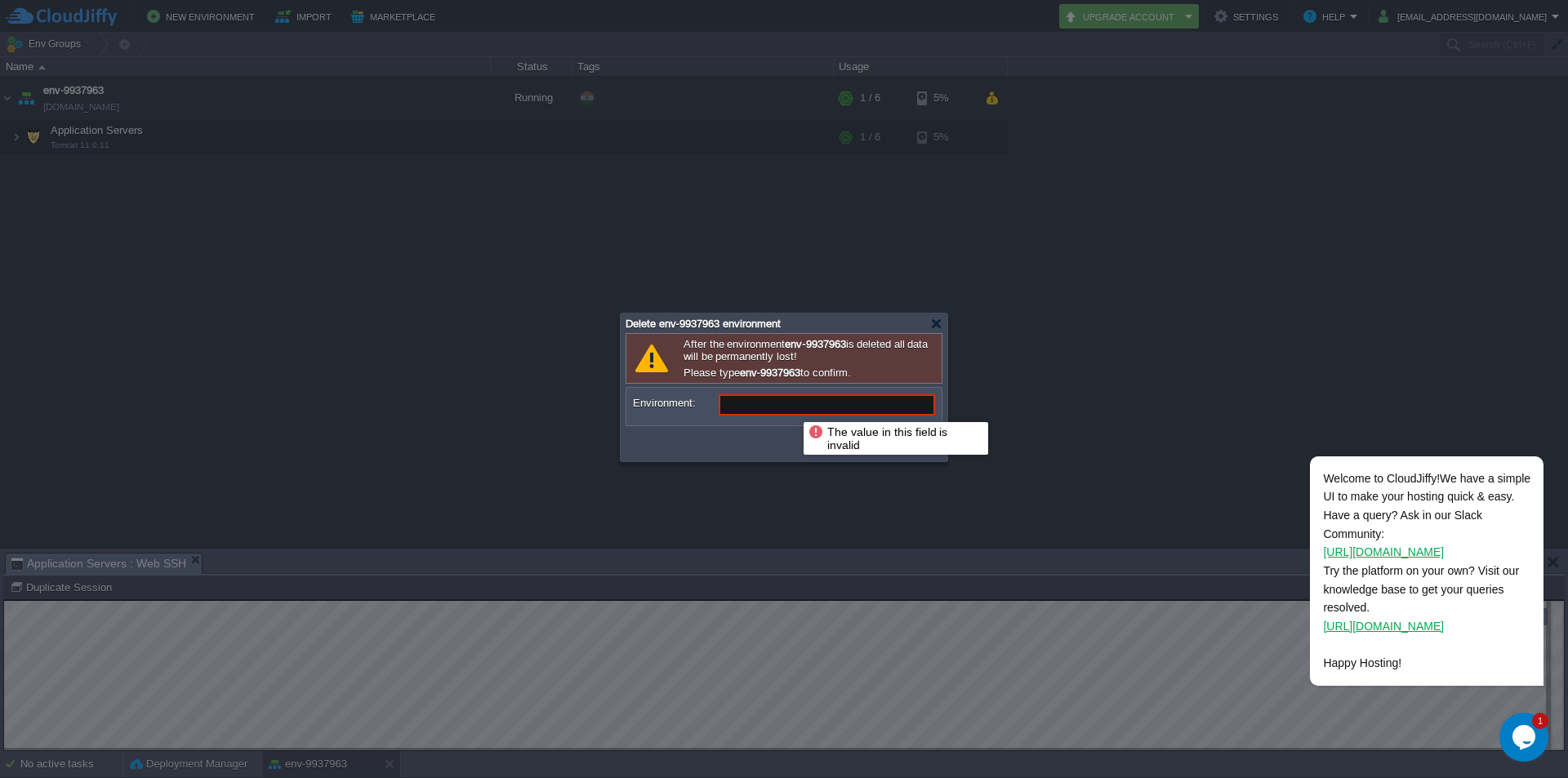
type input "env-9937963"
click at [923, 449] on button "Delete" at bounding box center [904, 443] width 52 height 15
